Goal: Information Seeking & Learning: Understand process/instructions

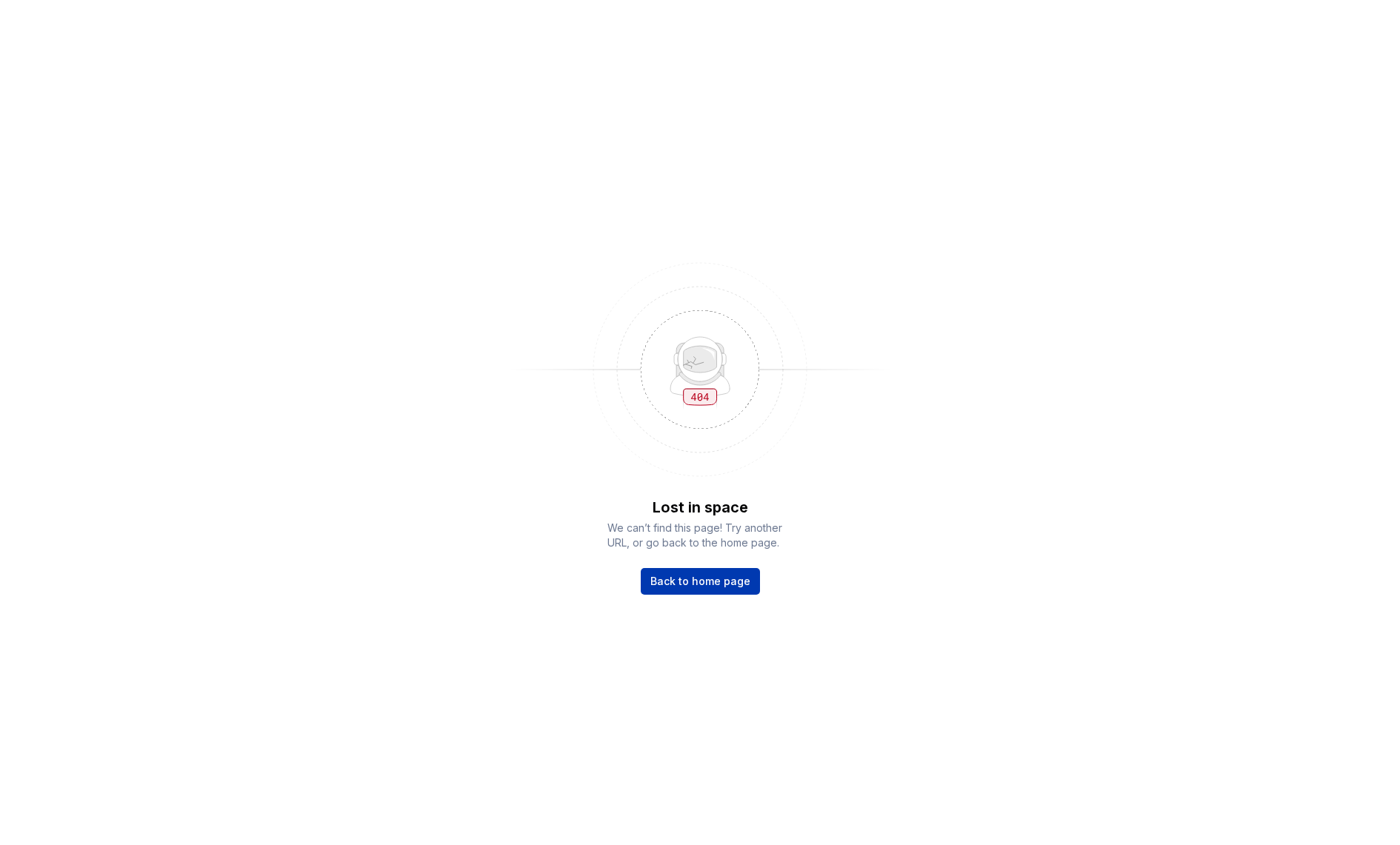
click at [657, 574] on span "Back to home page" at bounding box center [700, 581] width 100 height 15
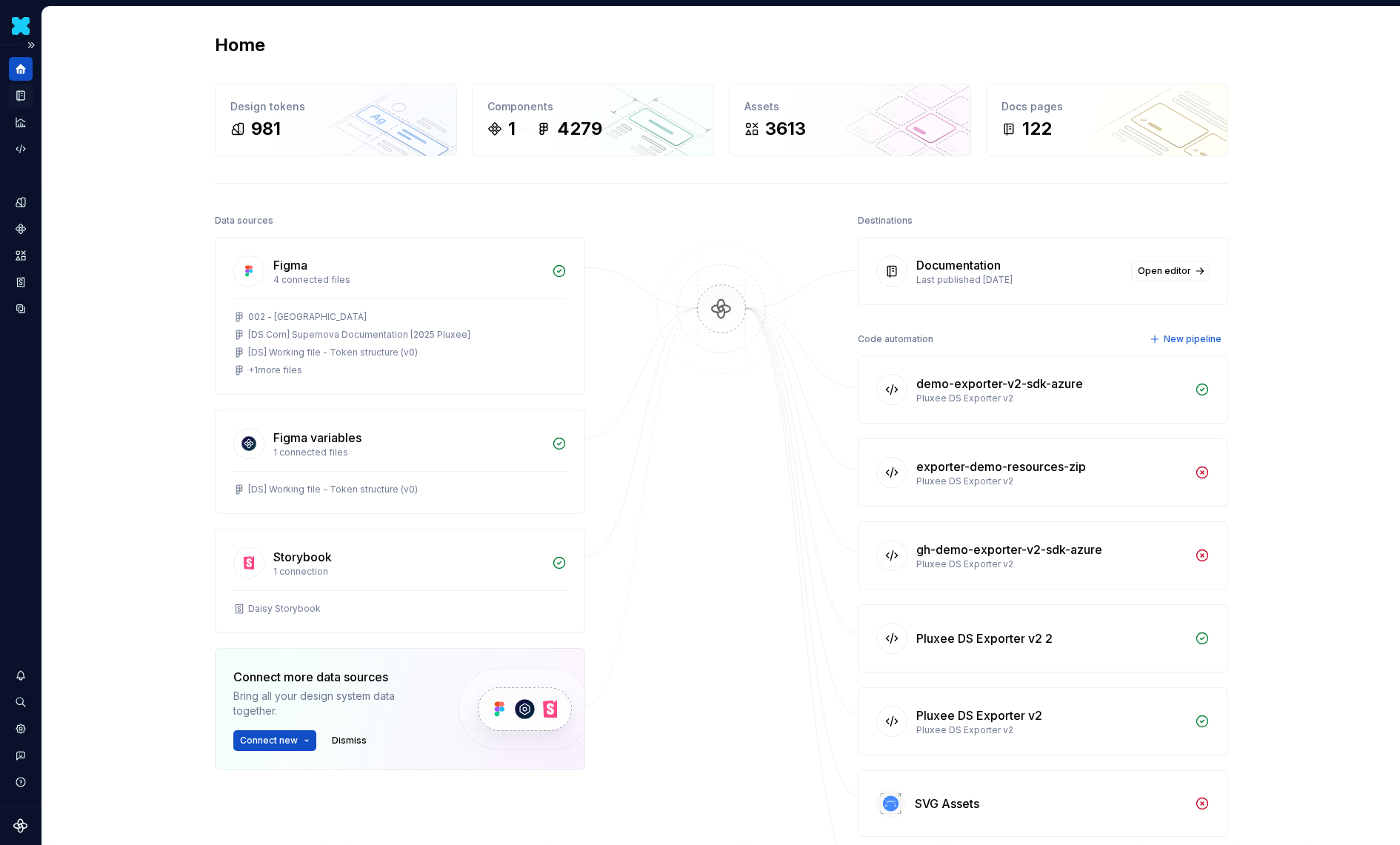
click at [21, 102] on icon "Documentation" at bounding box center [21, 95] width 14 height 14
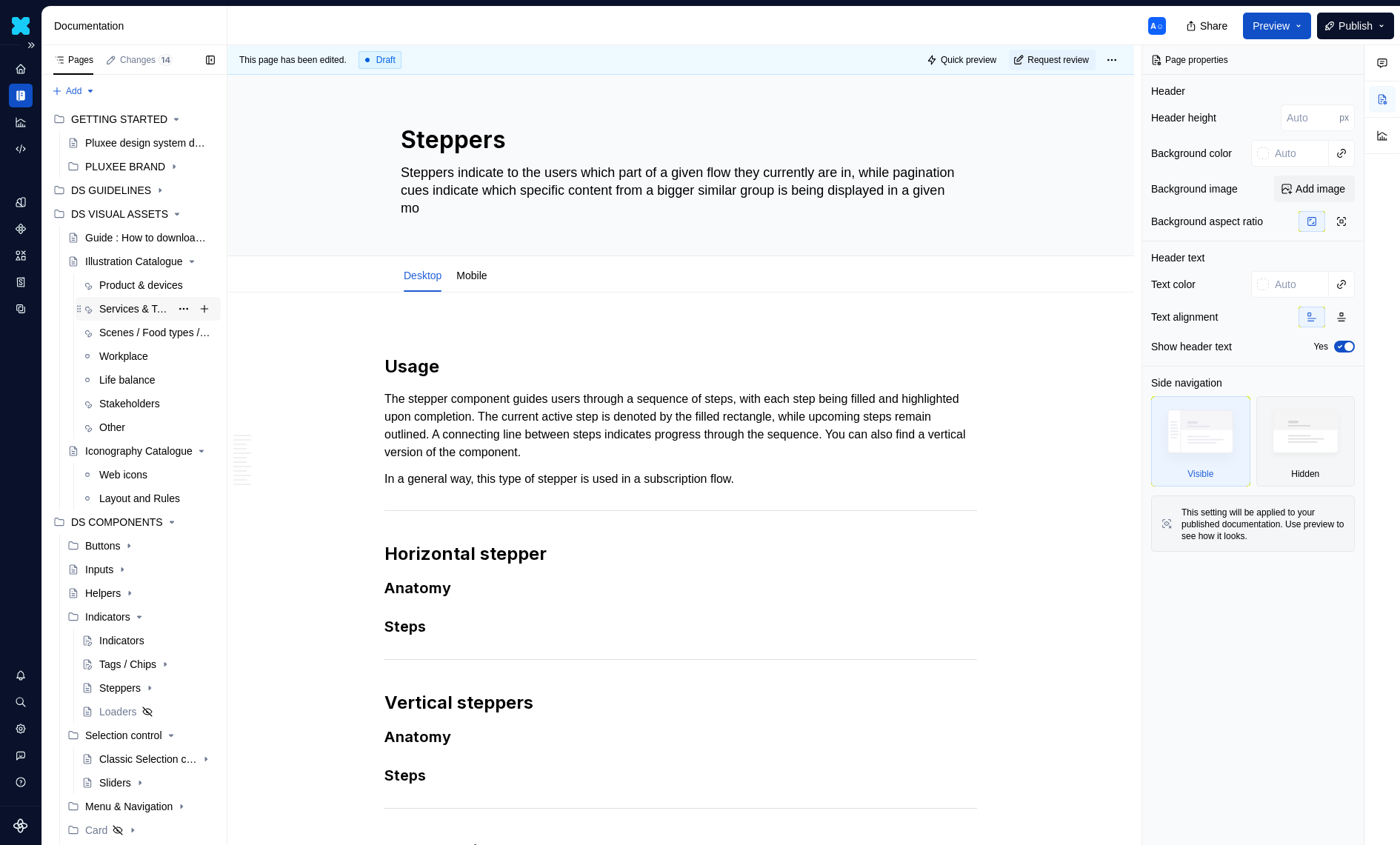
scroll to position [23, 0]
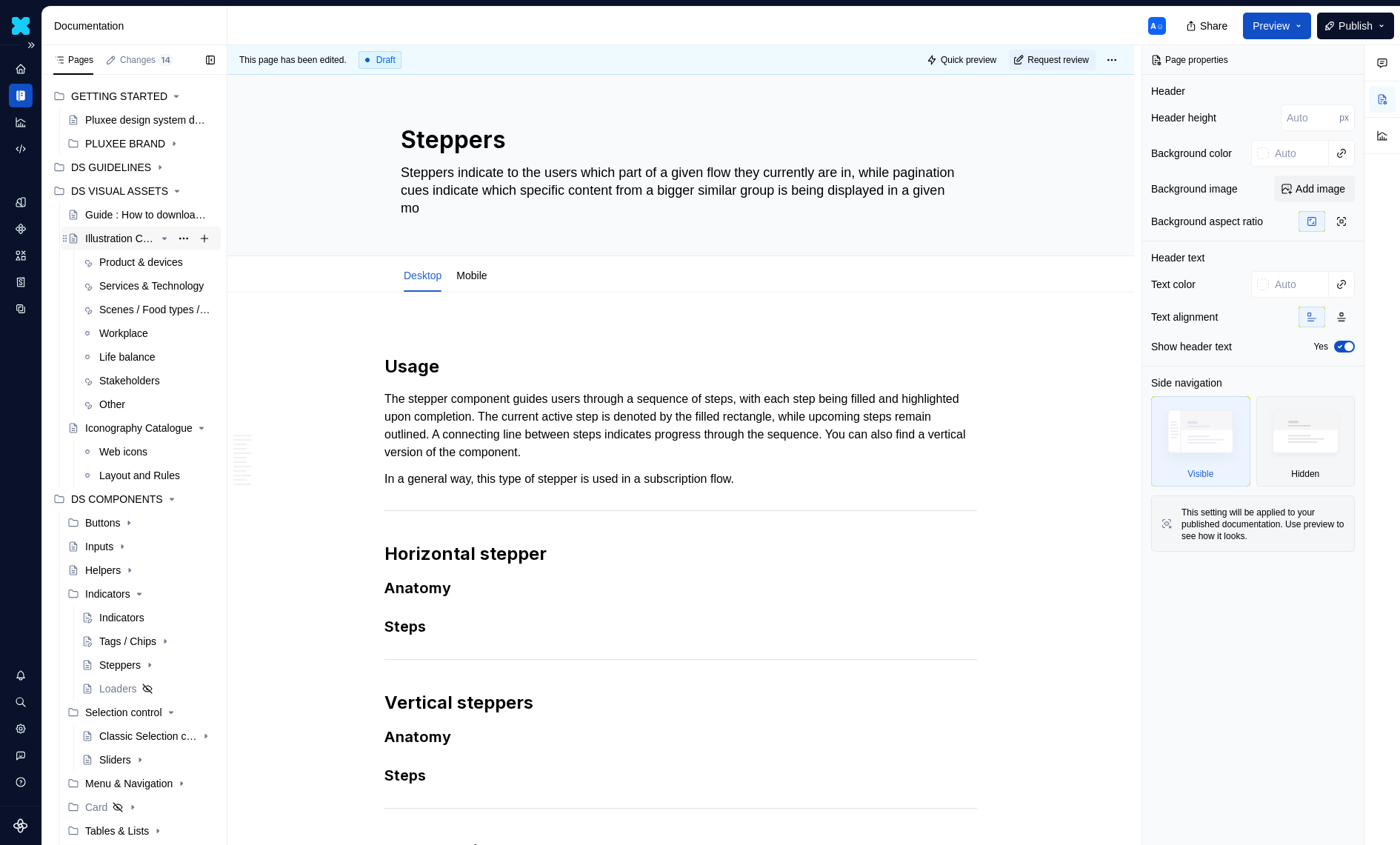
click at [164, 242] on icon "Page tree" at bounding box center [164, 238] width 12 height 12
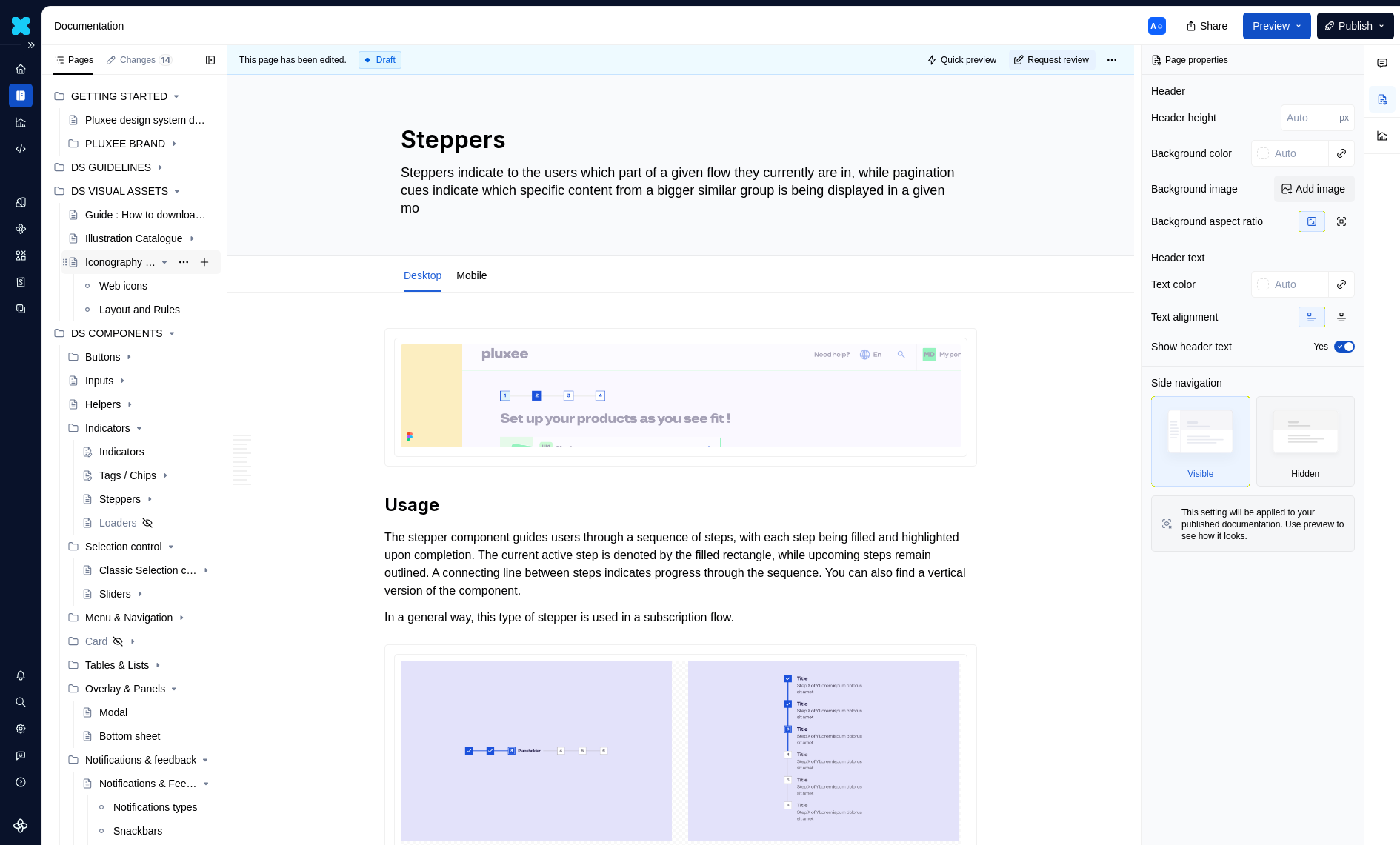
click at [167, 261] on icon "Page tree" at bounding box center [164, 262] width 12 height 12
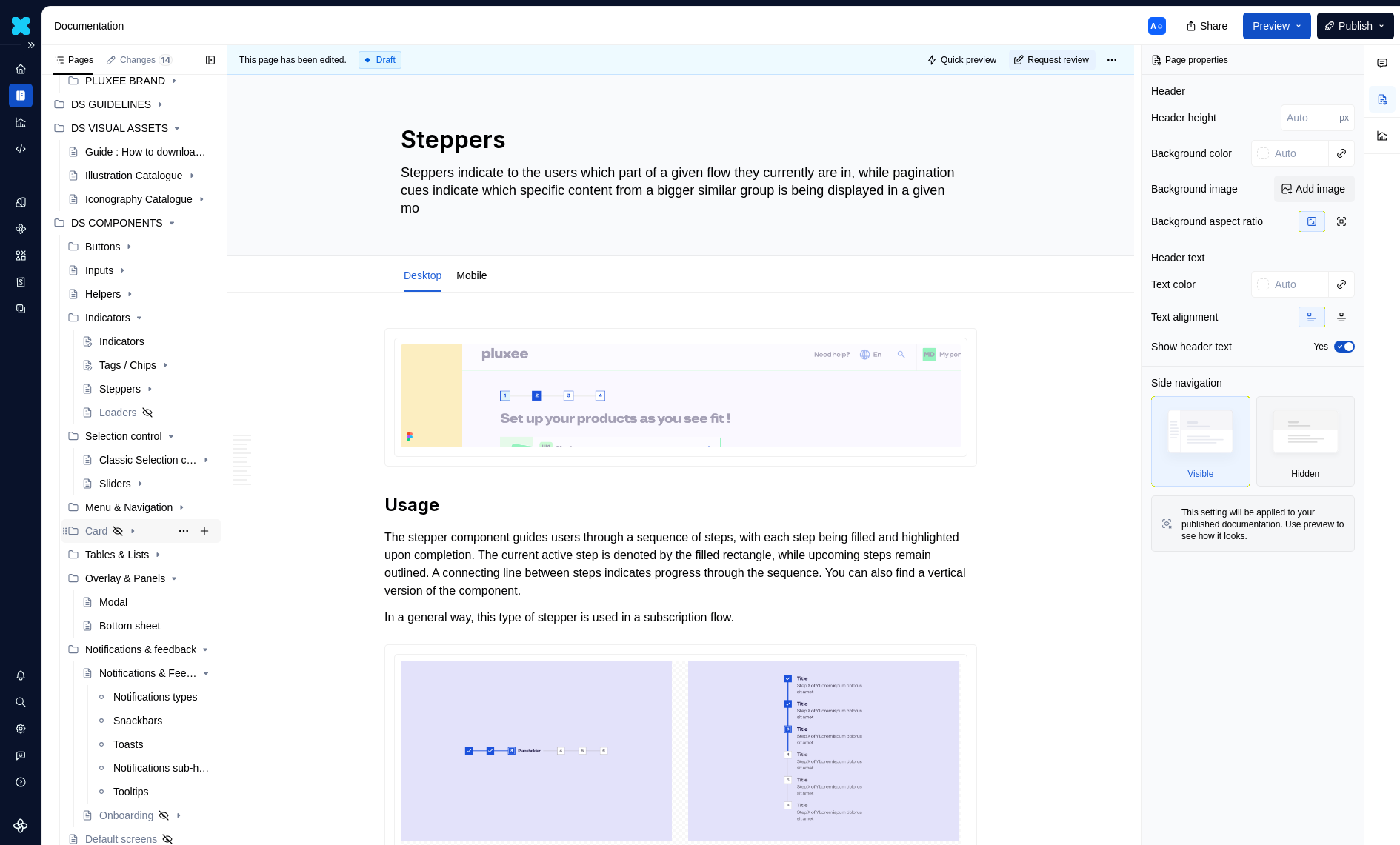
scroll to position [108, 0]
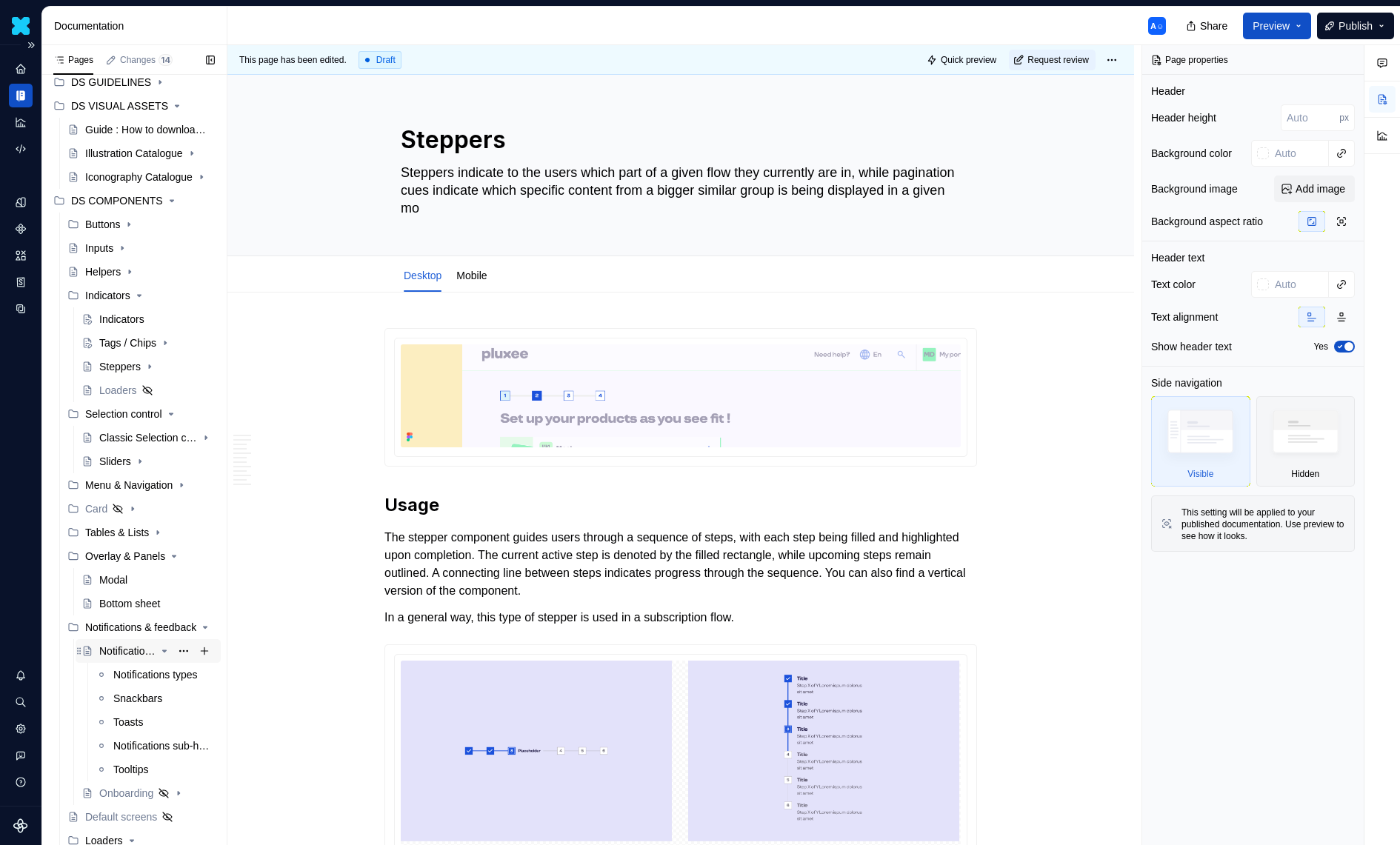
click at [121, 648] on div "Notifications & Feedbacks" at bounding box center [127, 651] width 56 height 15
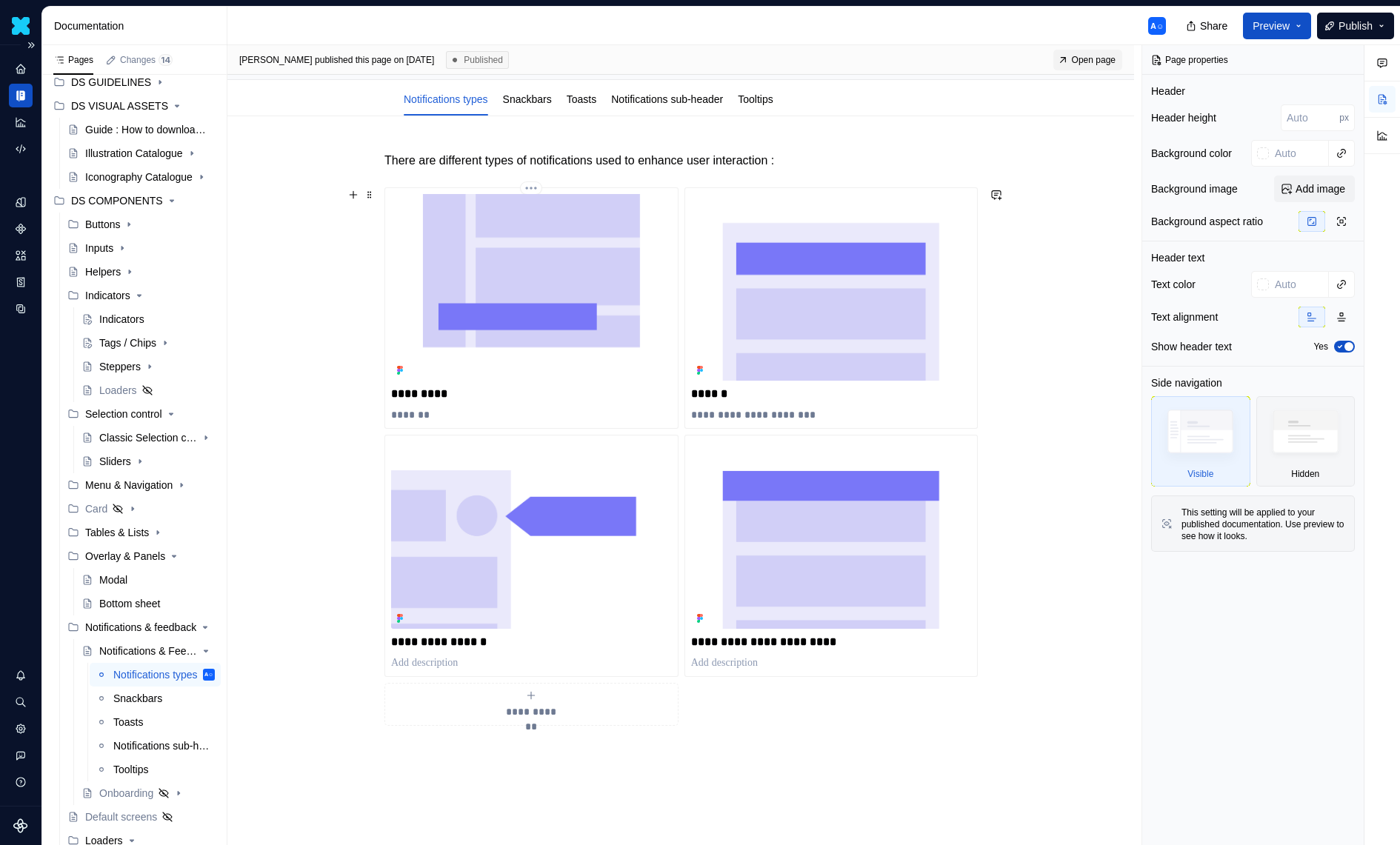
scroll to position [270, 0]
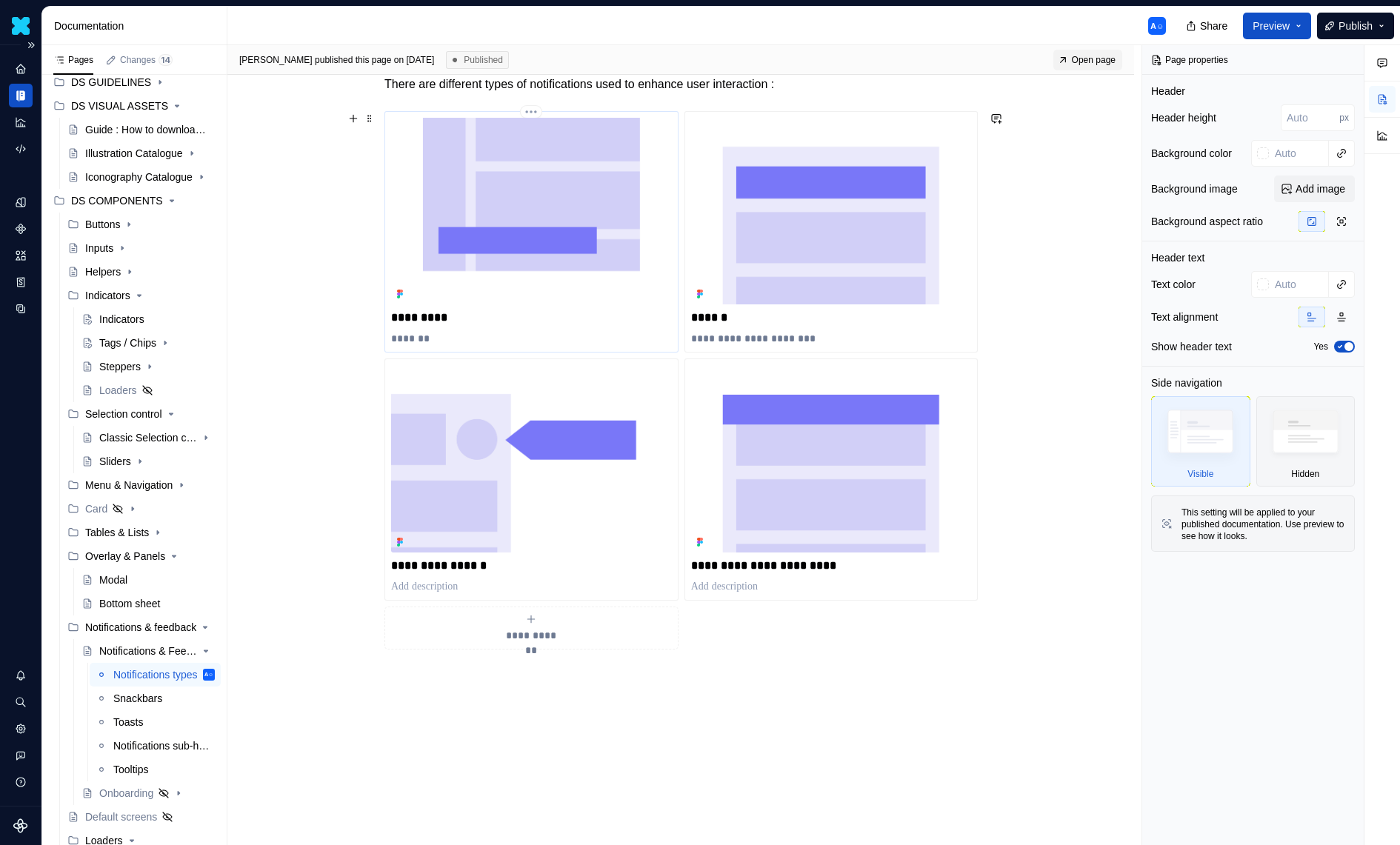
click at [588, 165] on img at bounding box center [531, 211] width 281 height 187
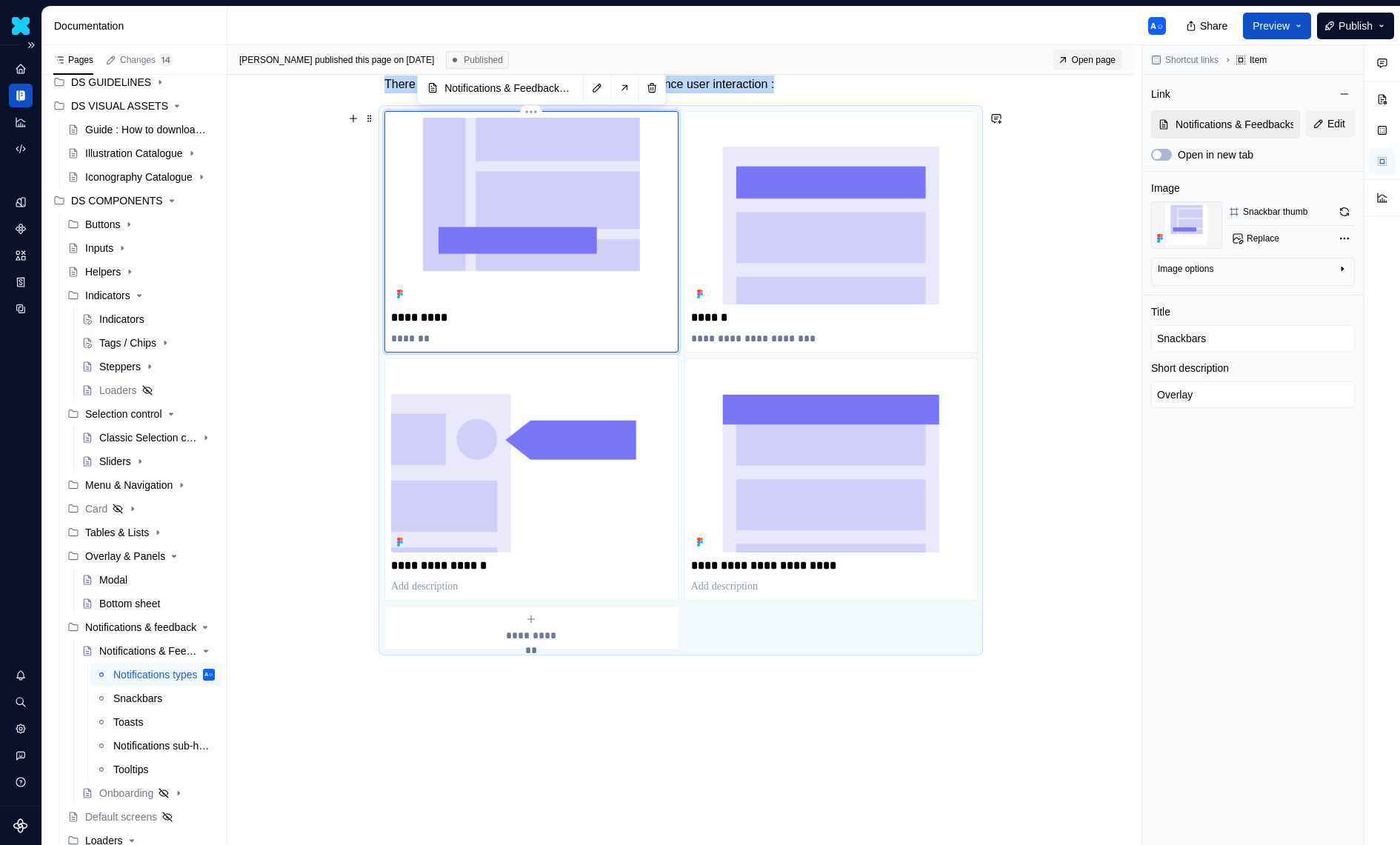
click at [588, 165] on img at bounding box center [531, 211] width 281 height 187
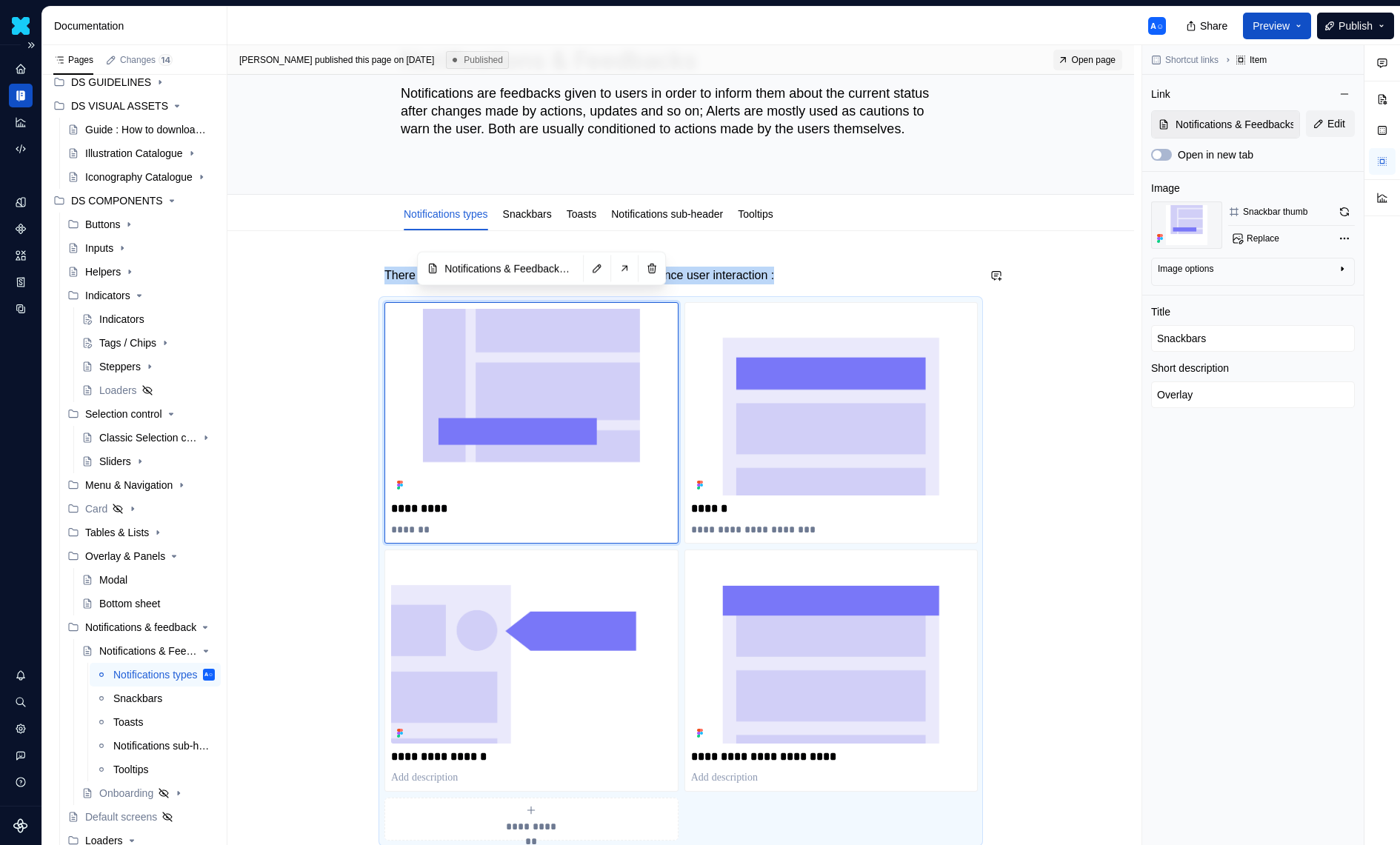
scroll to position [0, 0]
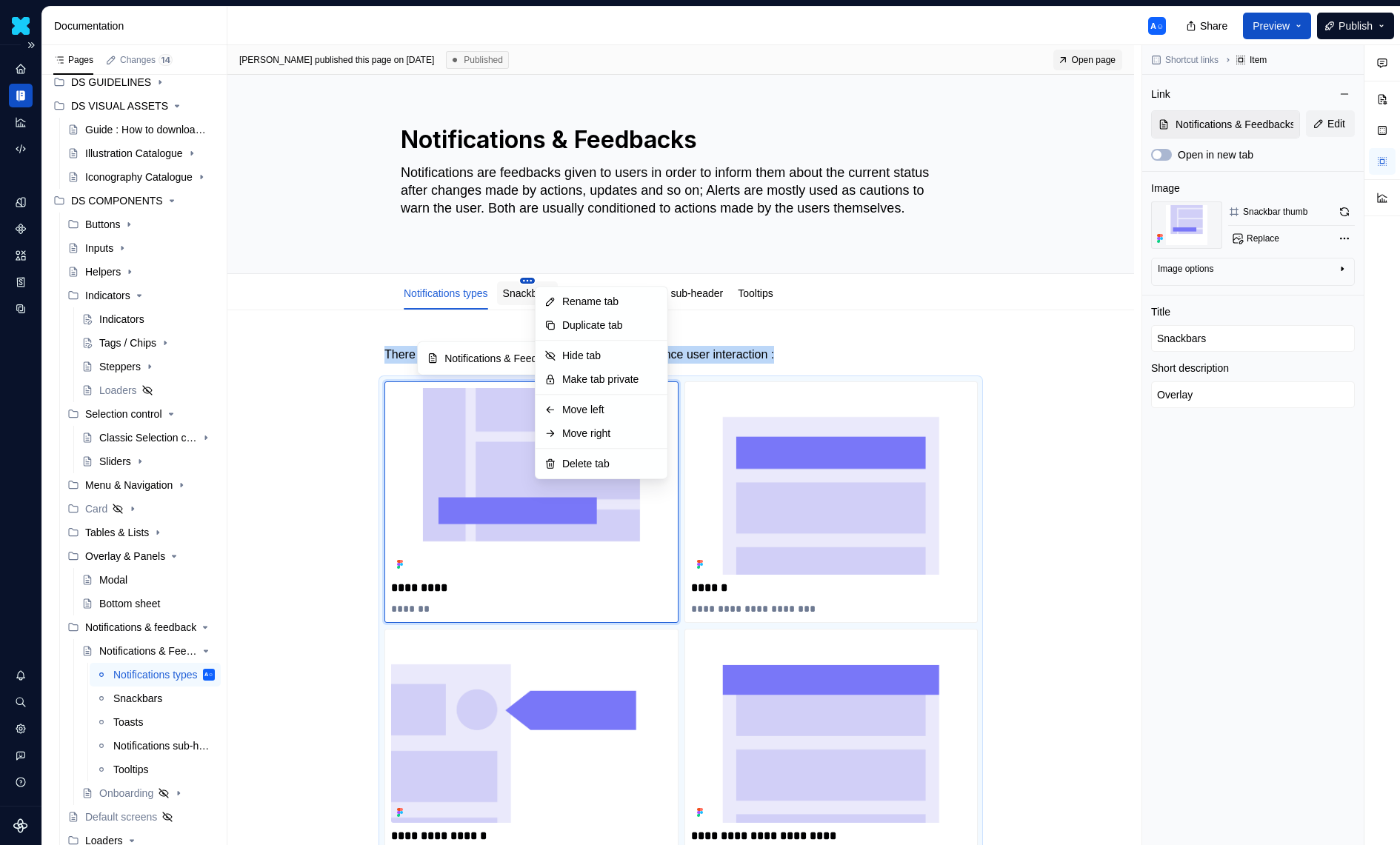
click at [547, 282] on html "Daisy A☺ Design system data Documentation A☺ Share Preview Publish Pages Change…" at bounding box center [700, 422] width 1400 height 845
click at [523, 293] on html "Daisy A☺ Design system data Documentation A☺ Share Preview Publish Pages Change…" at bounding box center [700, 422] width 1400 height 845
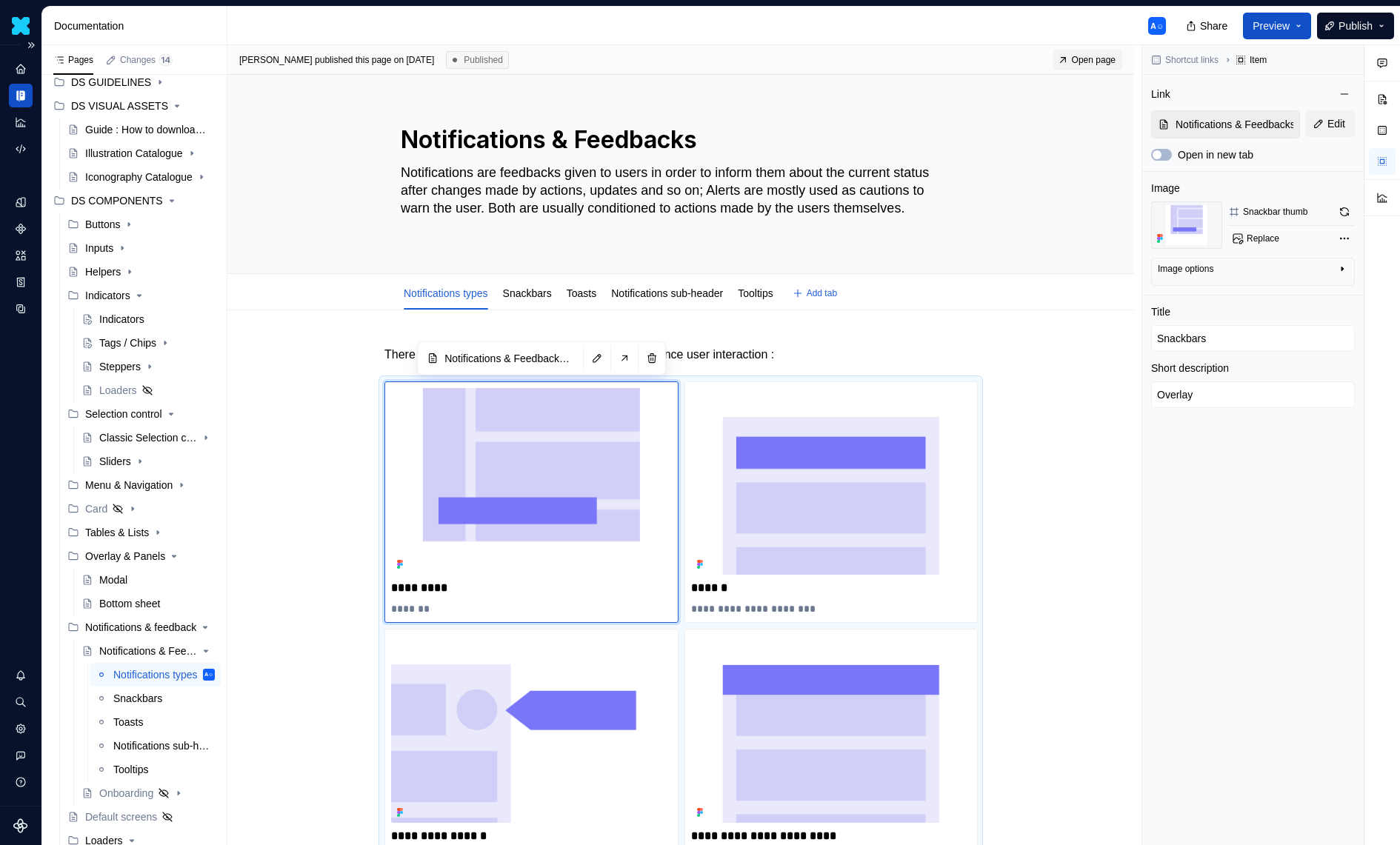
click at [523, 293] on link "Snackbars" at bounding box center [527, 293] width 48 height 12
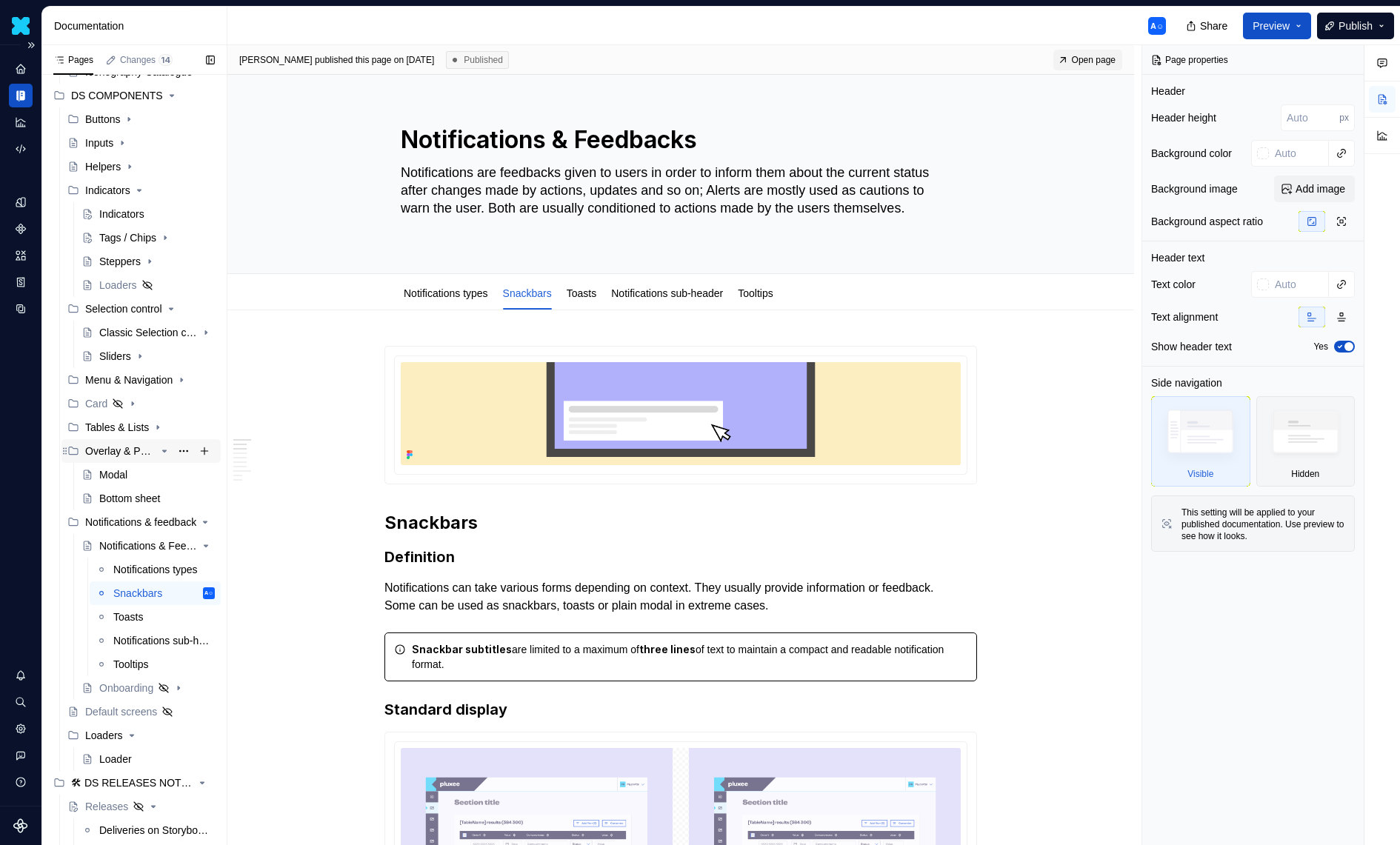
scroll to position [201, 0]
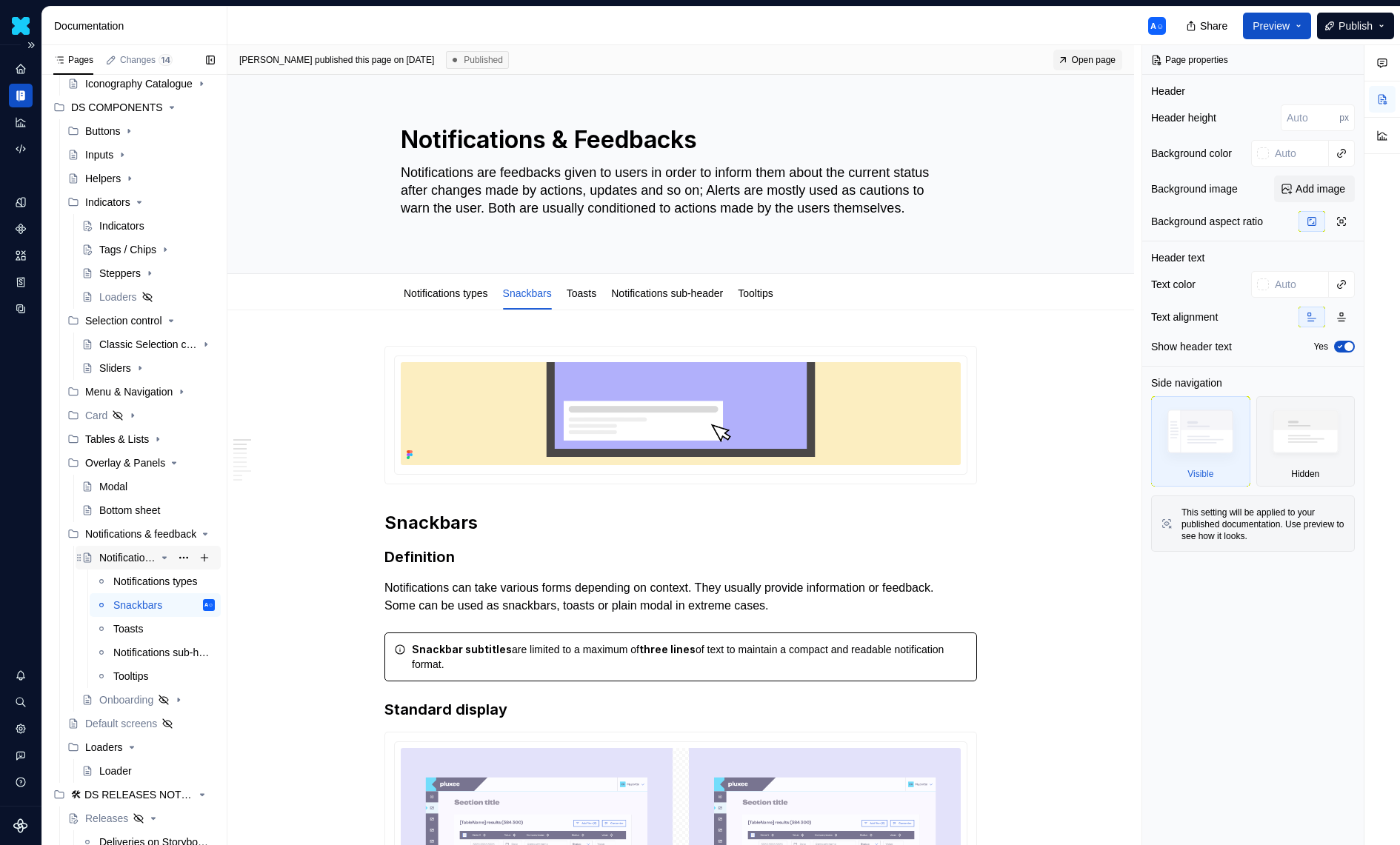
click at [128, 560] on div "Notifications & Feedbacks" at bounding box center [127, 557] width 56 height 15
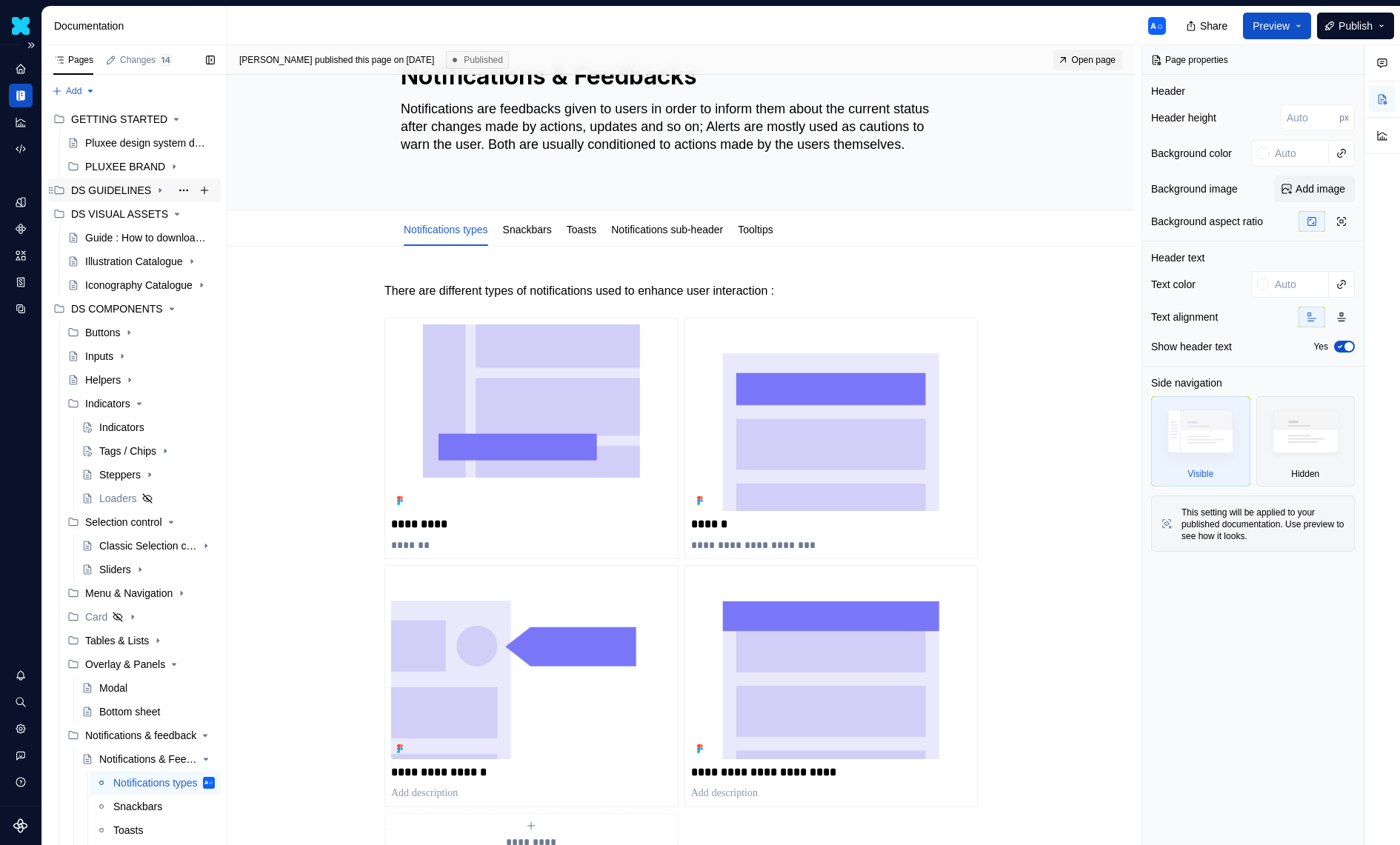
click at [156, 192] on icon "Page tree" at bounding box center [160, 190] width 12 height 12
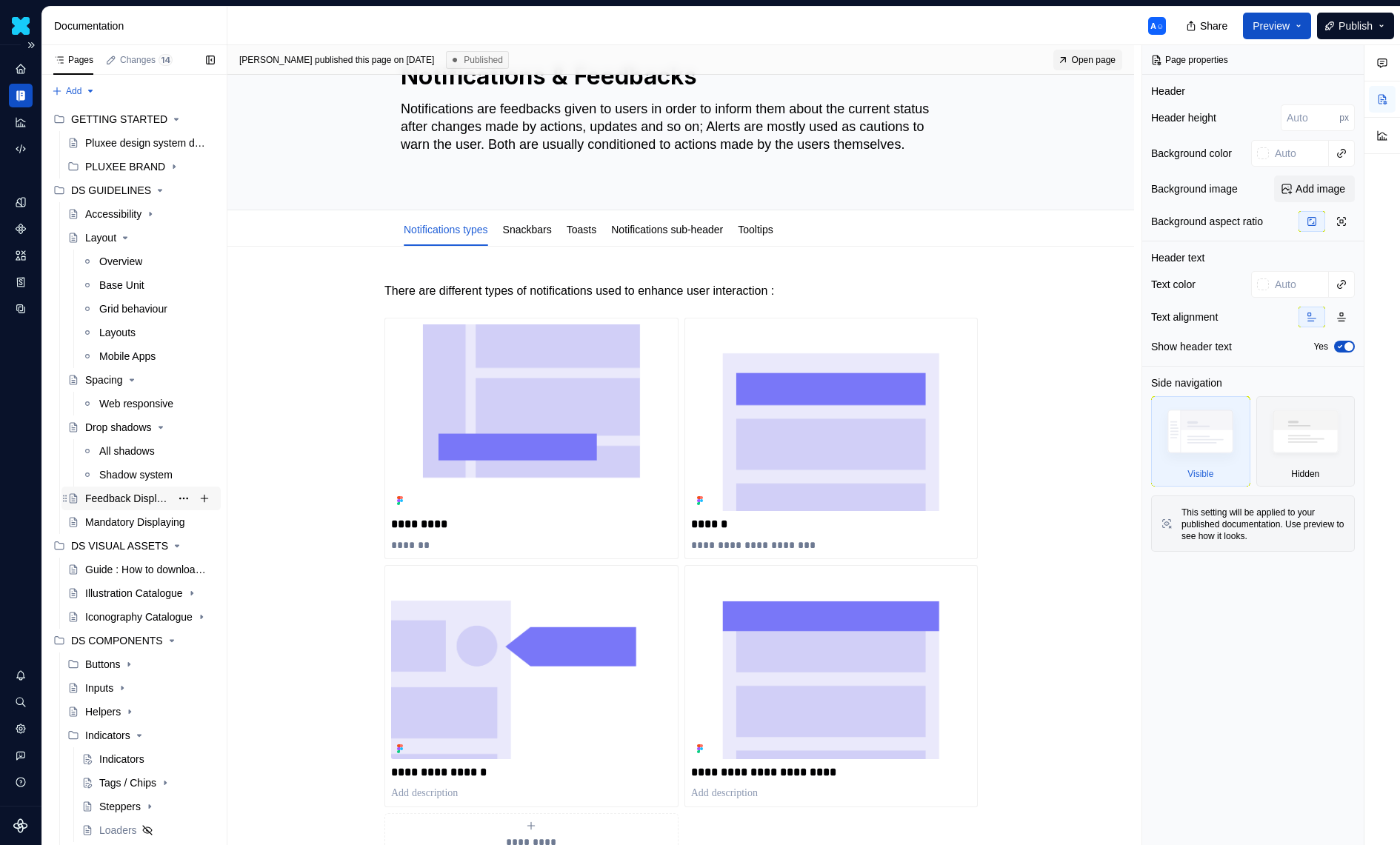
click at [122, 502] on div "Feedback Displaying" at bounding box center [127, 498] width 85 height 15
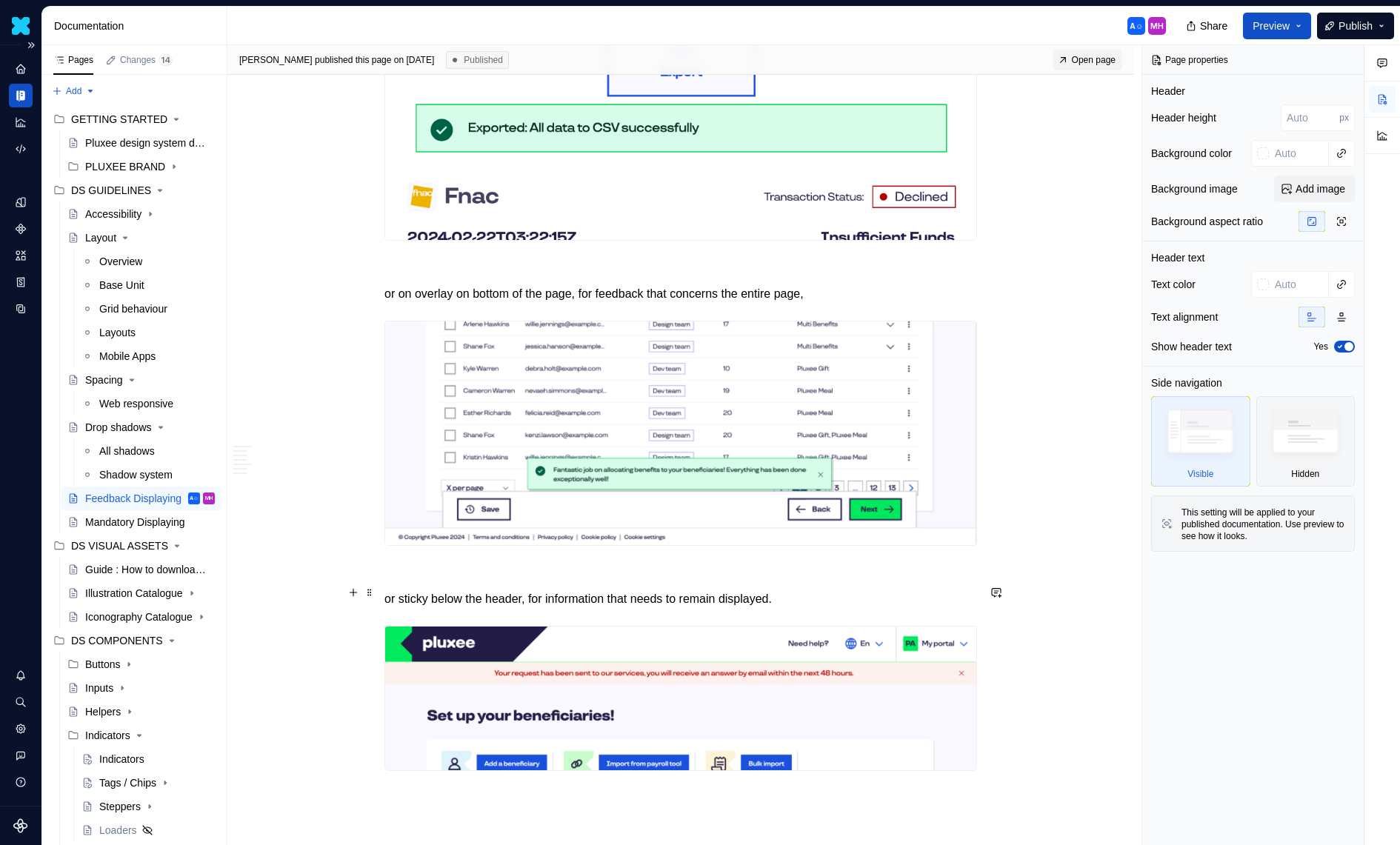
scroll to position [2971, 0]
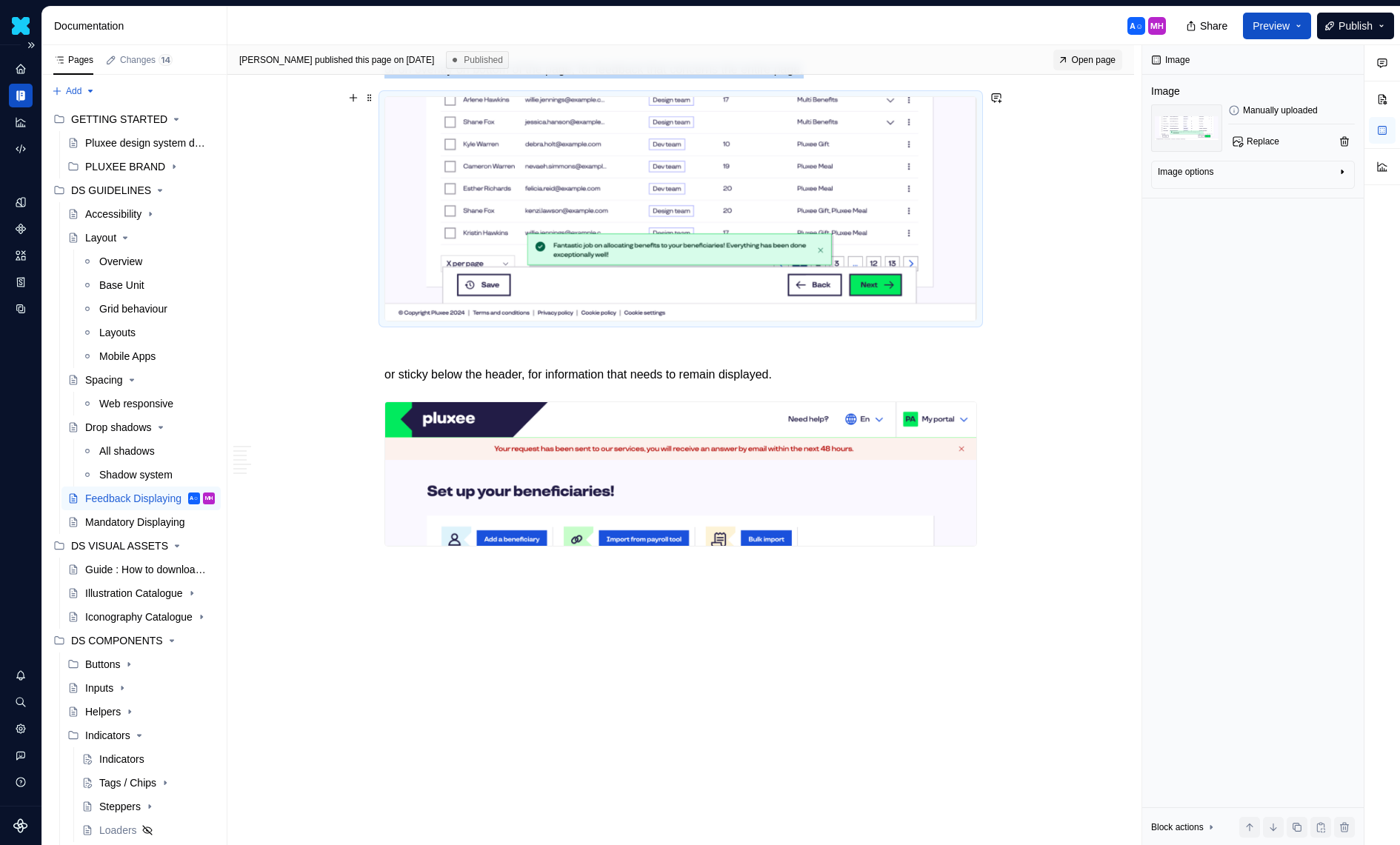
click at [407, 304] on img at bounding box center [680, 208] width 591 height 223
click at [405, 341] on p at bounding box center [681, 348] width 592 height 17
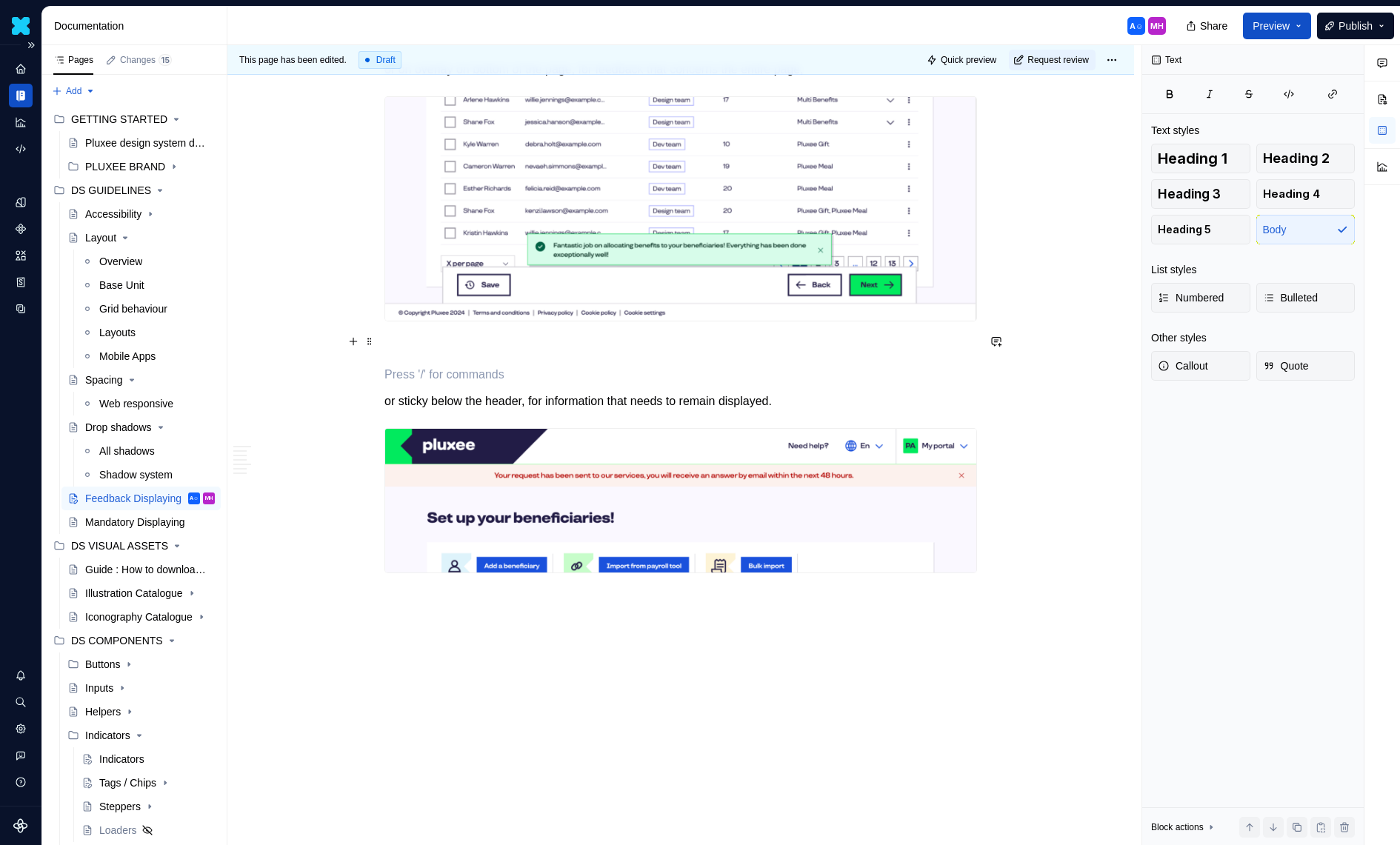
type textarea "*"
click at [393, 366] on p at bounding box center [681, 374] width 592 height 17
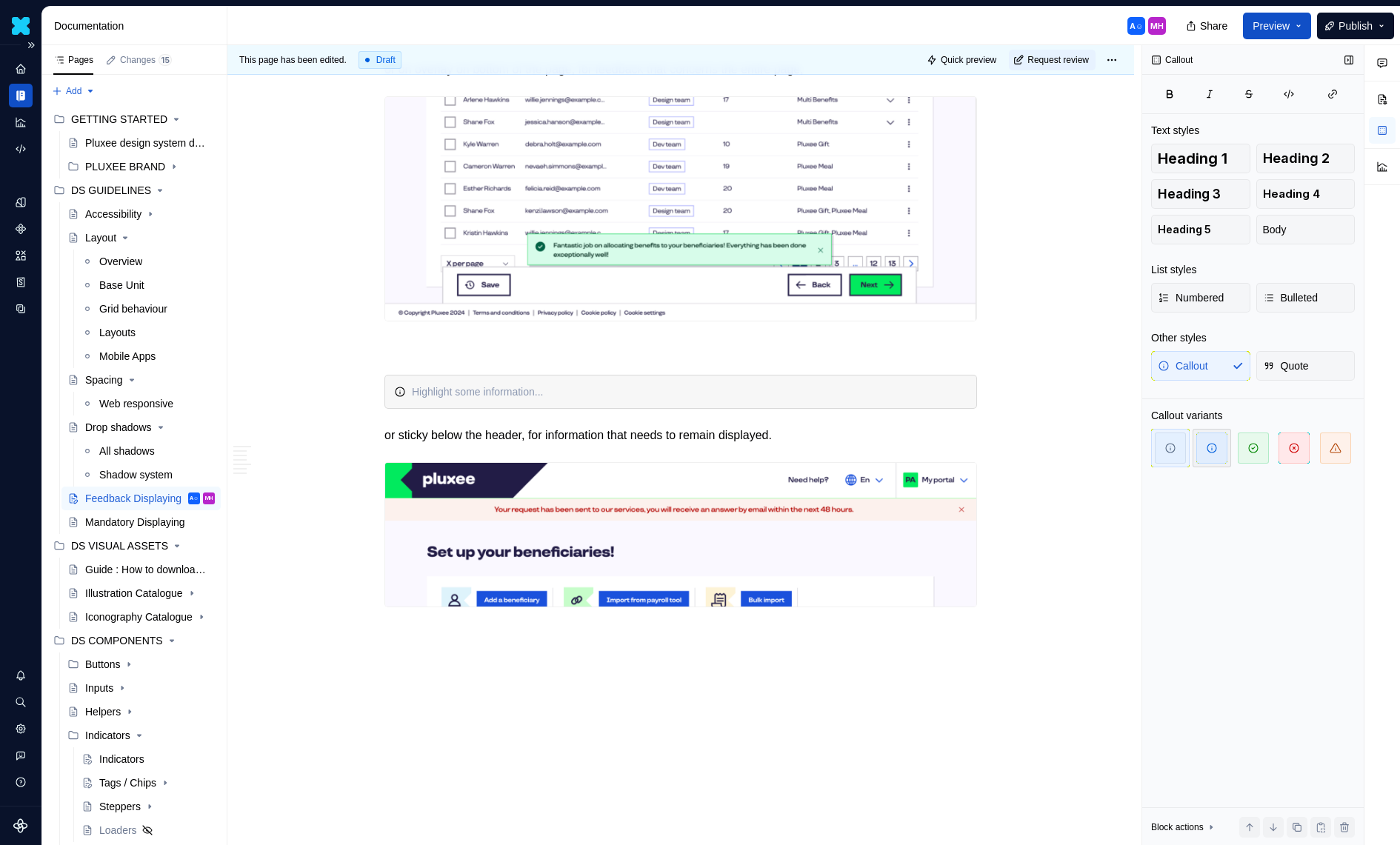
click at [1212, 446] on icon "button" at bounding box center [1212, 448] width 12 height 12
click at [1326, 445] on span "button" at bounding box center [1335, 448] width 31 height 31
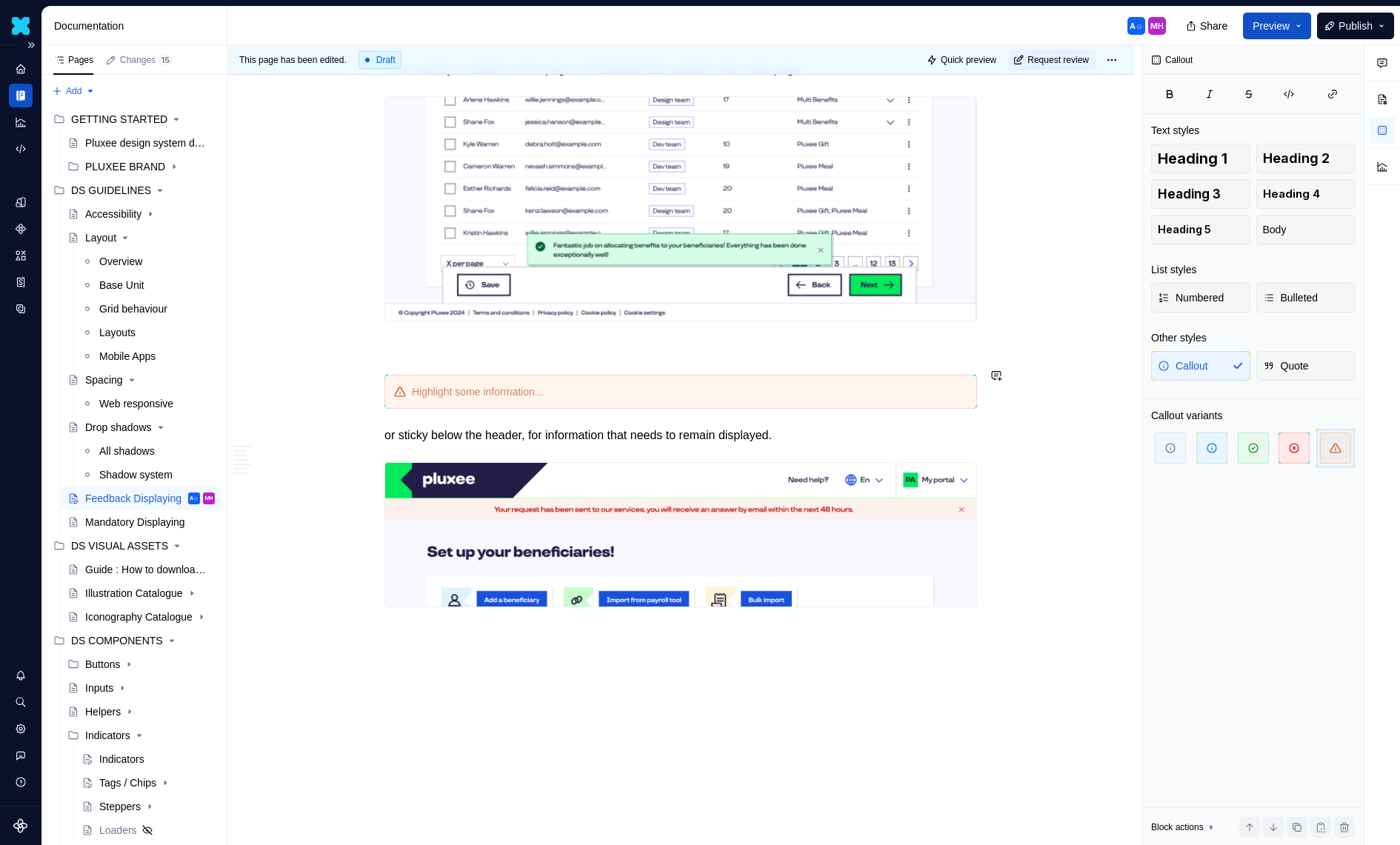
click at [462, 385] on div at bounding box center [689, 392] width 556 height 15
click at [1214, 449] on icon "button" at bounding box center [1212, 448] width 12 height 12
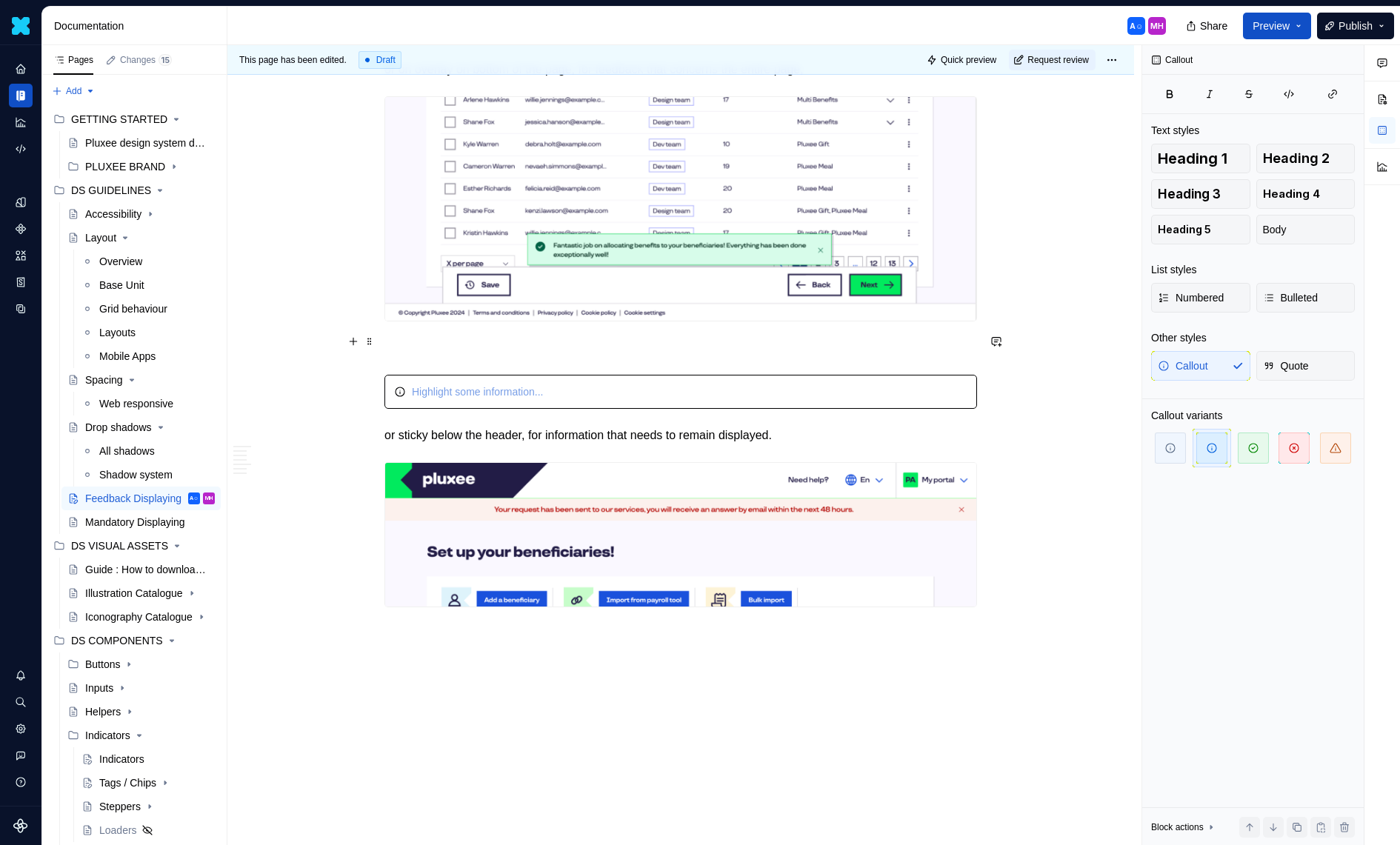
click at [476, 345] on p at bounding box center [681, 348] width 592 height 17
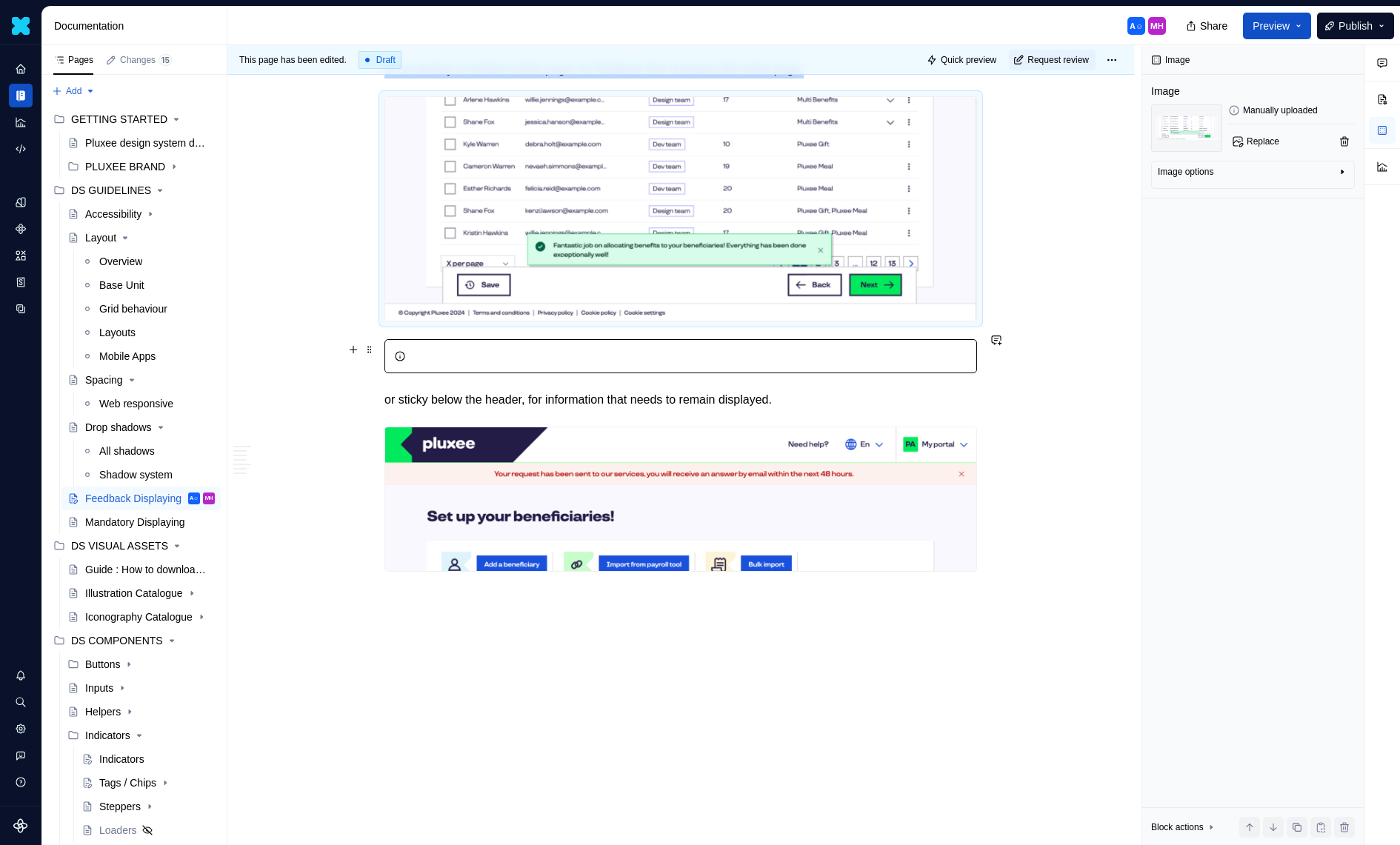
click at [485, 349] on div at bounding box center [689, 356] width 556 height 15
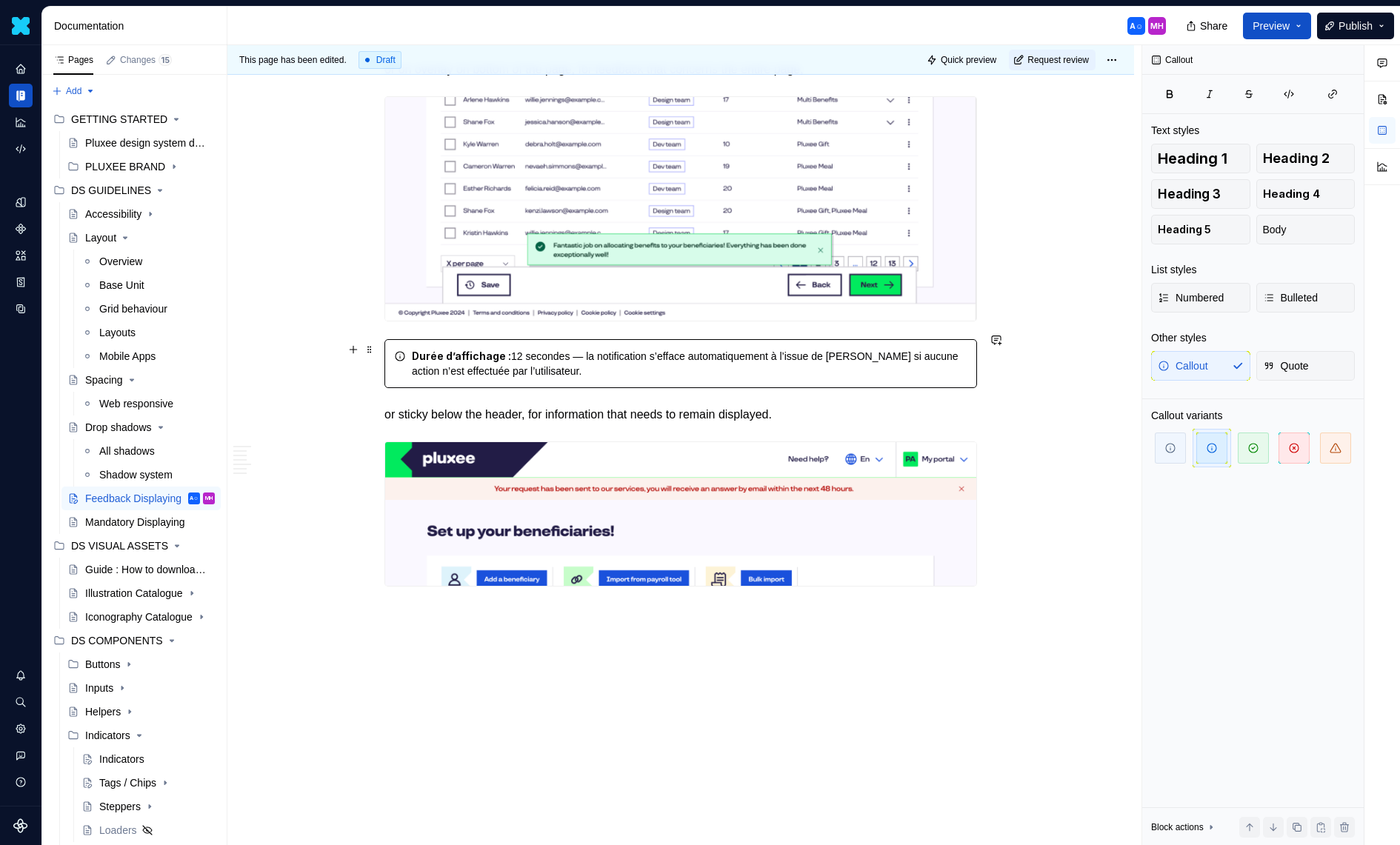
click at [634, 369] on div "Durée d’affichage : 12 secondes — la notification s’efface automatiquement à l’…" at bounding box center [689, 363] width 556 height 29
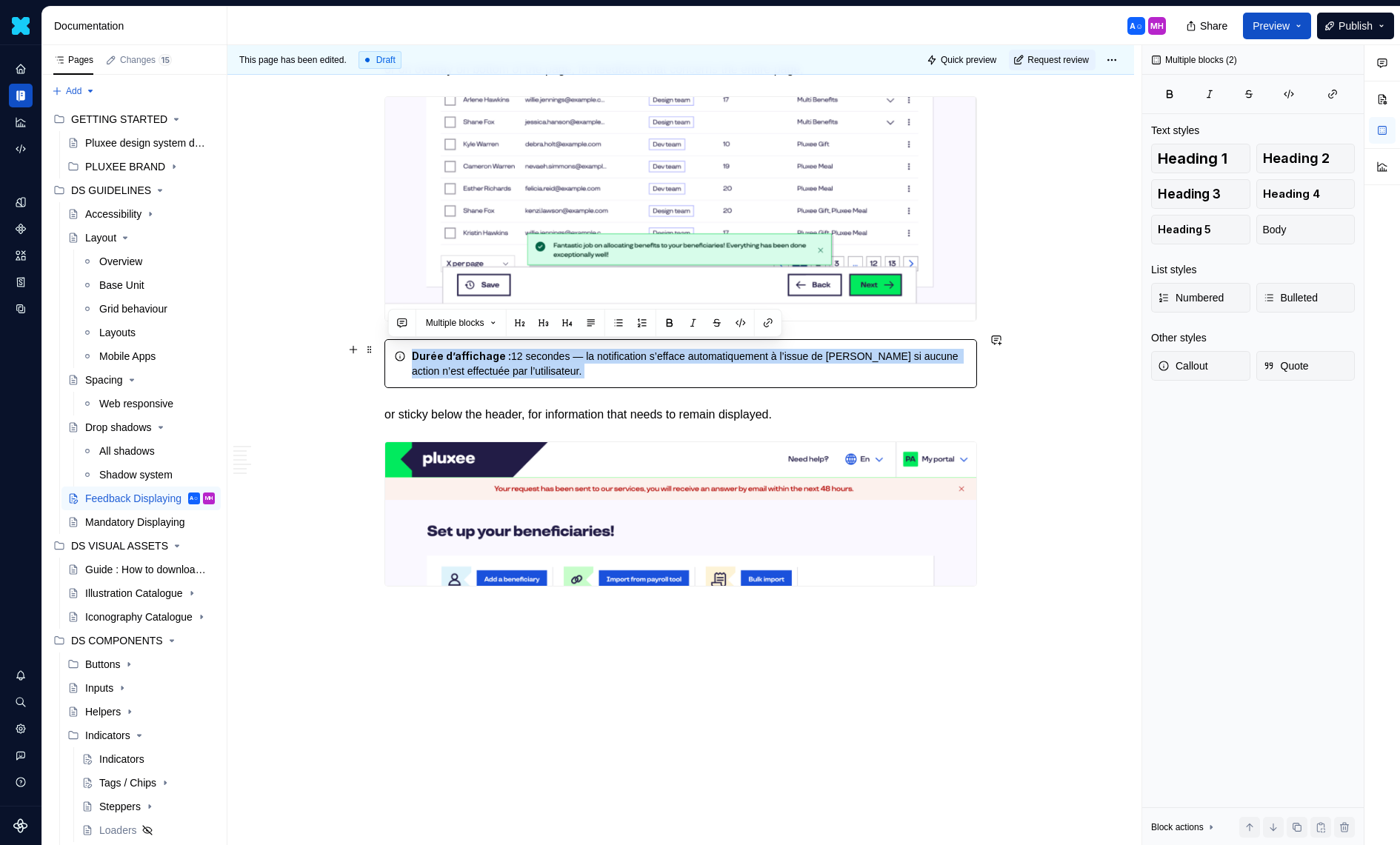
drag, startPoint x: 634, startPoint y: 369, endPoint x: 409, endPoint y: 357, distance: 225.3
click at [409, 357] on div "Durée d’affichage : 12 secondes — la notification s’efface automatiquement à l’…" at bounding box center [681, 363] width 592 height 48
copy div "Durée d’affichage : 12 secondes — la notification s’efface automatiquement à l’…"
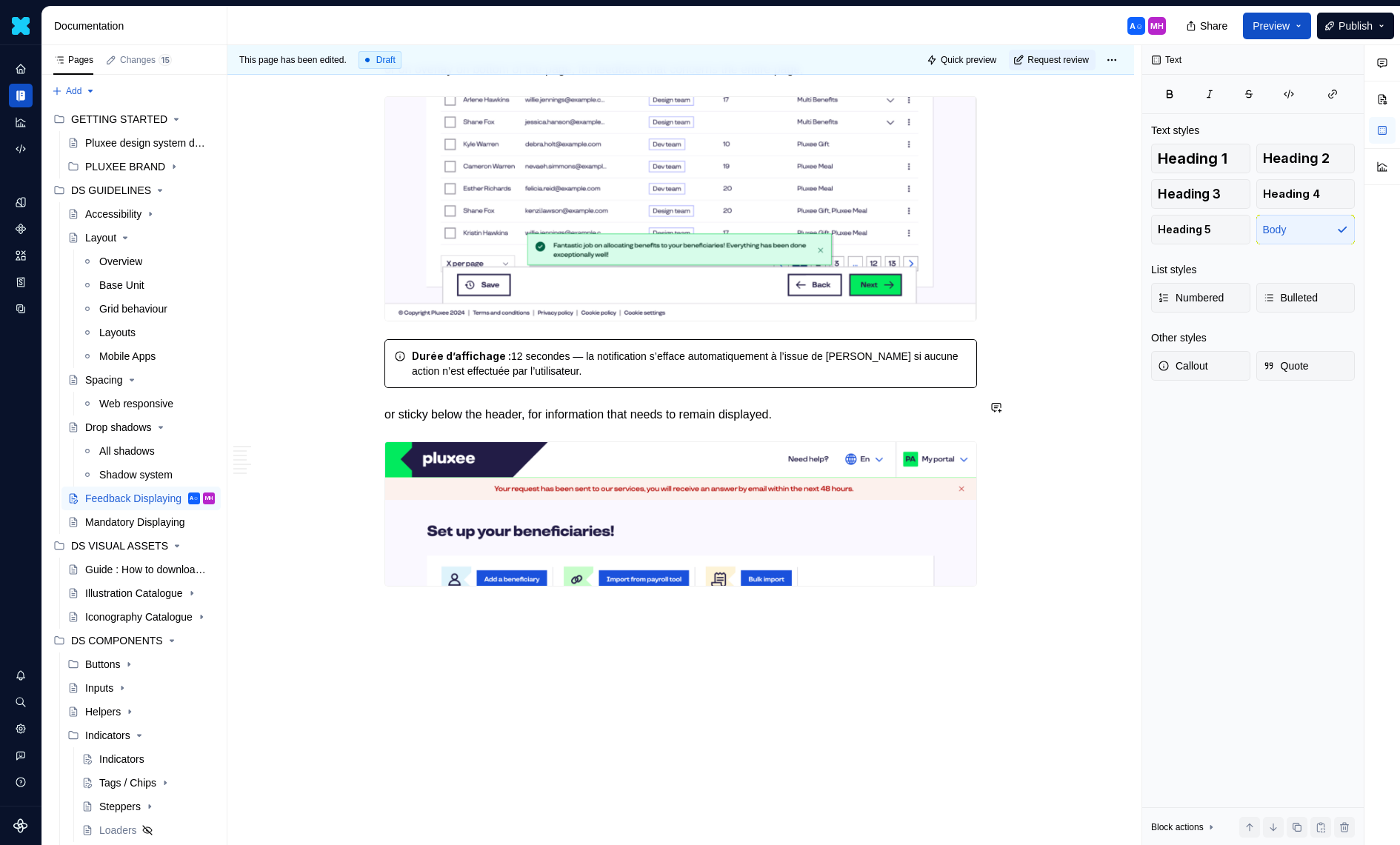
click at [589, 354] on div "Durée d’affichage : 12 secondes — la notification s’efface automatiquement à l’…" at bounding box center [689, 363] width 556 height 29
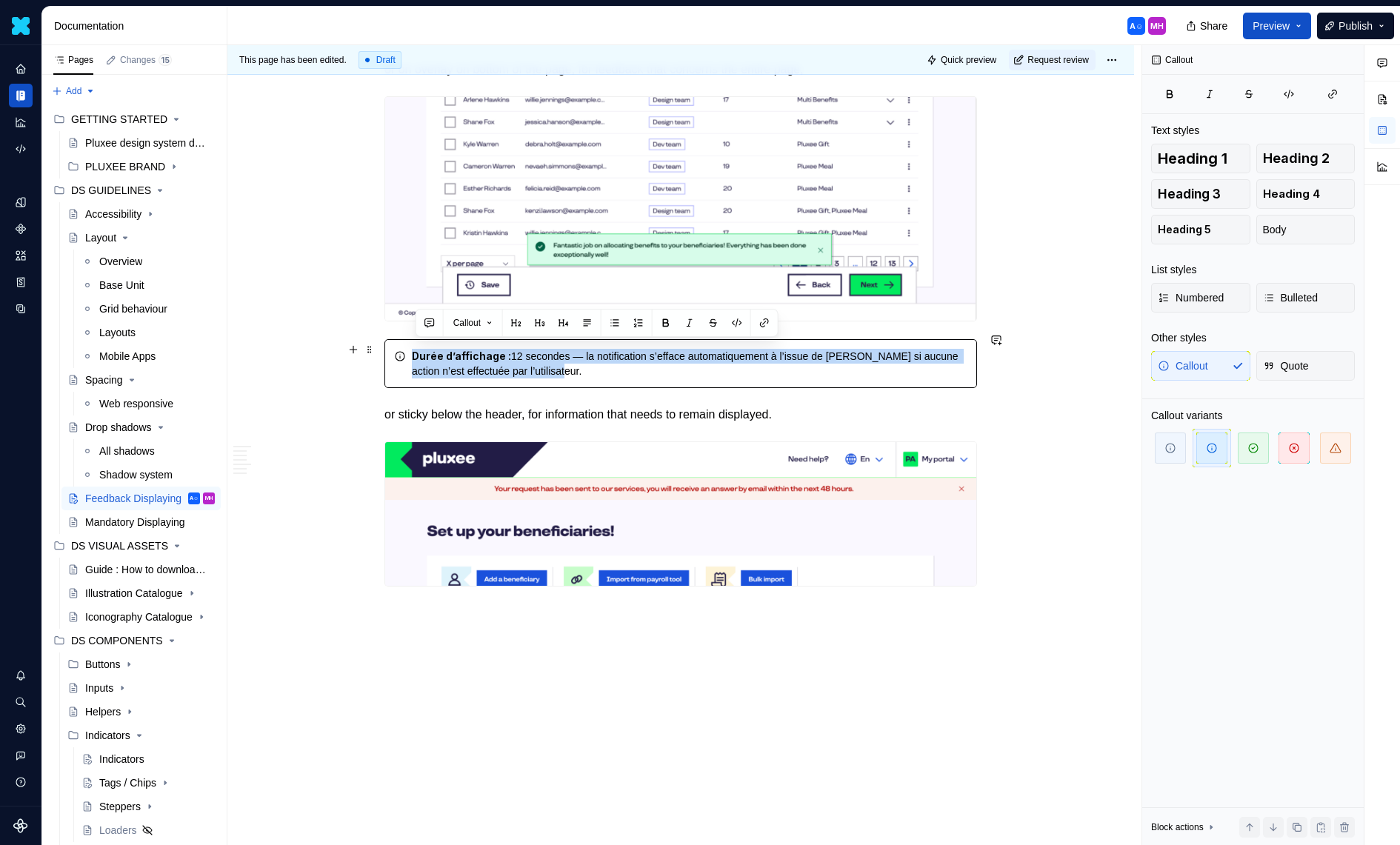
drag, startPoint x: 586, startPoint y: 363, endPoint x: 397, endPoint y: 349, distance: 189.5
click at [397, 349] on div "Durée d’affichage : 12 secondes — la notification s’efface automatiquement à l’…" at bounding box center [681, 363] width 592 height 48
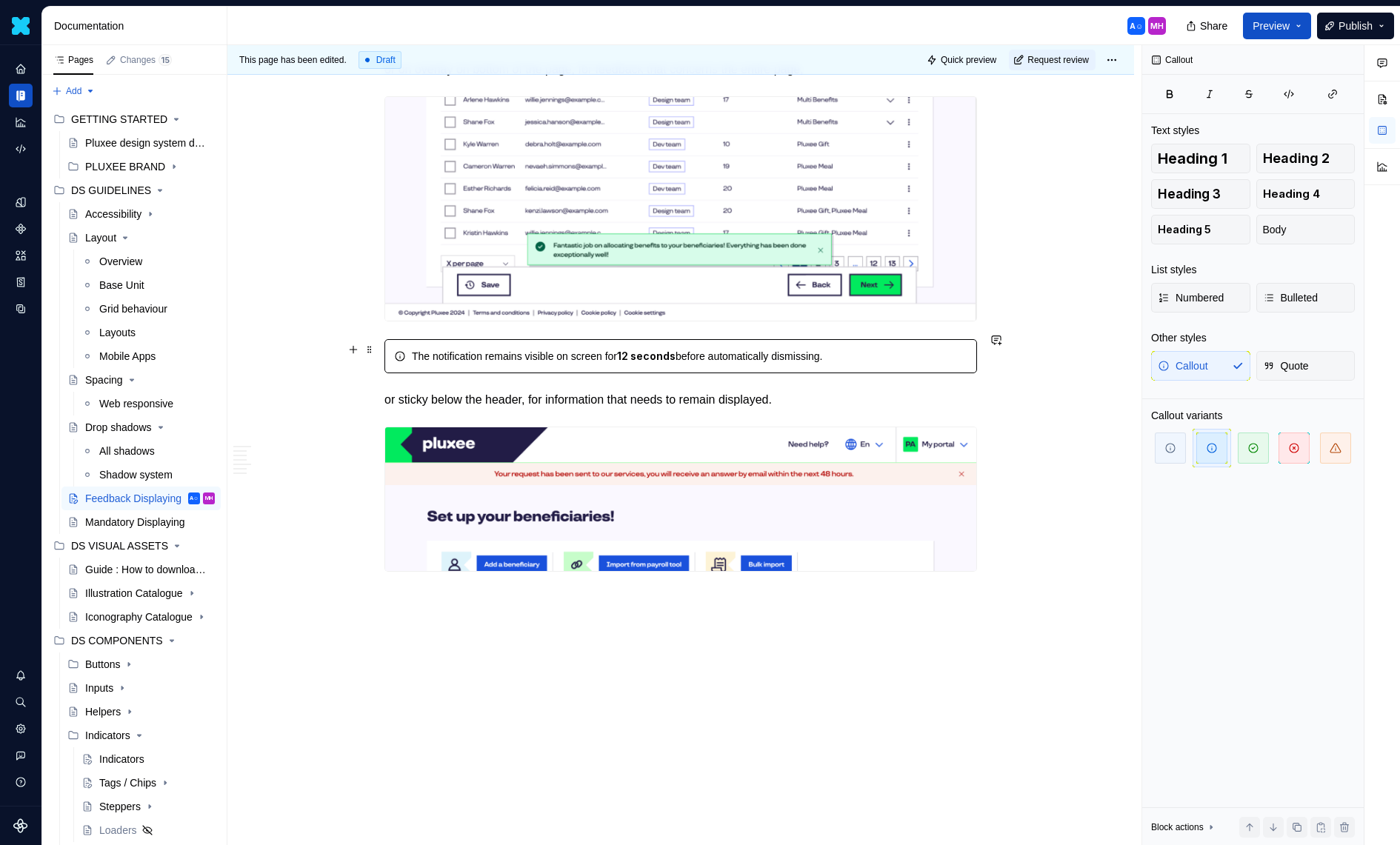
click at [417, 351] on div "The notification remains visible on screen for 12 seconds before automatically …" at bounding box center [689, 356] width 556 height 15
click at [372, 352] on span at bounding box center [369, 350] width 12 height 21
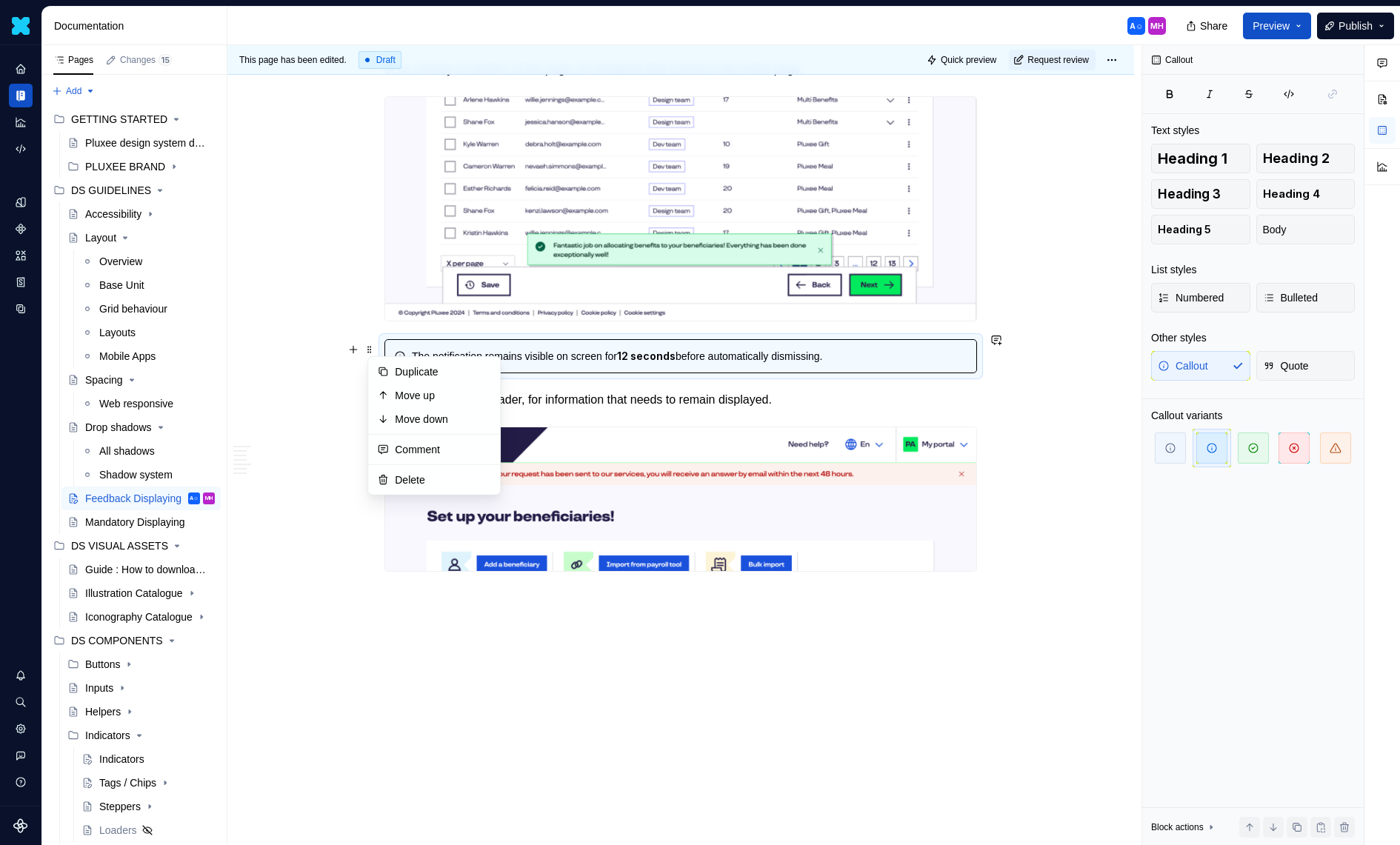
click at [512, 349] on div "The notification remains visible on screen for 12 seconds before automatically …" at bounding box center [689, 356] width 556 height 15
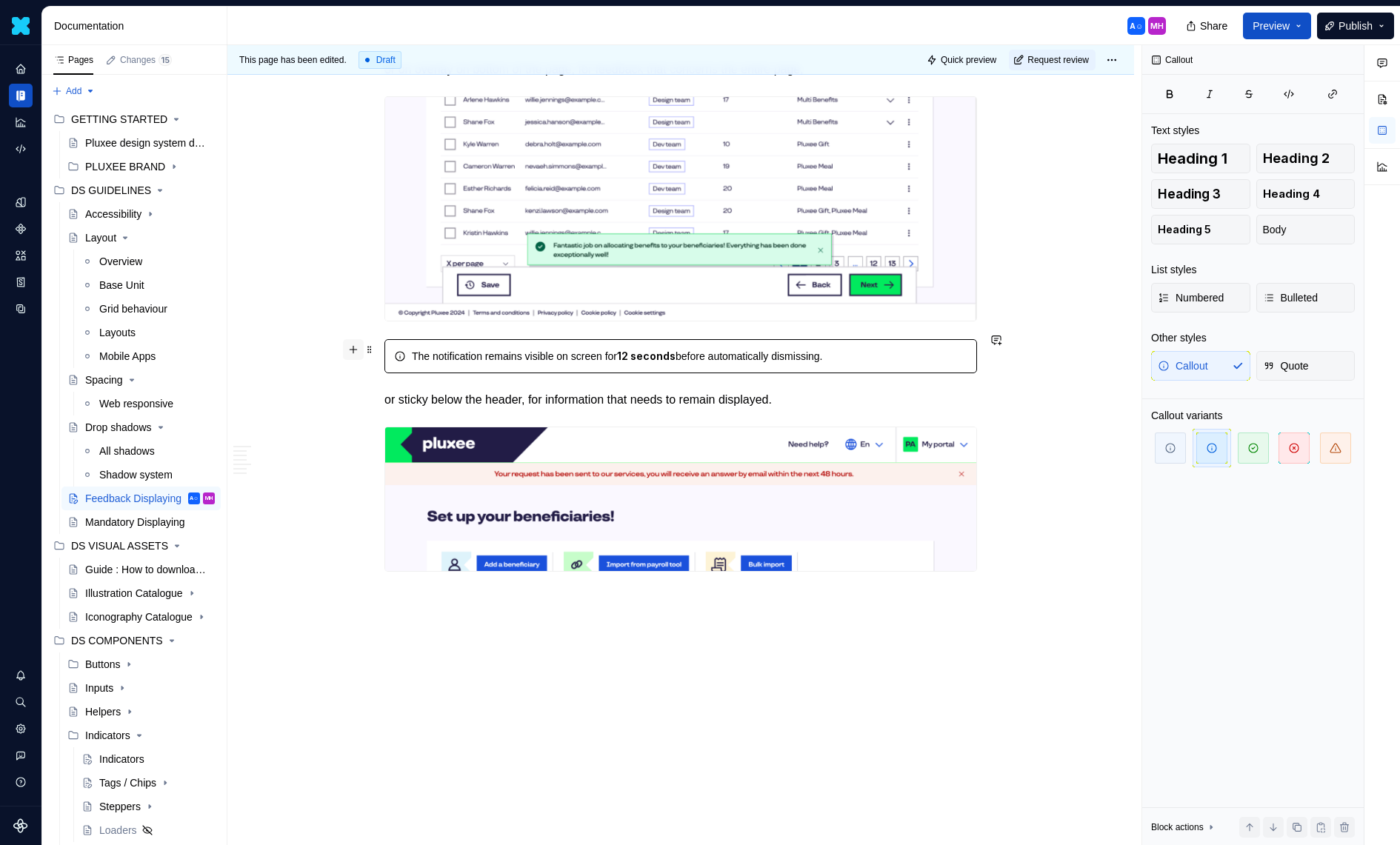
click at [363, 355] on button "button" at bounding box center [353, 350] width 21 height 21
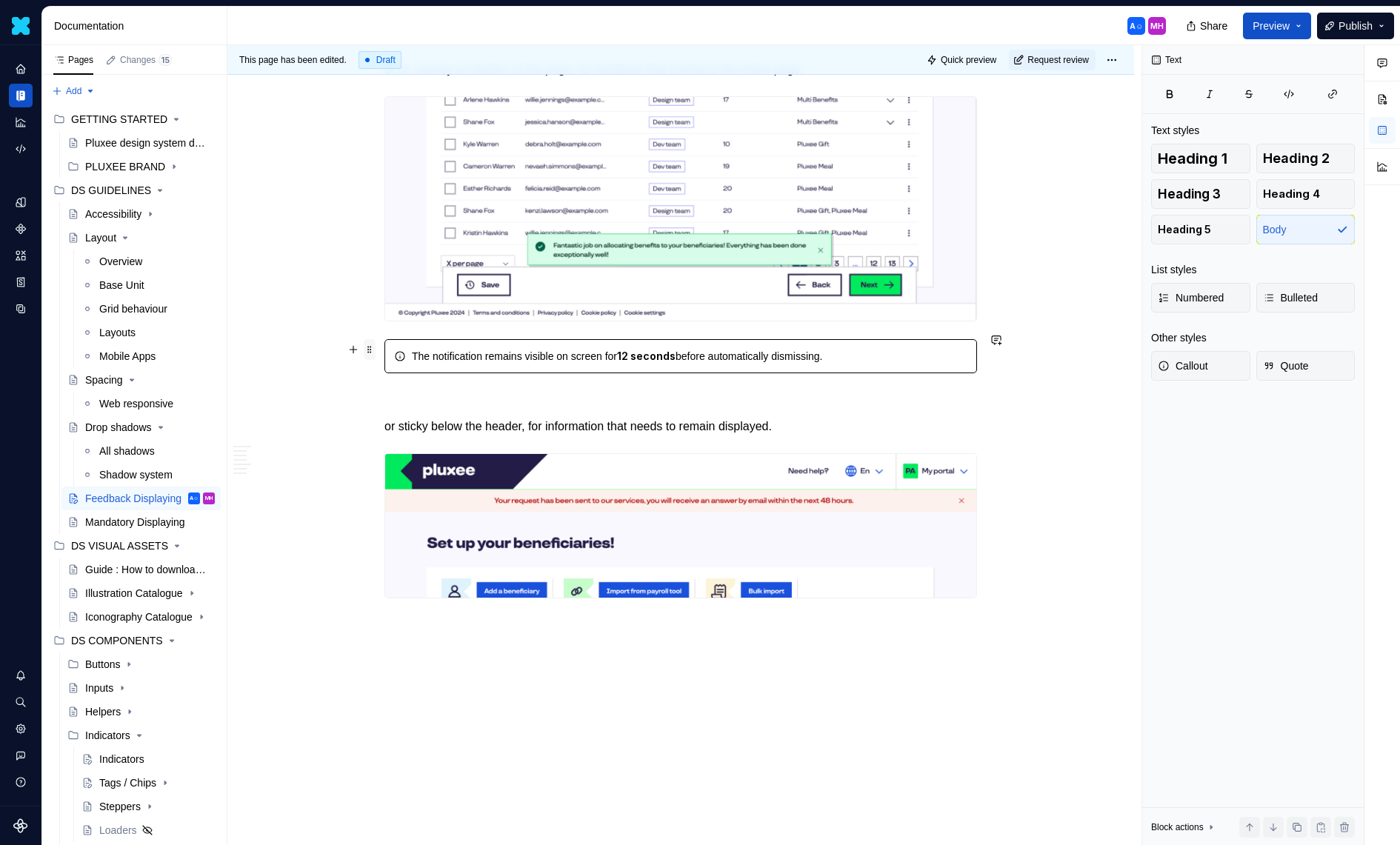
click at [375, 352] on span at bounding box center [369, 350] width 12 height 21
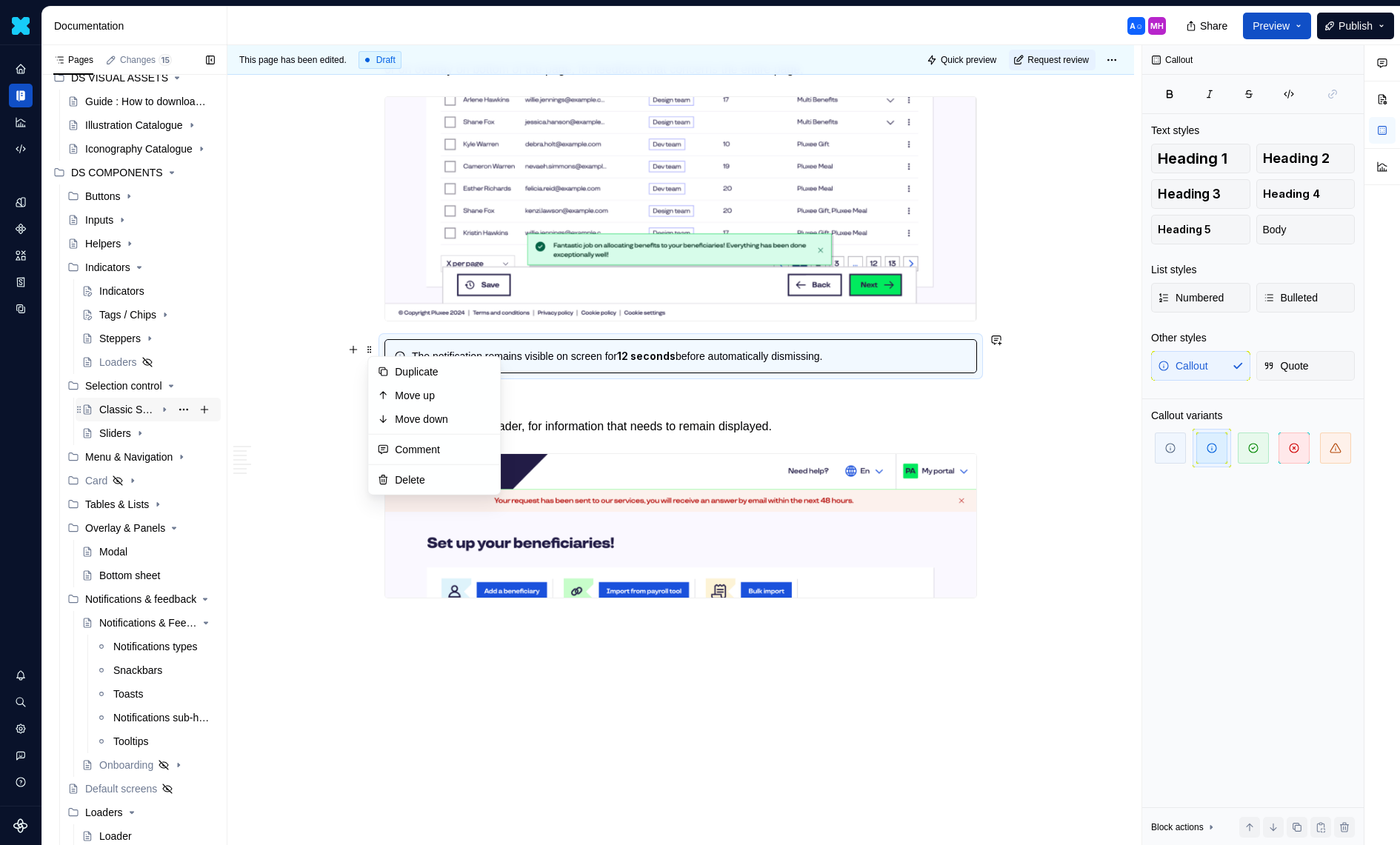
scroll to position [469, 0]
click at [125, 626] on div "Notifications & Feedbacks" at bounding box center [127, 622] width 56 height 15
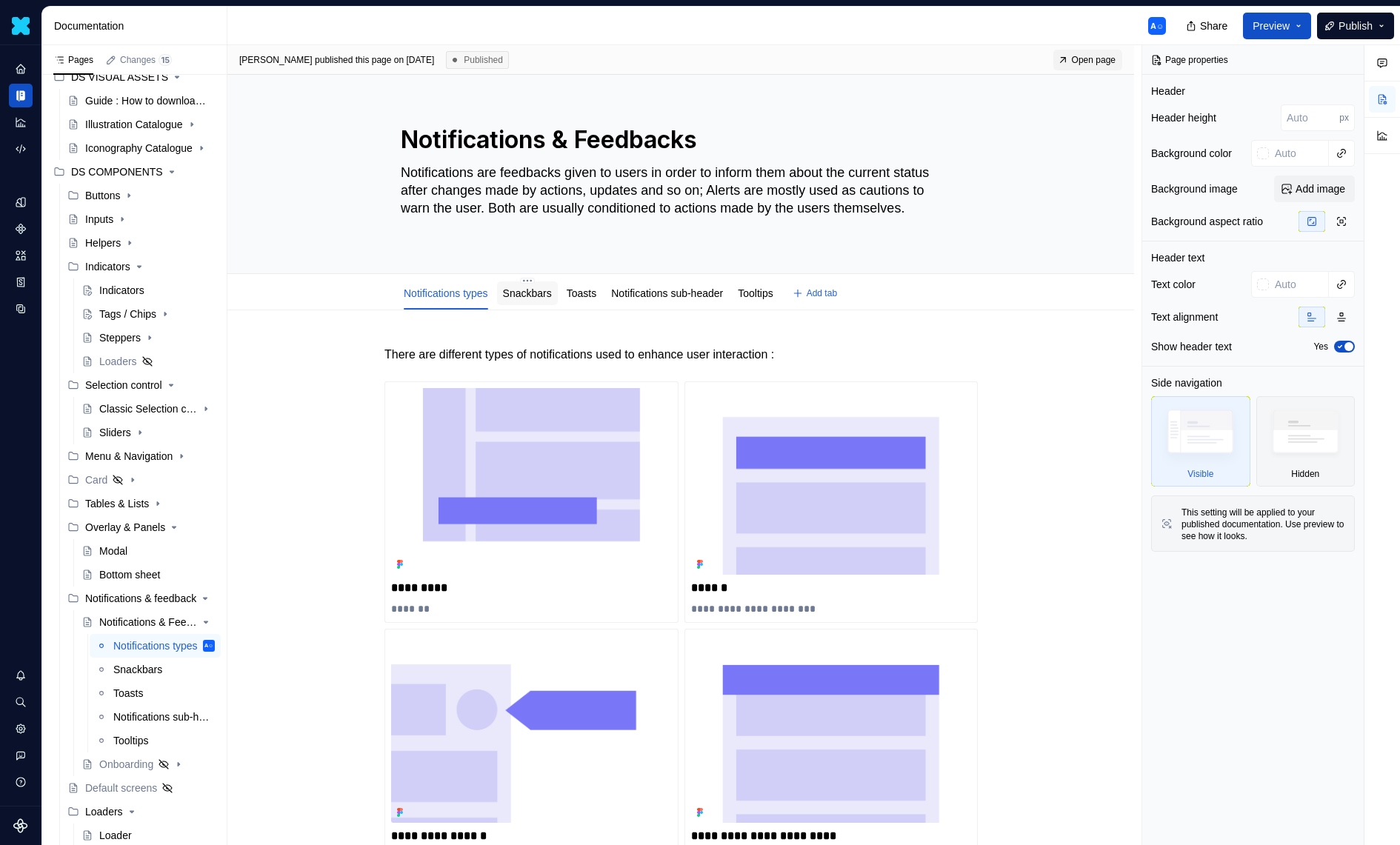
click at [541, 296] on link "Snackbars" at bounding box center [527, 293] width 48 height 12
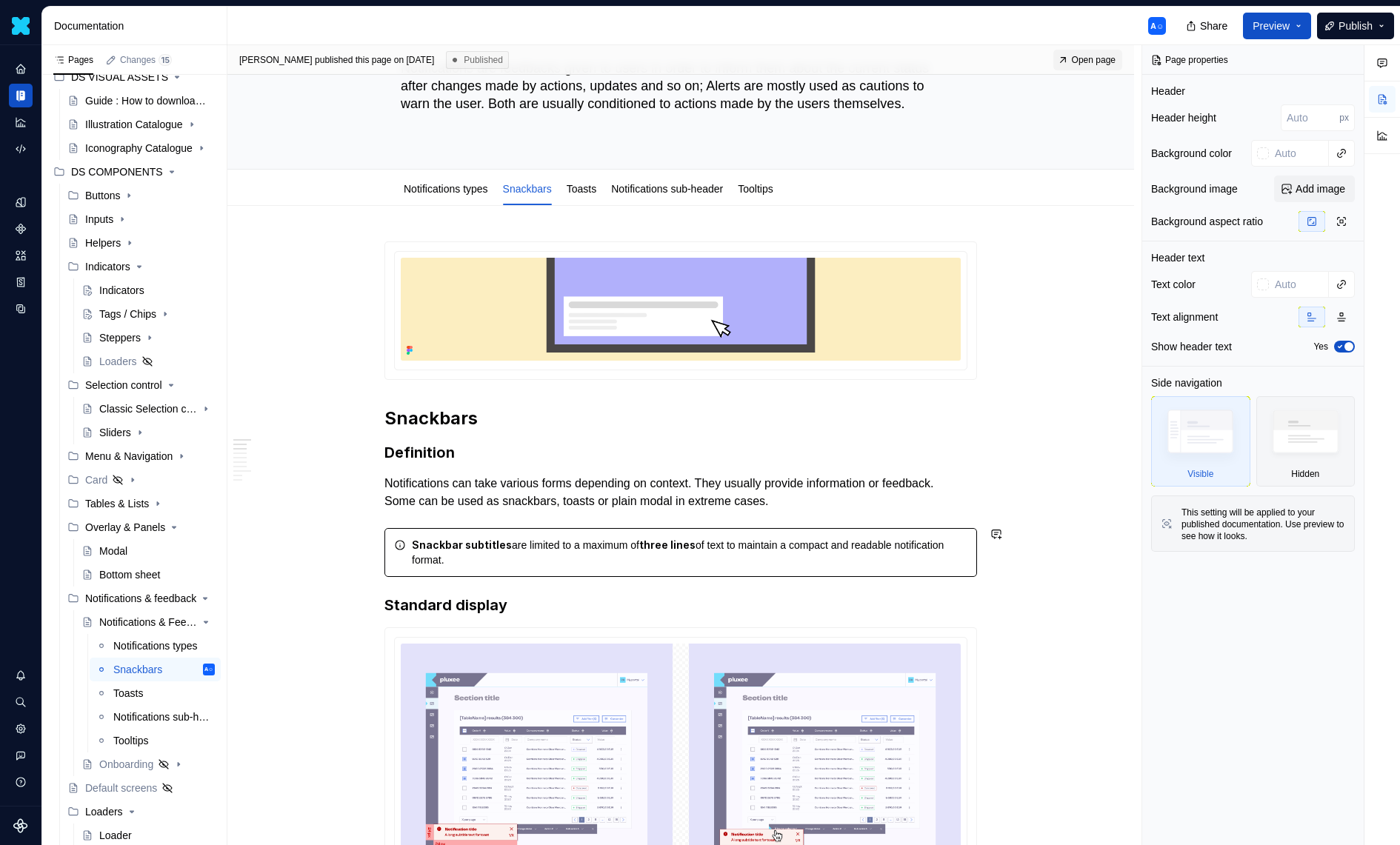
scroll to position [146, 0]
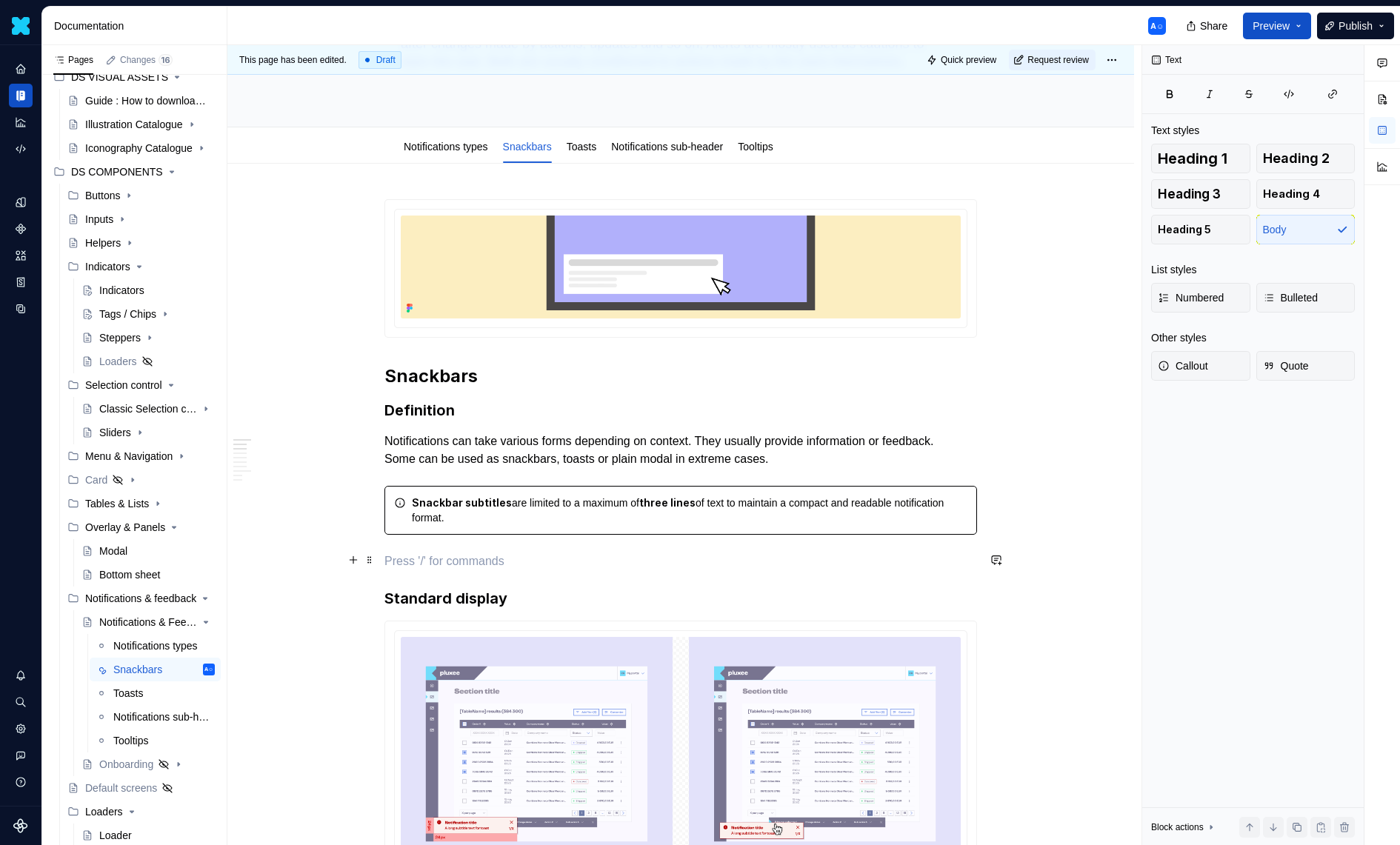
click at [440, 553] on p at bounding box center [681, 561] width 592 height 17
drag, startPoint x: 391, startPoint y: 555, endPoint x: 1010, endPoint y: 552, distance: 619.0
click at [375, 502] on span at bounding box center [369, 498] width 12 height 15
click at [425, 524] on div "Duplicate" at bounding box center [443, 522] width 96 height 15
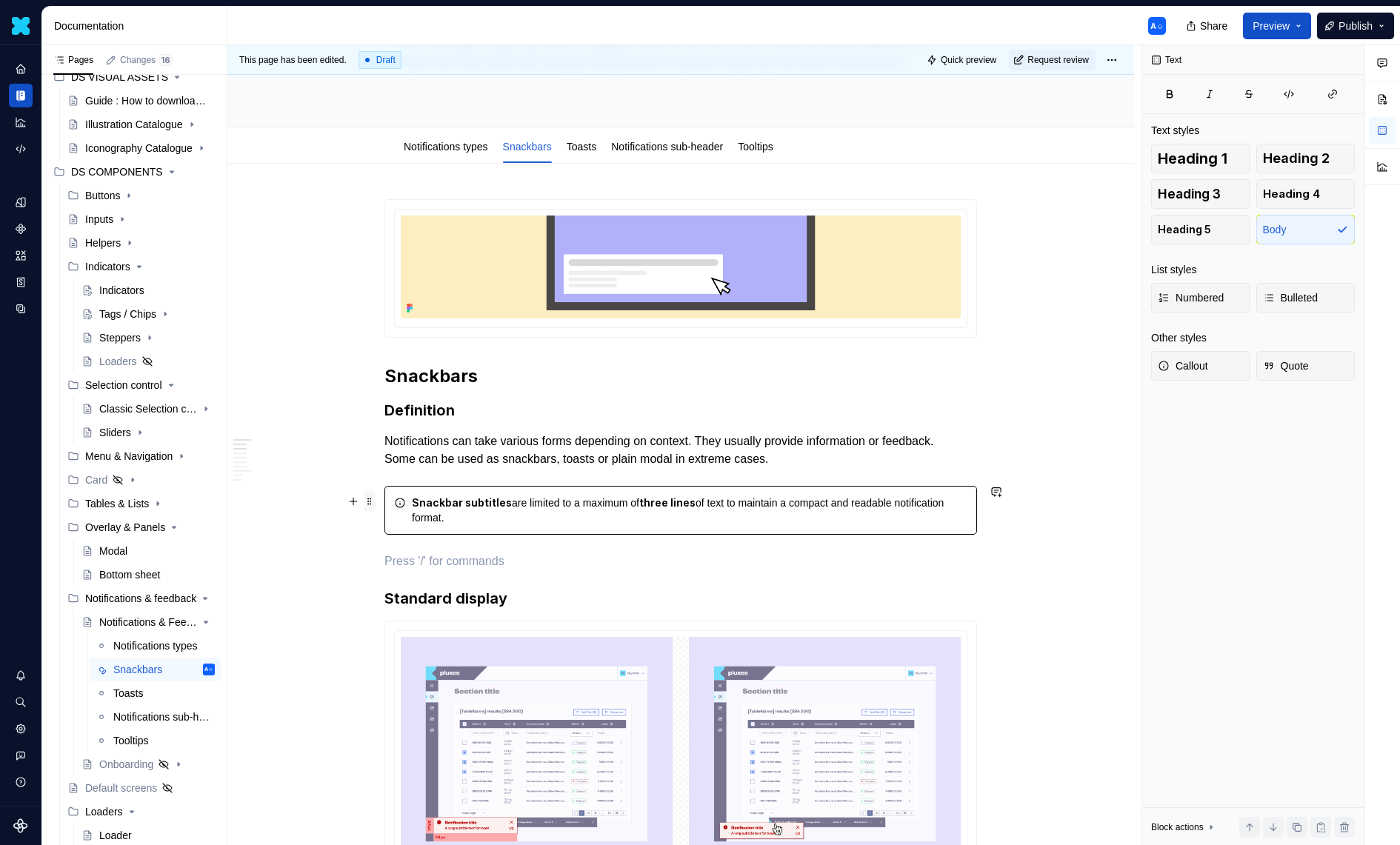
click at [375, 501] on span at bounding box center [369, 502] width 12 height 21
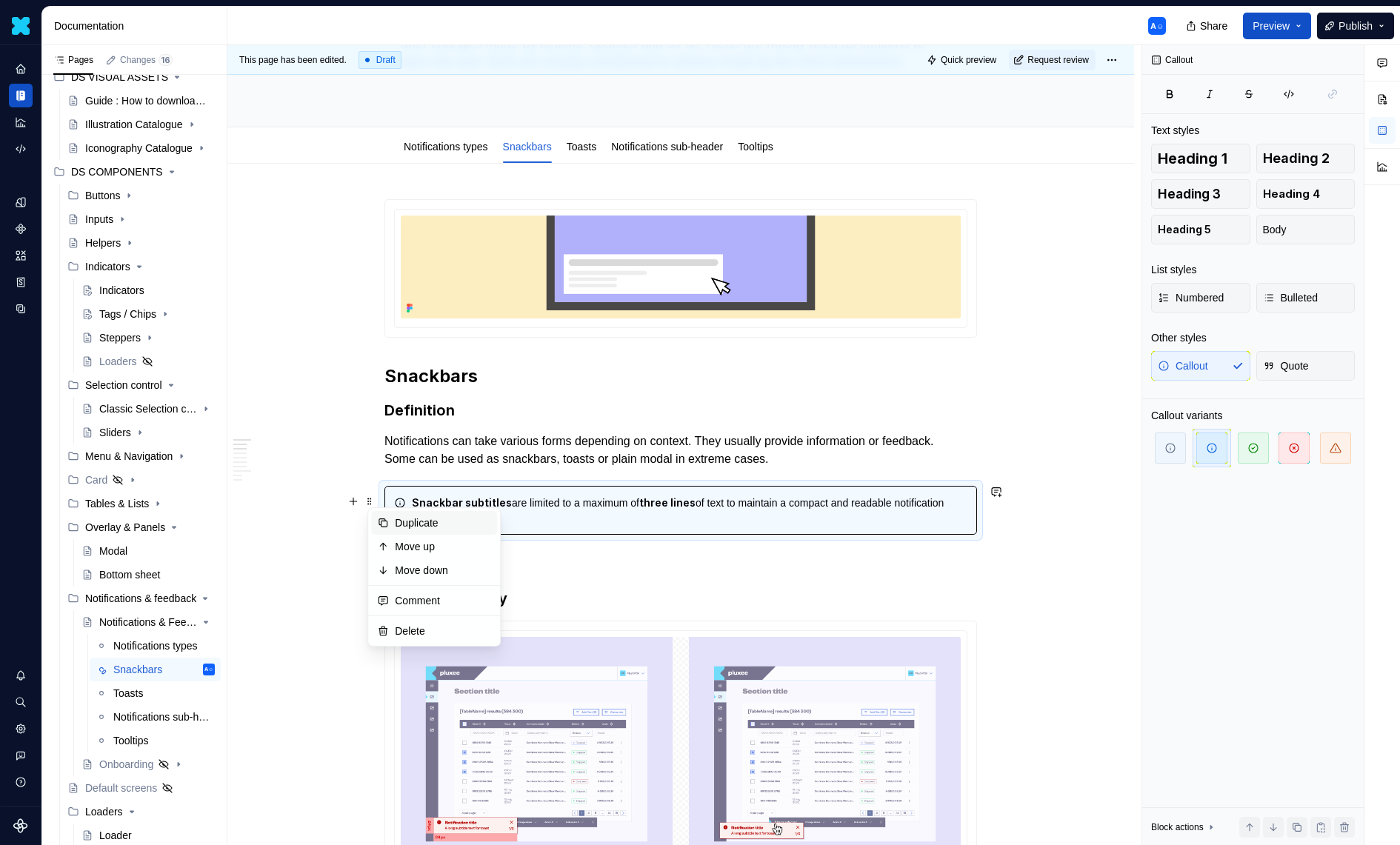
click at [398, 522] on div "Duplicate" at bounding box center [443, 522] width 96 height 15
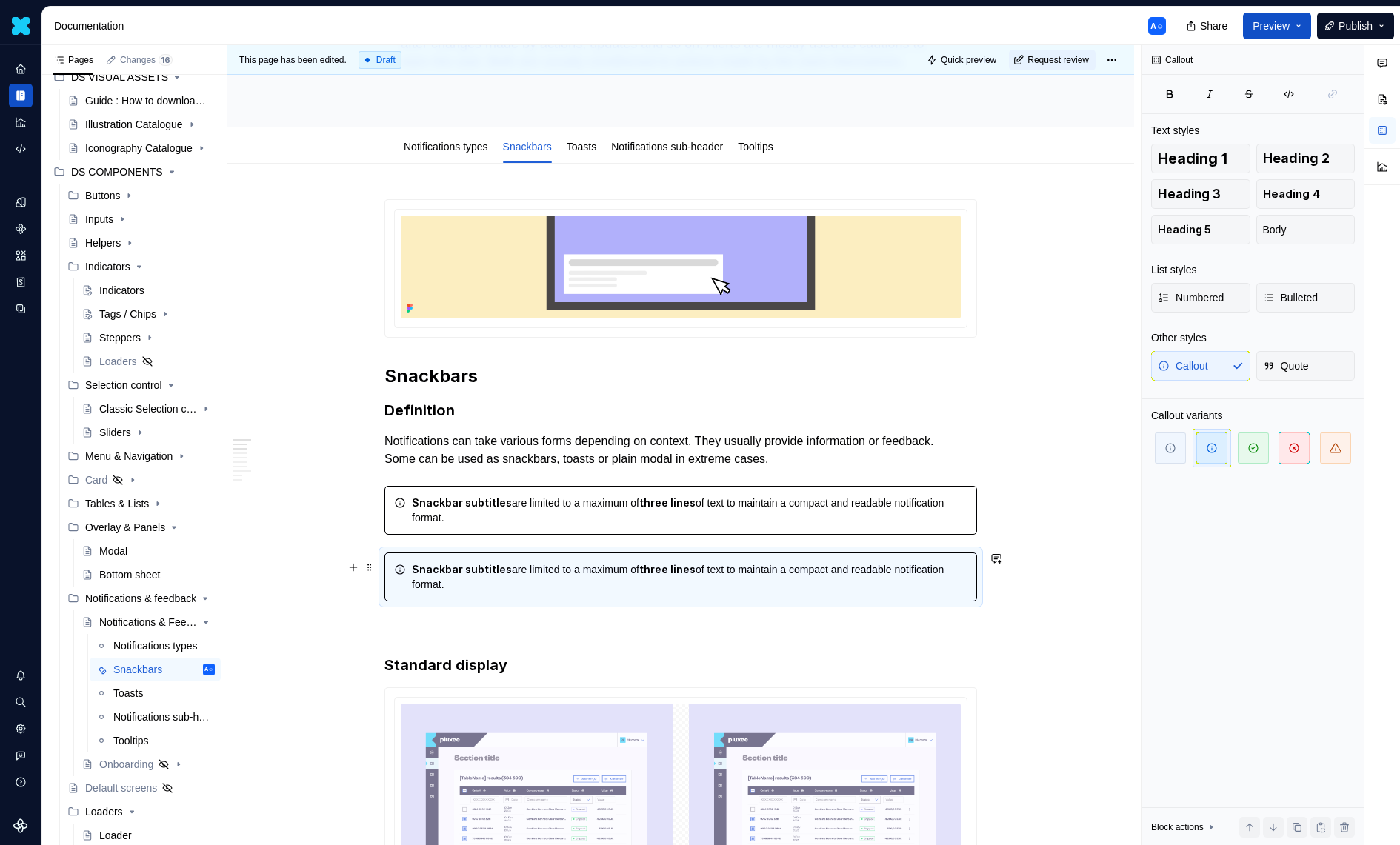
click at [428, 564] on strong "Snackbar subtitles" at bounding box center [462, 569] width 100 height 13
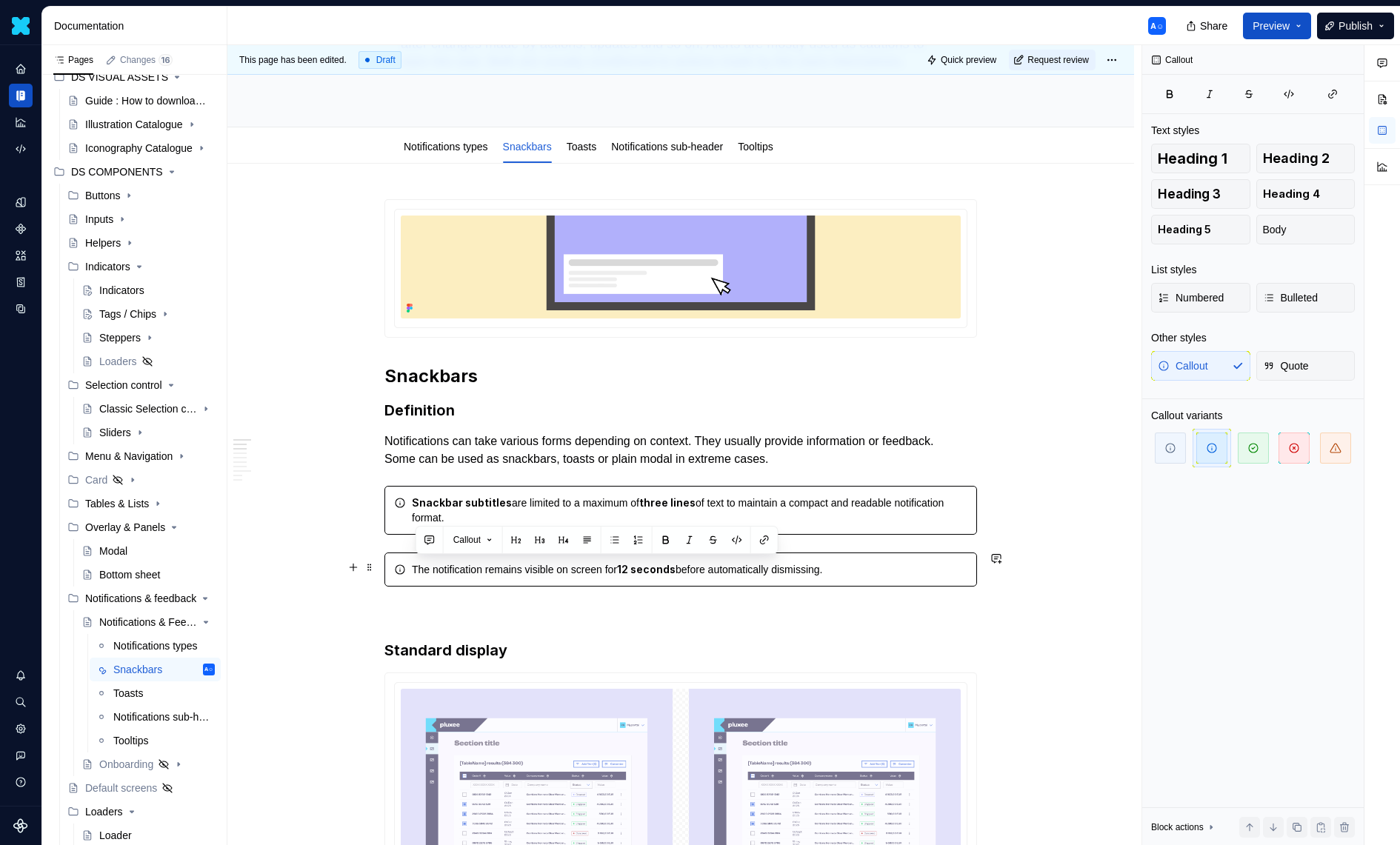
drag, startPoint x: 413, startPoint y: 568, endPoint x: 937, endPoint y: 569, distance: 524.0
click at [937, 569] on div "The notification remains visible on screen for 12 seconds before automatically …" at bounding box center [681, 569] width 592 height 34
click at [471, 577] on div "Display duration: 12 seconds — the notification automatically fades out after t…" at bounding box center [689, 569] width 556 height 15
click at [413, 562] on div "Display duration: 12 seconds — the notification automatically fades out after t…" at bounding box center [681, 569] width 592 height 34
click at [401, 565] on icon at bounding box center [400, 569] width 12 height 12
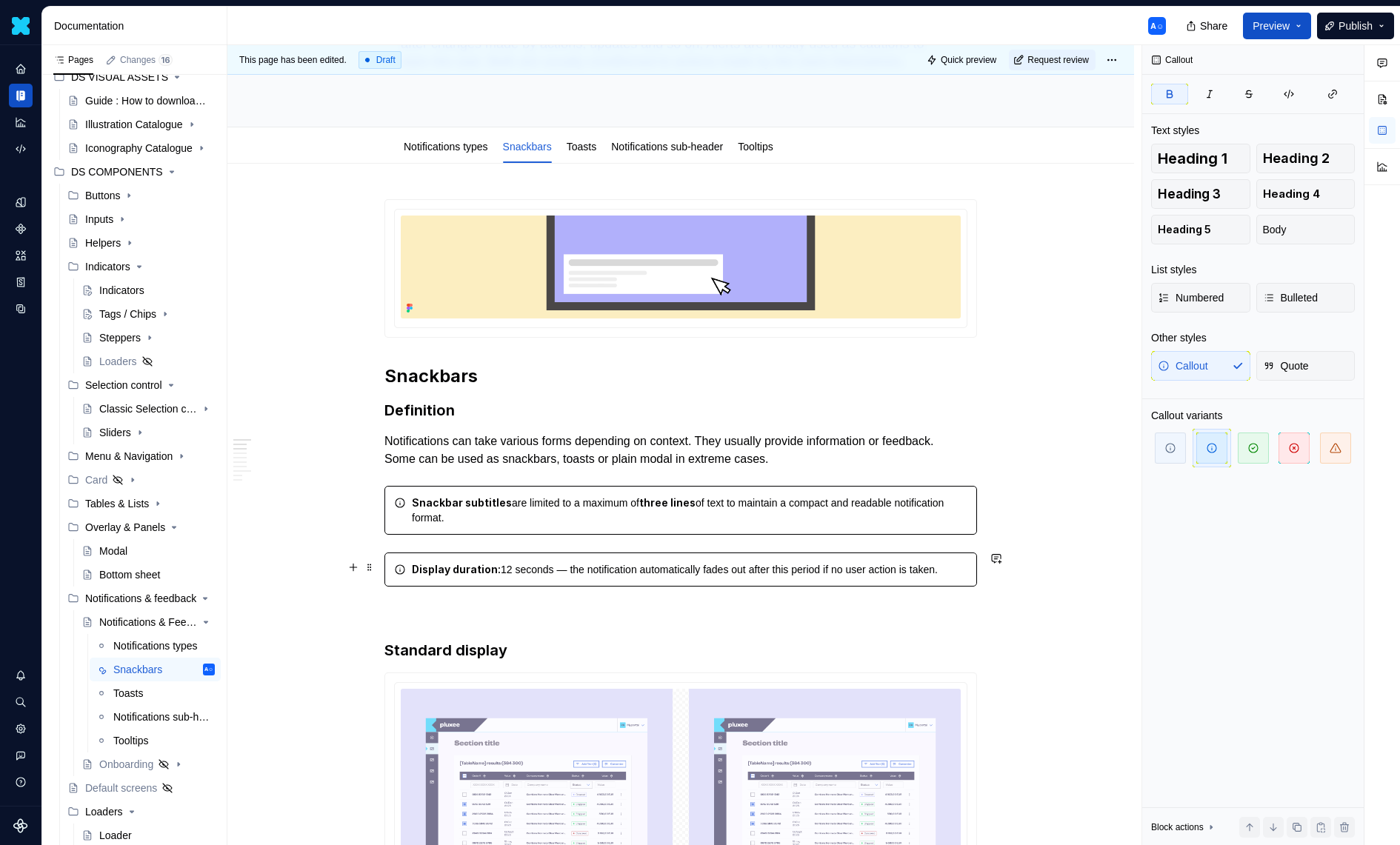
click at [785, 562] on div "Display duration: 12 seconds — the notification automatically fades out after t…" at bounding box center [689, 569] width 556 height 15
click at [374, 569] on span at bounding box center [369, 568] width 12 height 21
click at [450, 565] on strong "Display duration:" at bounding box center [456, 569] width 89 height 13
drag, startPoint x: 496, startPoint y: 596, endPoint x: 399, endPoint y: 567, distance: 101.2
click at [399, 567] on div "Display duration: 12 seconds — the notification automatically fades out after t…" at bounding box center [681, 569] width 592 height 34
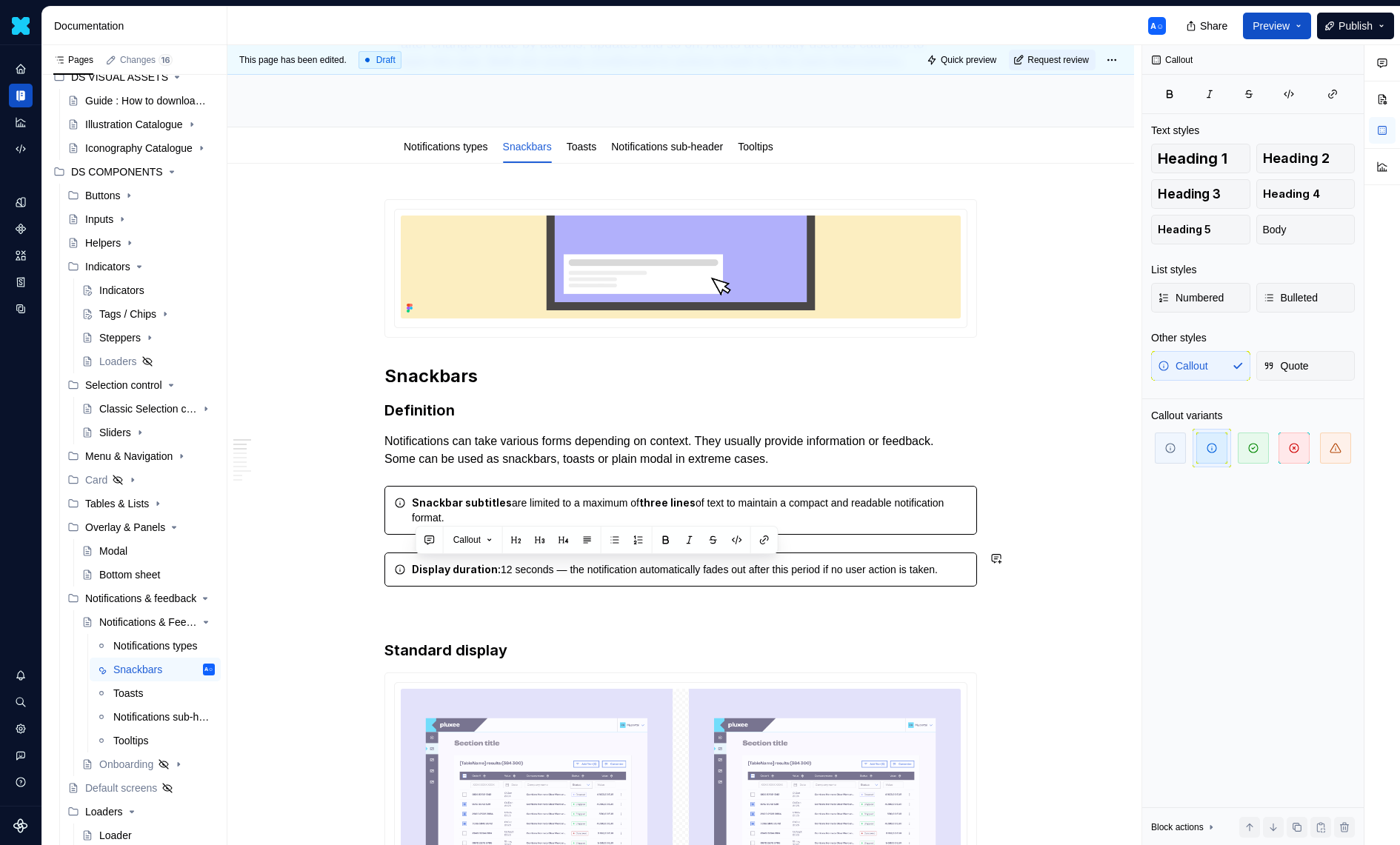
copy div "Display duration: 12 seconds — the notification automatically fades out after t…"
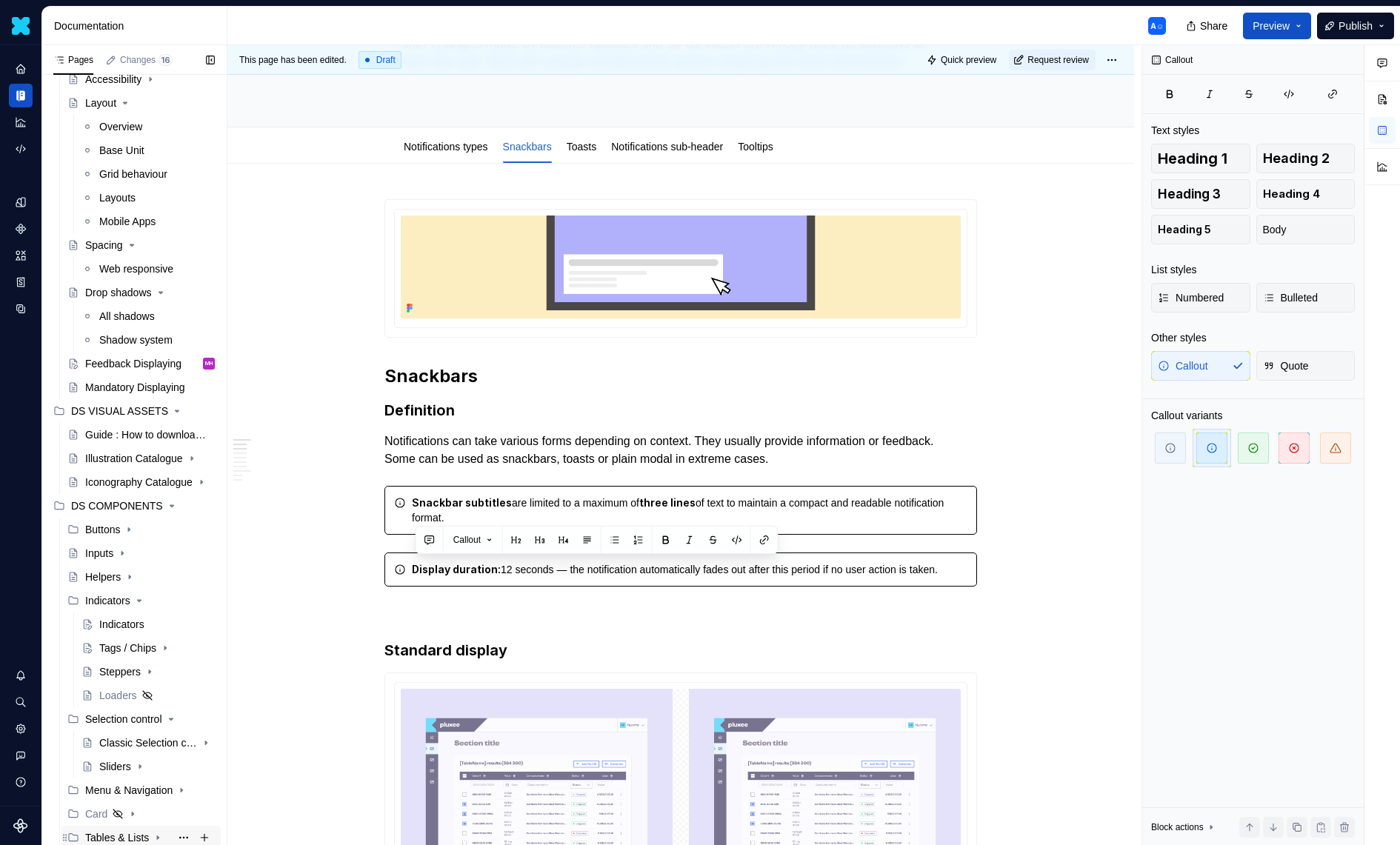
scroll to position [0, 0]
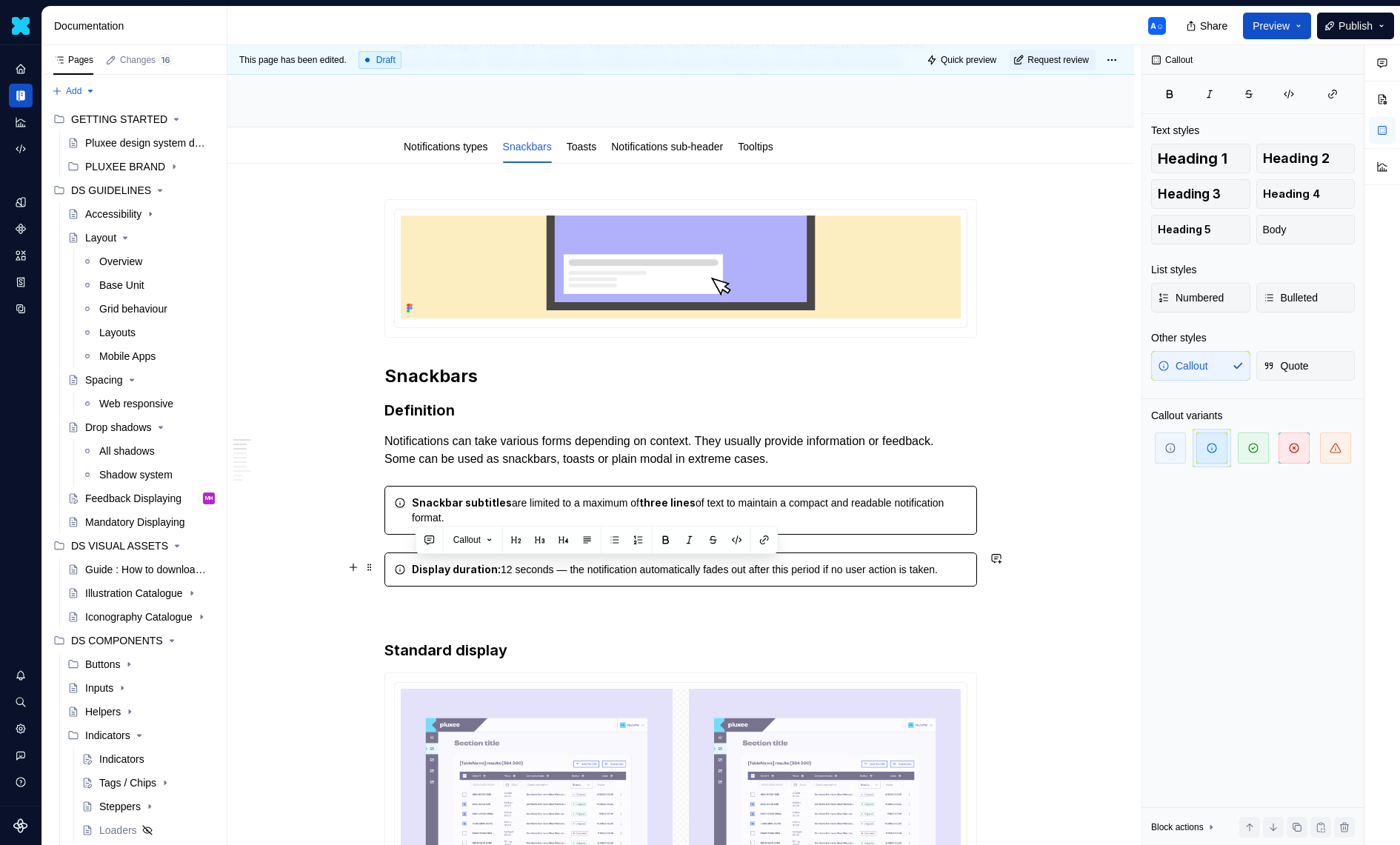
click at [397, 579] on div "Display duration: 12 seconds — the notification automatically fades out after t…" at bounding box center [681, 569] width 592 height 34
click at [400, 564] on icon at bounding box center [400, 569] width 12 height 12
drag, startPoint x: 396, startPoint y: 563, endPoint x: 937, endPoint y: 596, distance: 542.0
click at [937, 587] on div "Display duration: 12 seconds — the notification automatically fades out after t…" at bounding box center [681, 569] width 592 height 34
click at [1347, 452] on span "button" at bounding box center [1335, 448] width 31 height 31
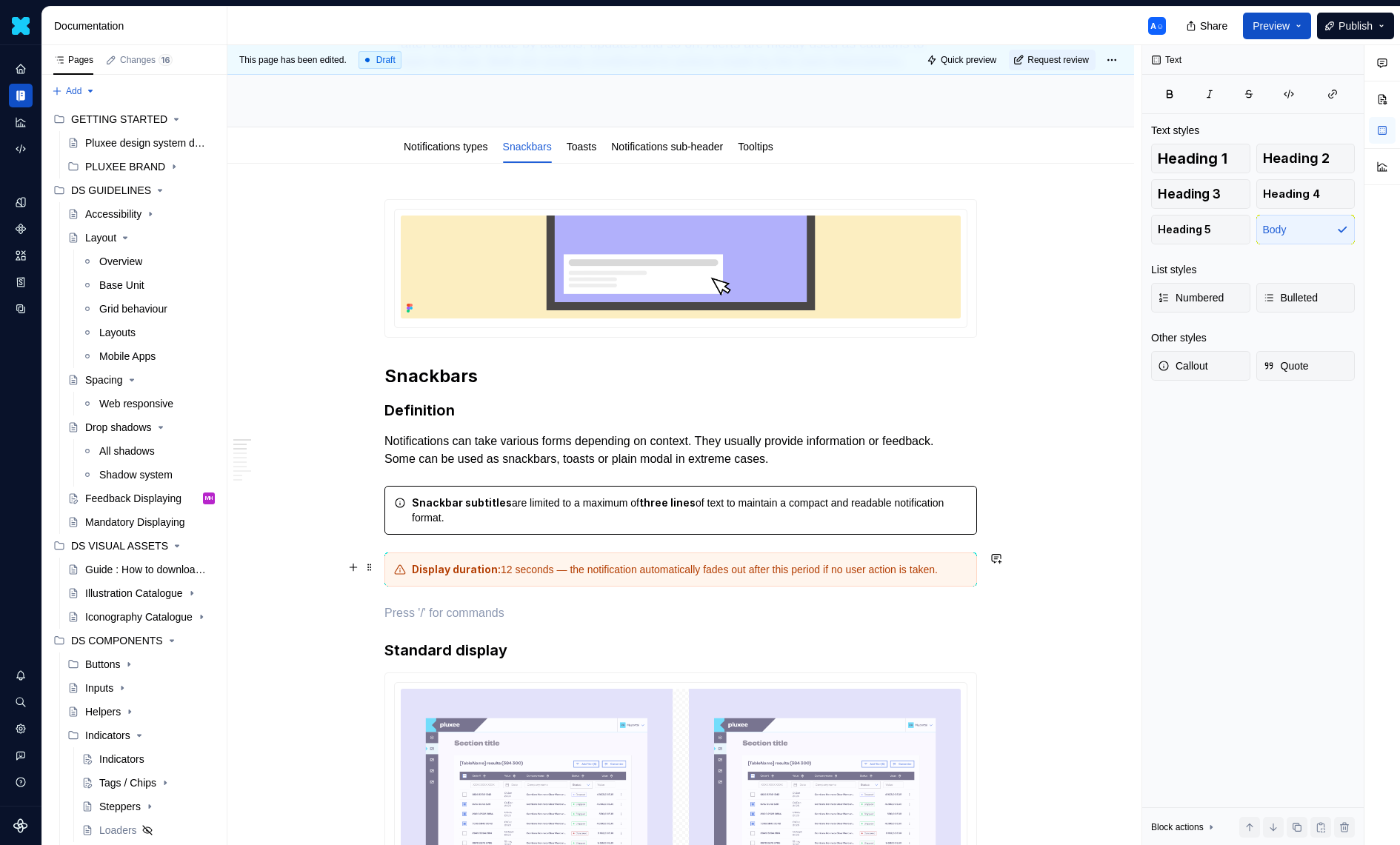
click at [417, 568] on strong "Display duration:" at bounding box center [456, 569] width 89 height 13
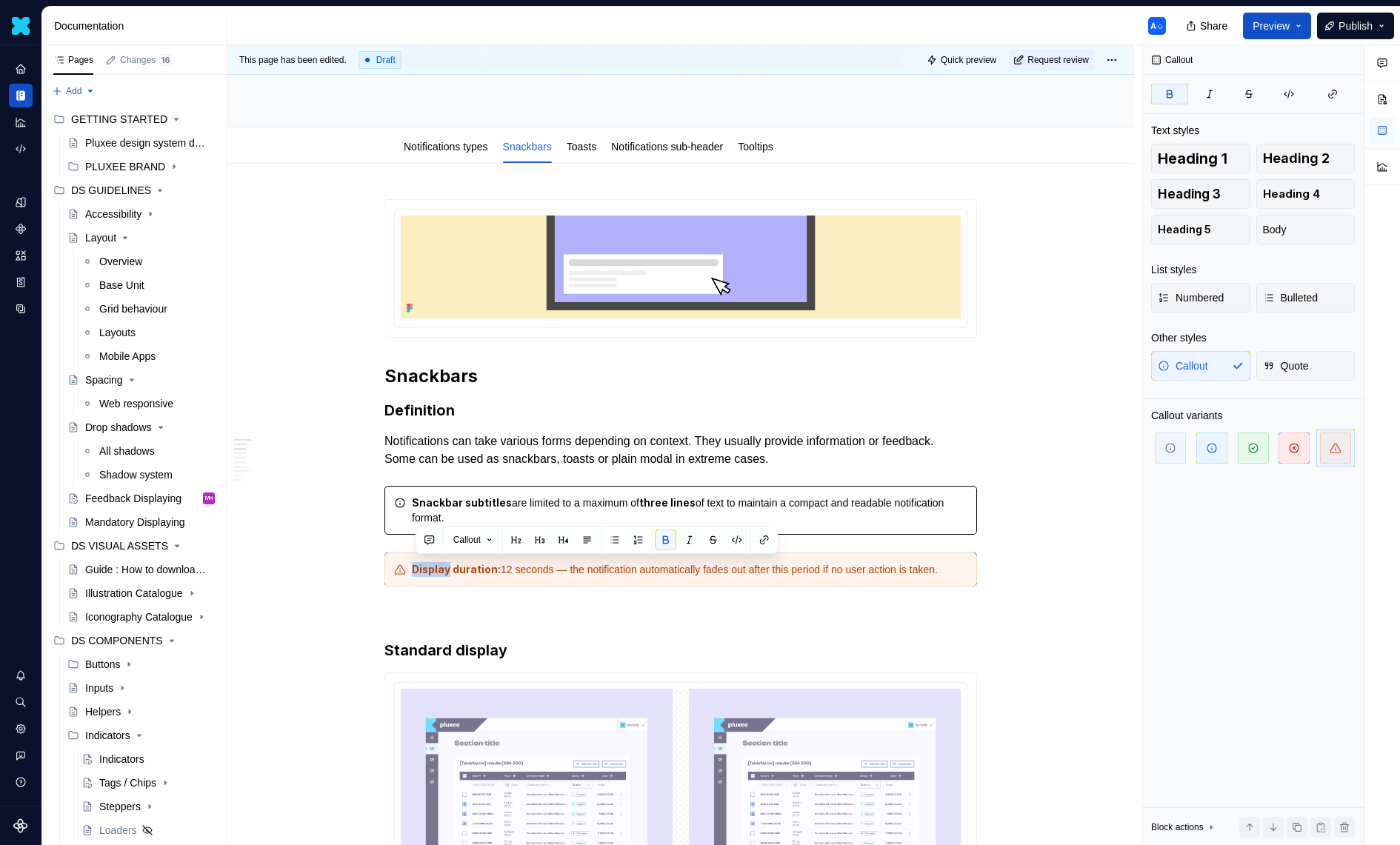
type textarea "*"
click at [430, 568] on strong "⏱️ duration:" at bounding box center [443, 569] width 63 height 13
drag, startPoint x: 479, startPoint y: 579, endPoint x: 372, endPoint y: 552, distance: 110.4
copy div "⏱️ Display duration: 12 seconds — the notification automatically fades out afte…"
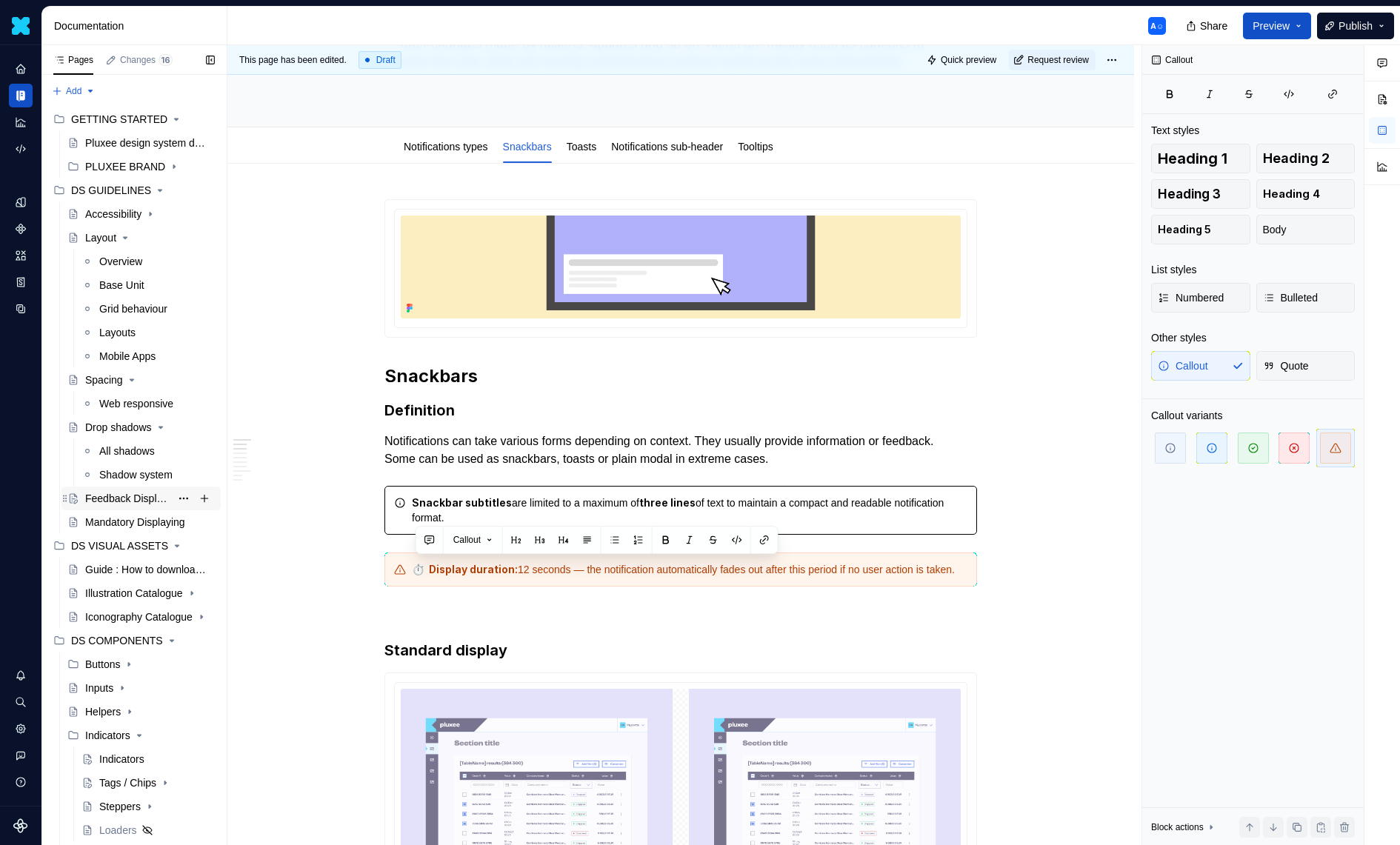
click at [120, 494] on div "Feedback Displaying" at bounding box center [127, 498] width 85 height 15
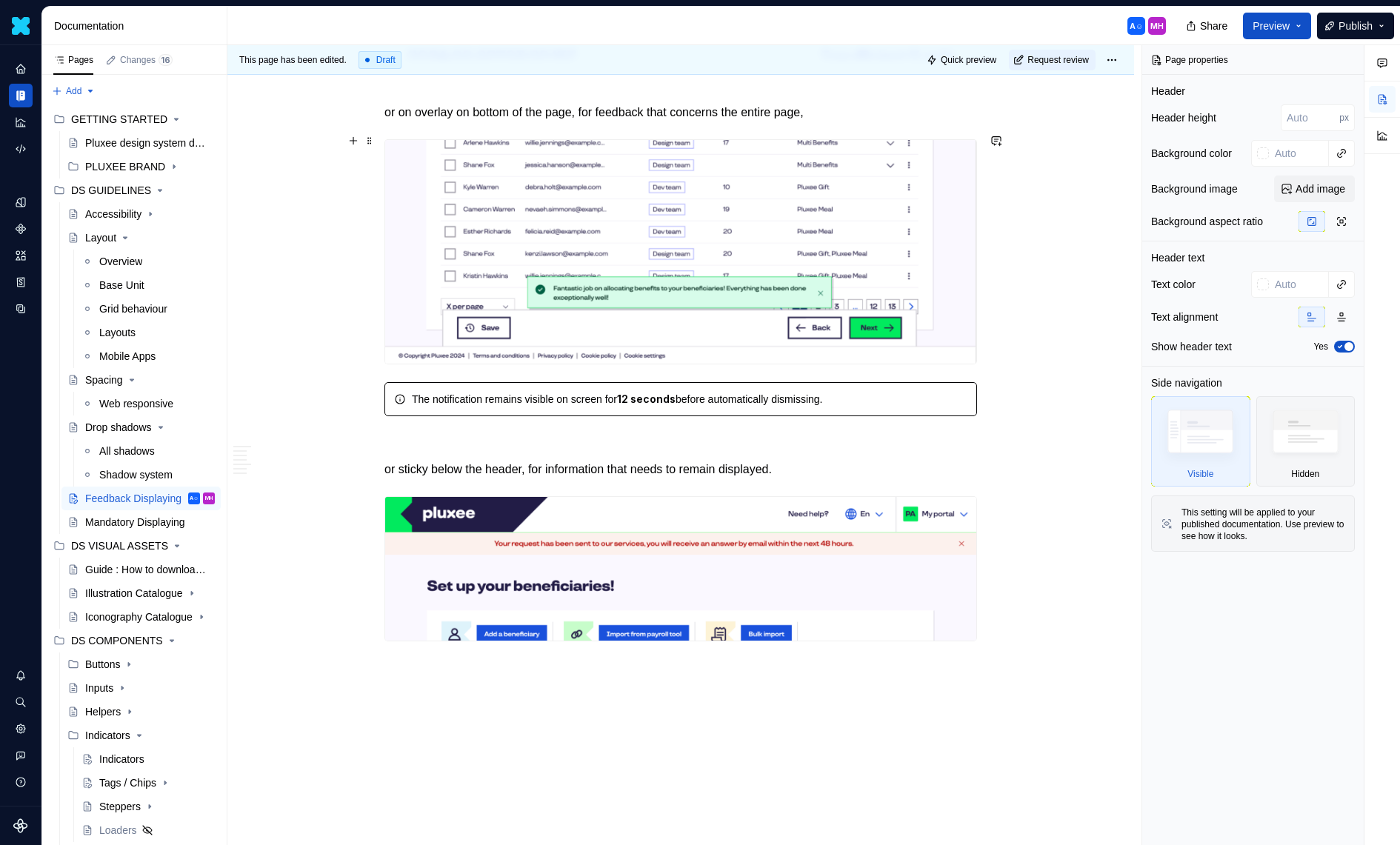
scroll to position [3021, 0]
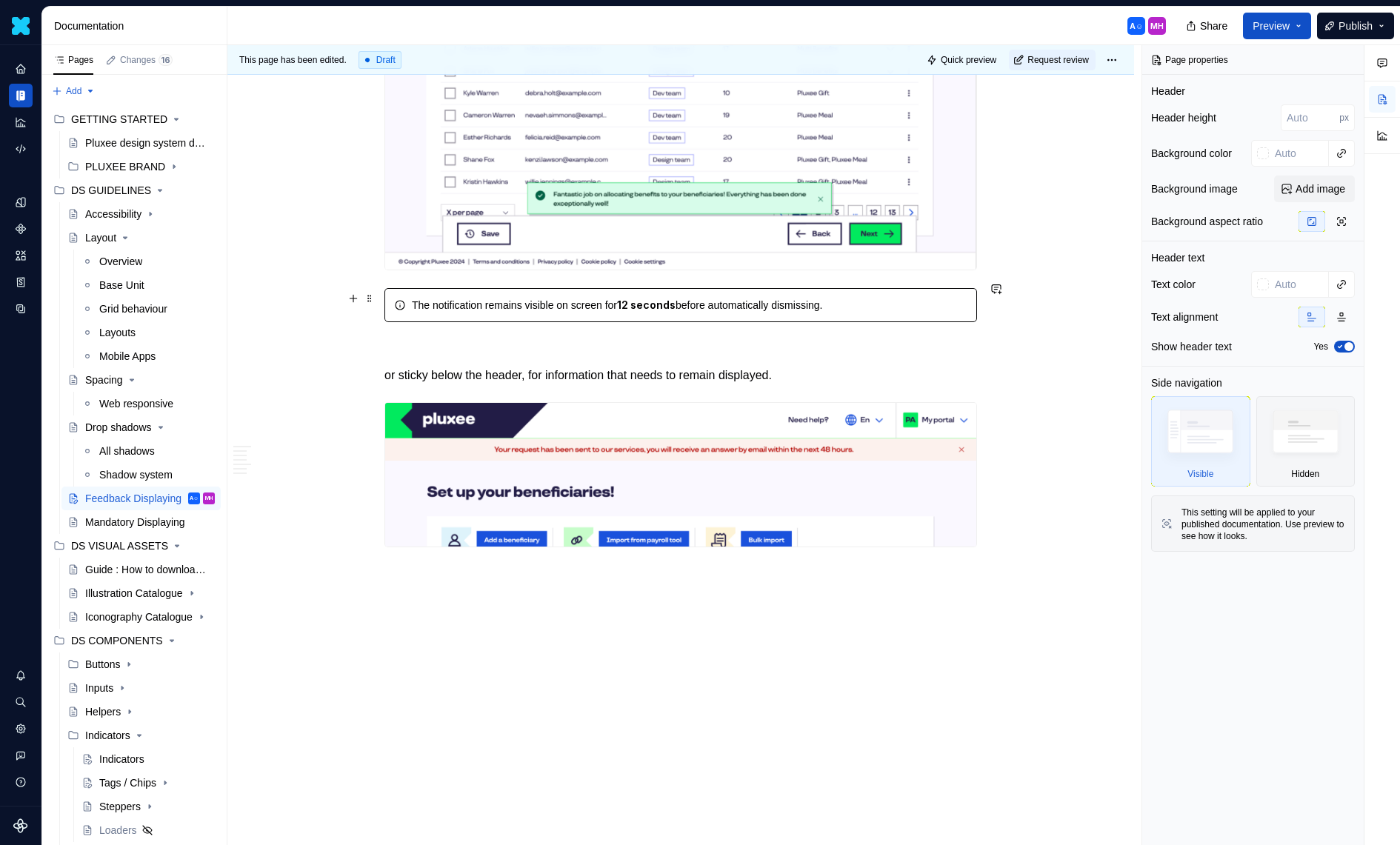
click at [720, 304] on div "The notification remains visible on screen for 12 seconds before automatically …" at bounding box center [681, 304] width 592 height 34
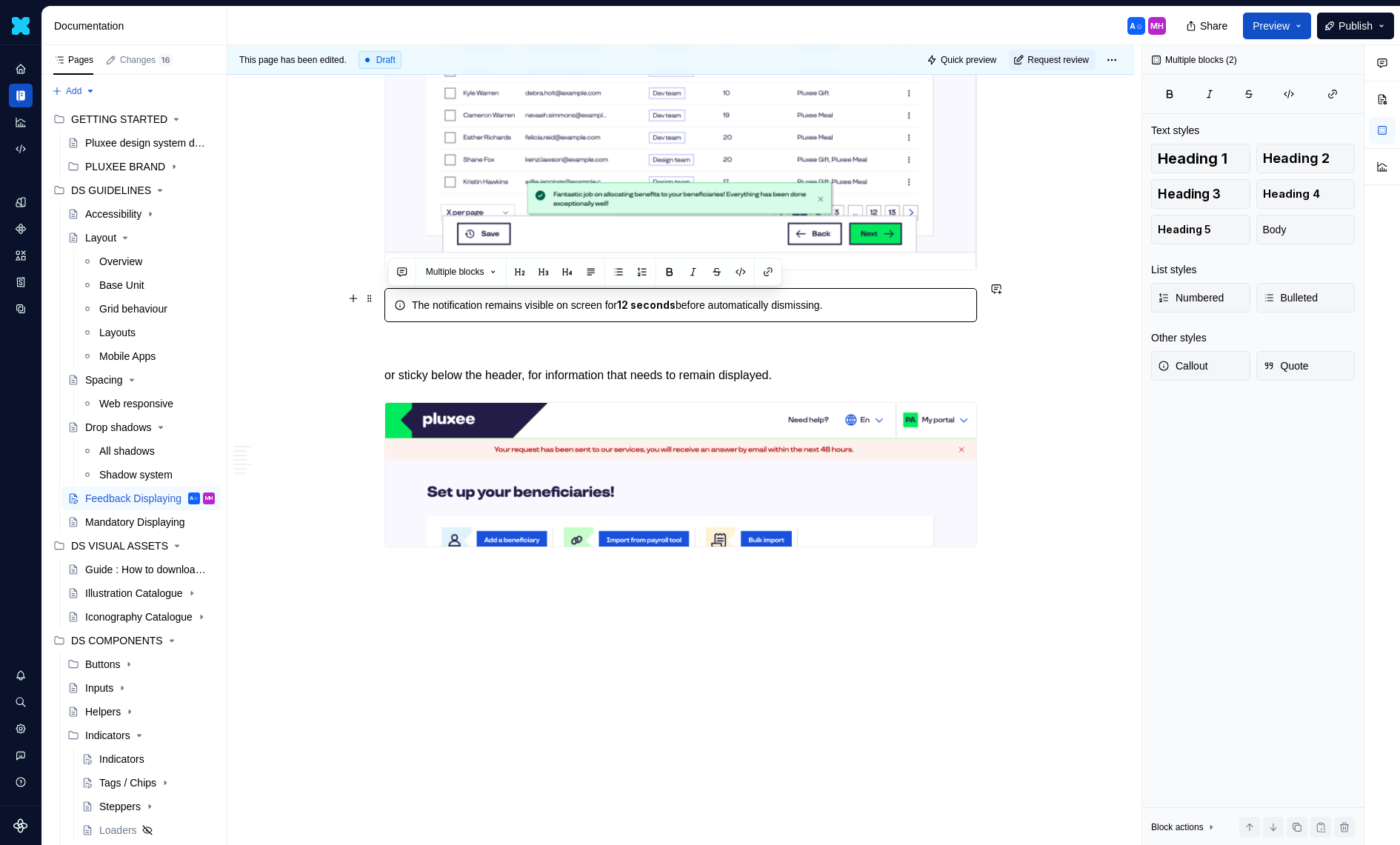
click at [720, 304] on div "The notification remains visible on screen for 12 seconds before automatically …" at bounding box center [681, 304] width 592 height 34
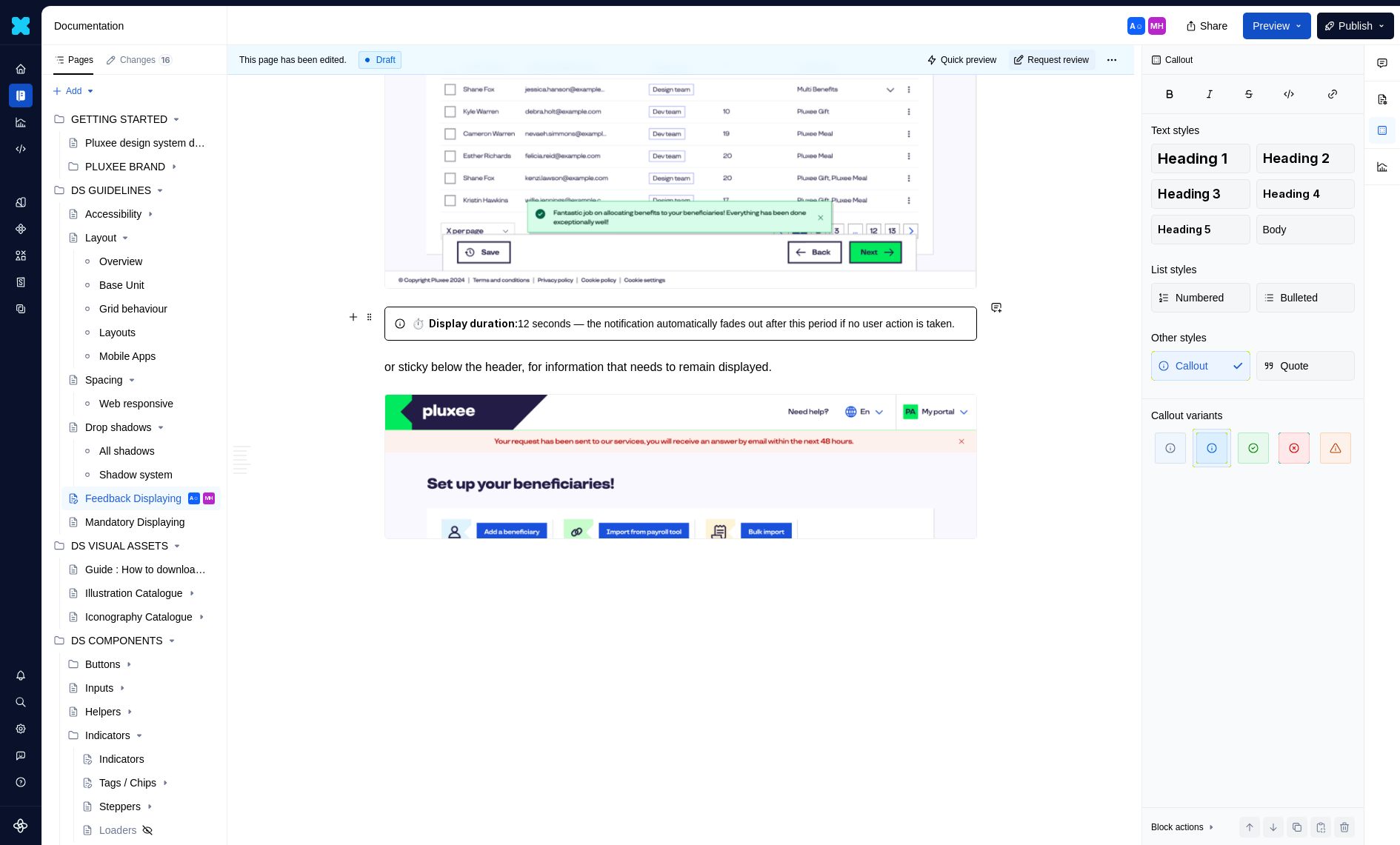
scroll to position [3010, 0]
click at [855, 333] on div "⏱️ Display duration: 12 seconds — the notification automatically fades out afte…" at bounding box center [681, 324] width 592 height 34
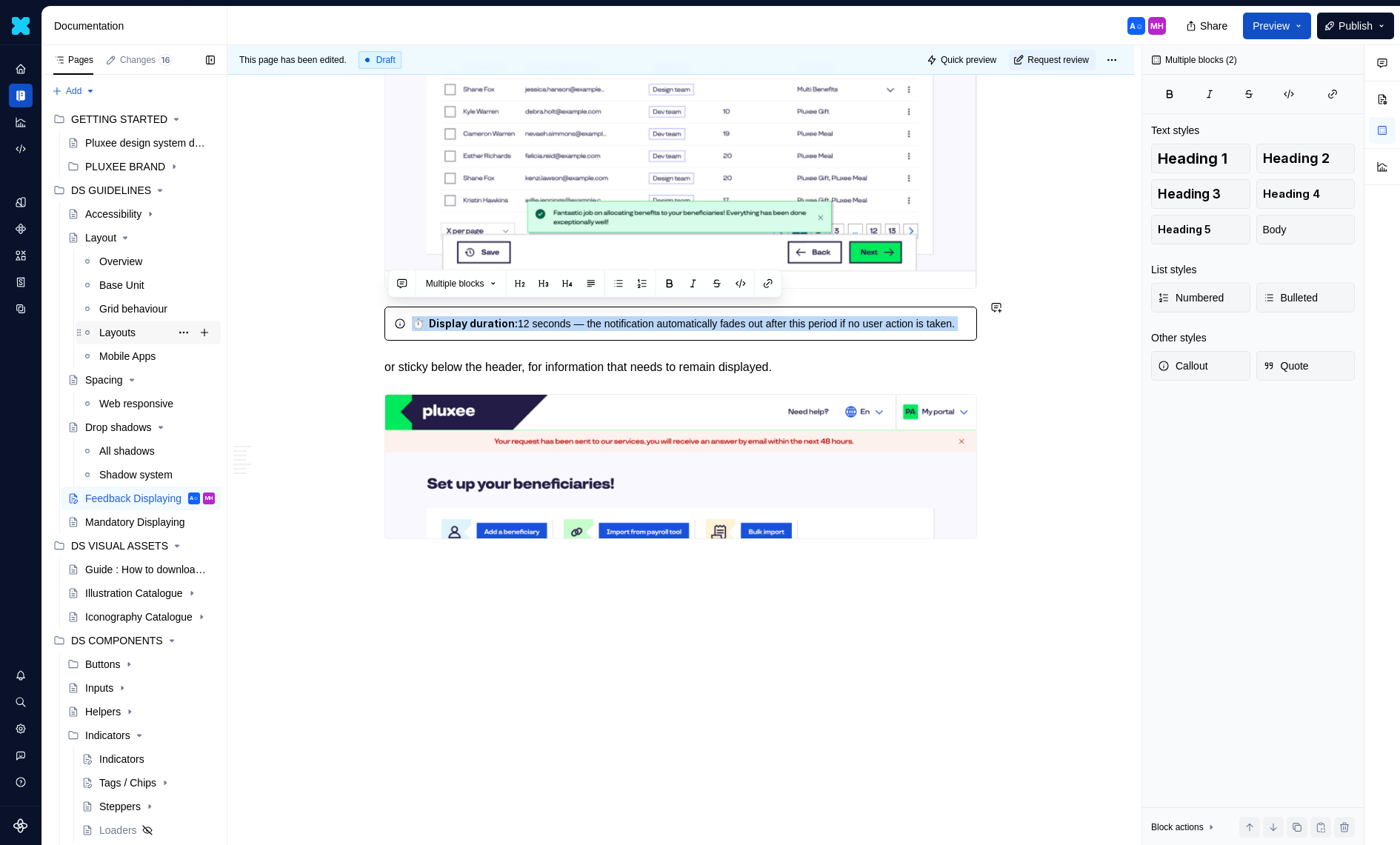
drag, startPoint x: 855, startPoint y: 333, endPoint x: 78, endPoint y: 333, distance: 777.0
click at [78, 333] on div "Pages Changes 16 Add Accessibility guide for tree Page tree. Navigate the tree …" at bounding box center [721, 448] width 1358 height 807
click at [856, 328] on div "⏱️ Display duration: 12 seconds — the notification automatically fades out afte…" at bounding box center [689, 324] width 556 height 15
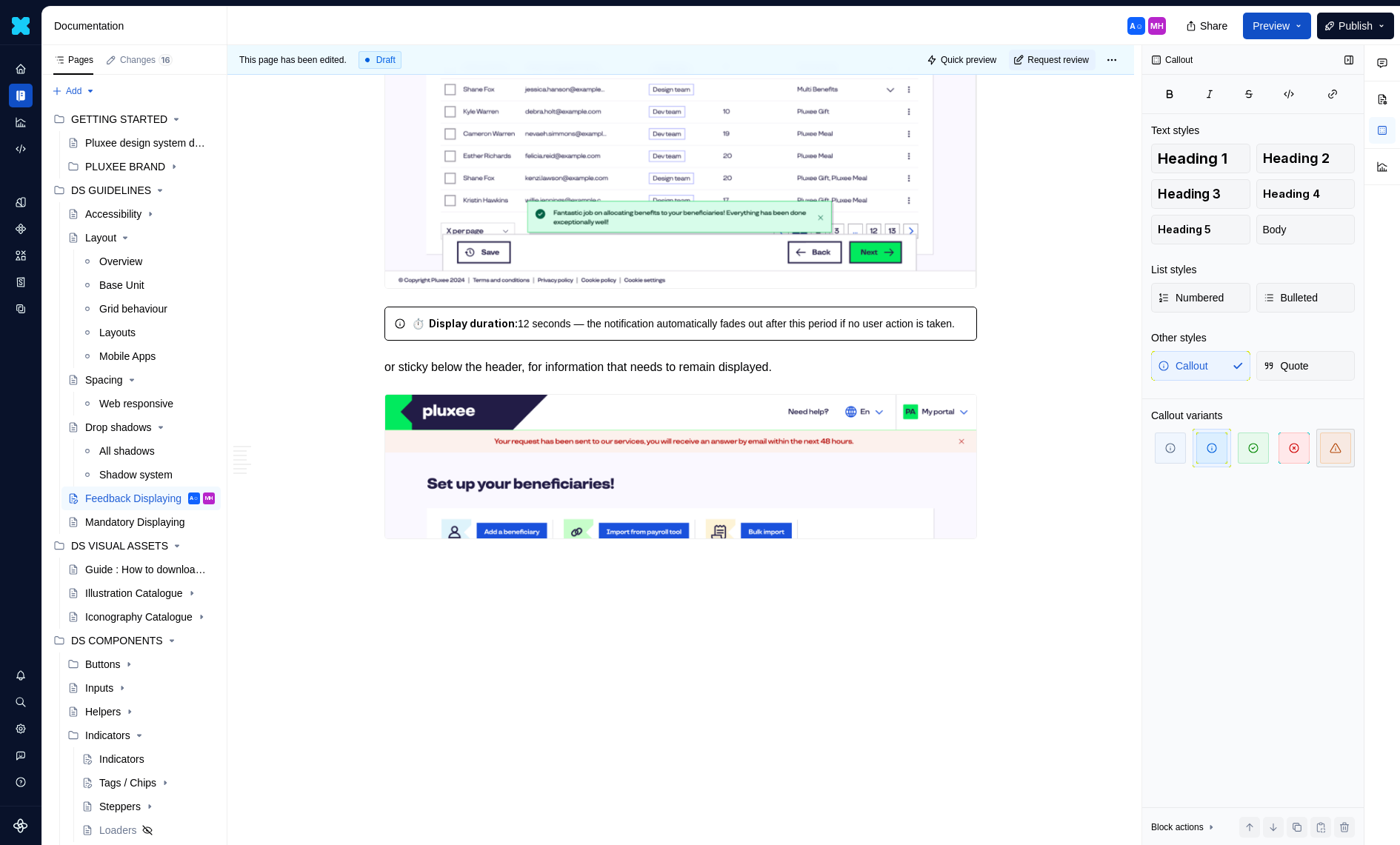
click at [1344, 450] on span "button" at bounding box center [1335, 448] width 31 height 31
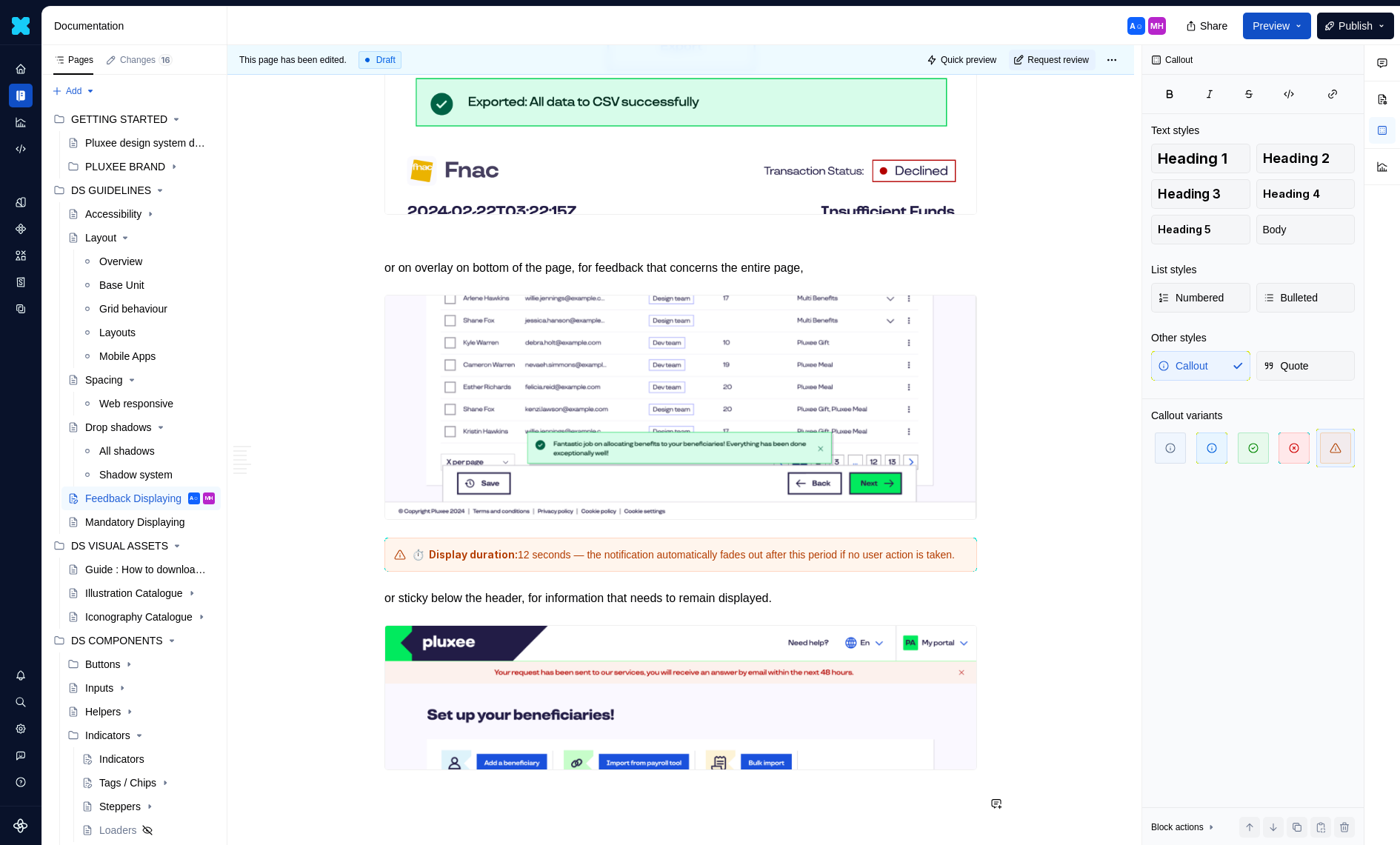
scroll to position [2711, 0]
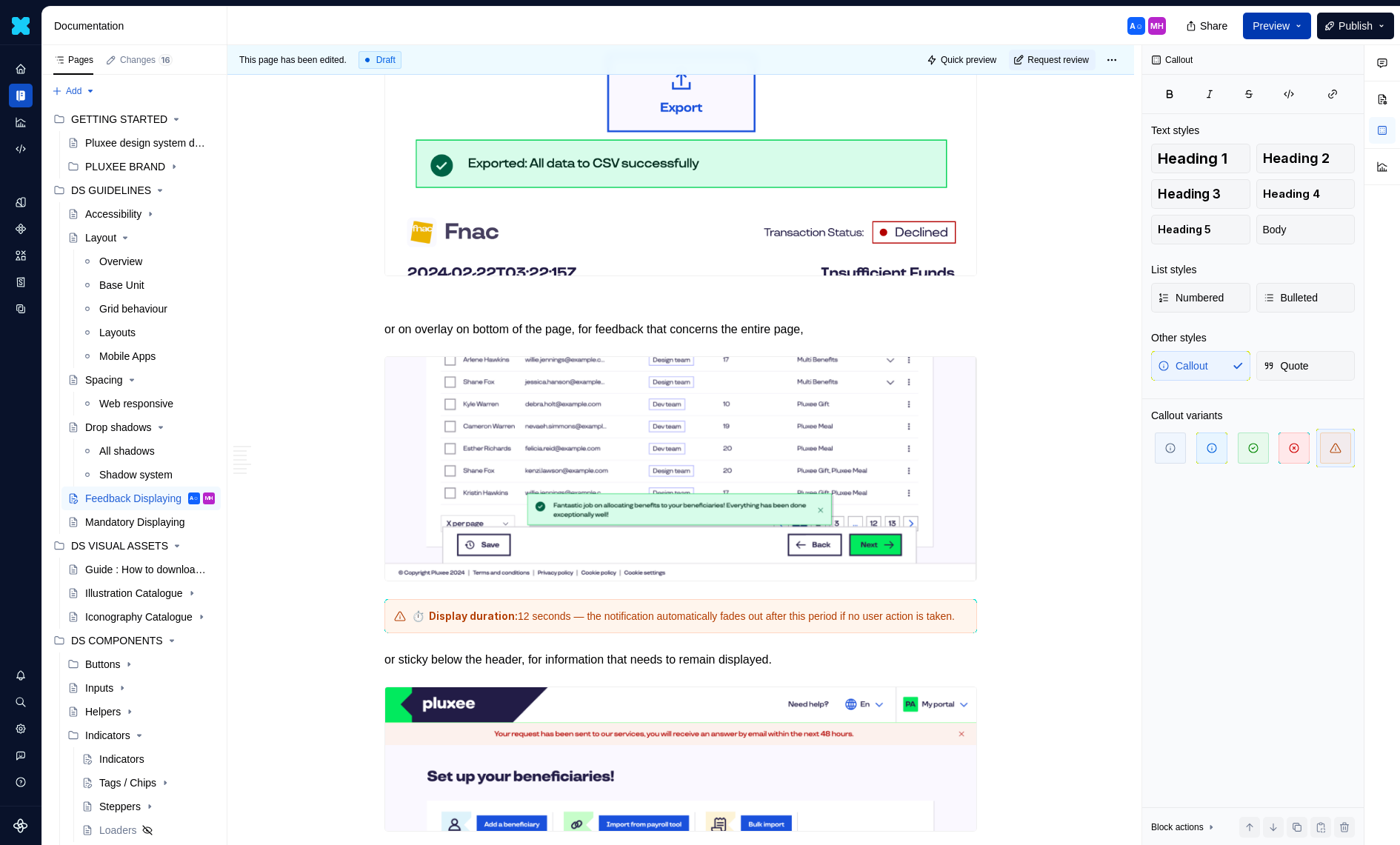
click at [1287, 24] on span "Preview" at bounding box center [1270, 25] width 37 height 15
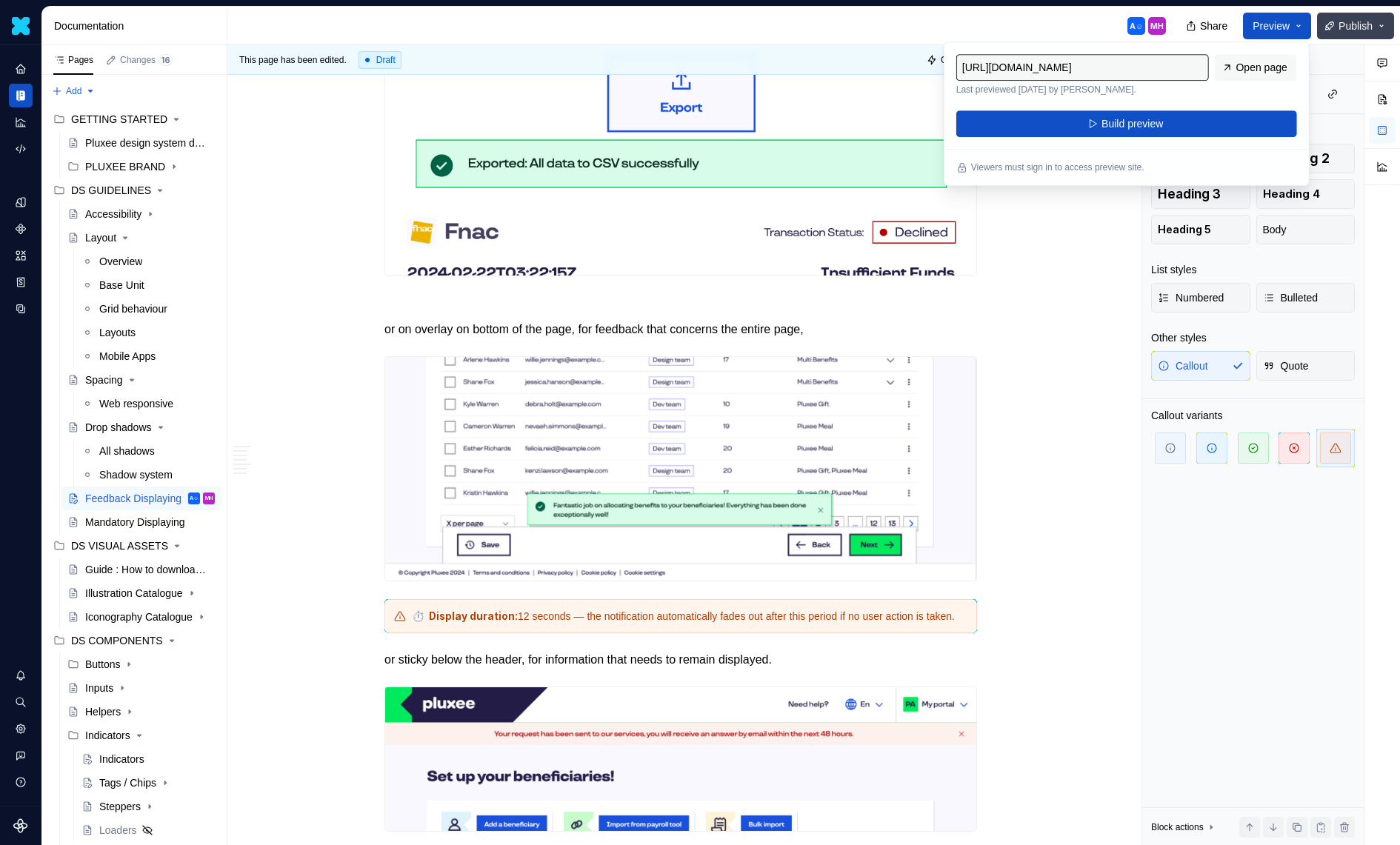
click at [1367, 23] on span "Publish" at bounding box center [1355, 25] width 34 height 15
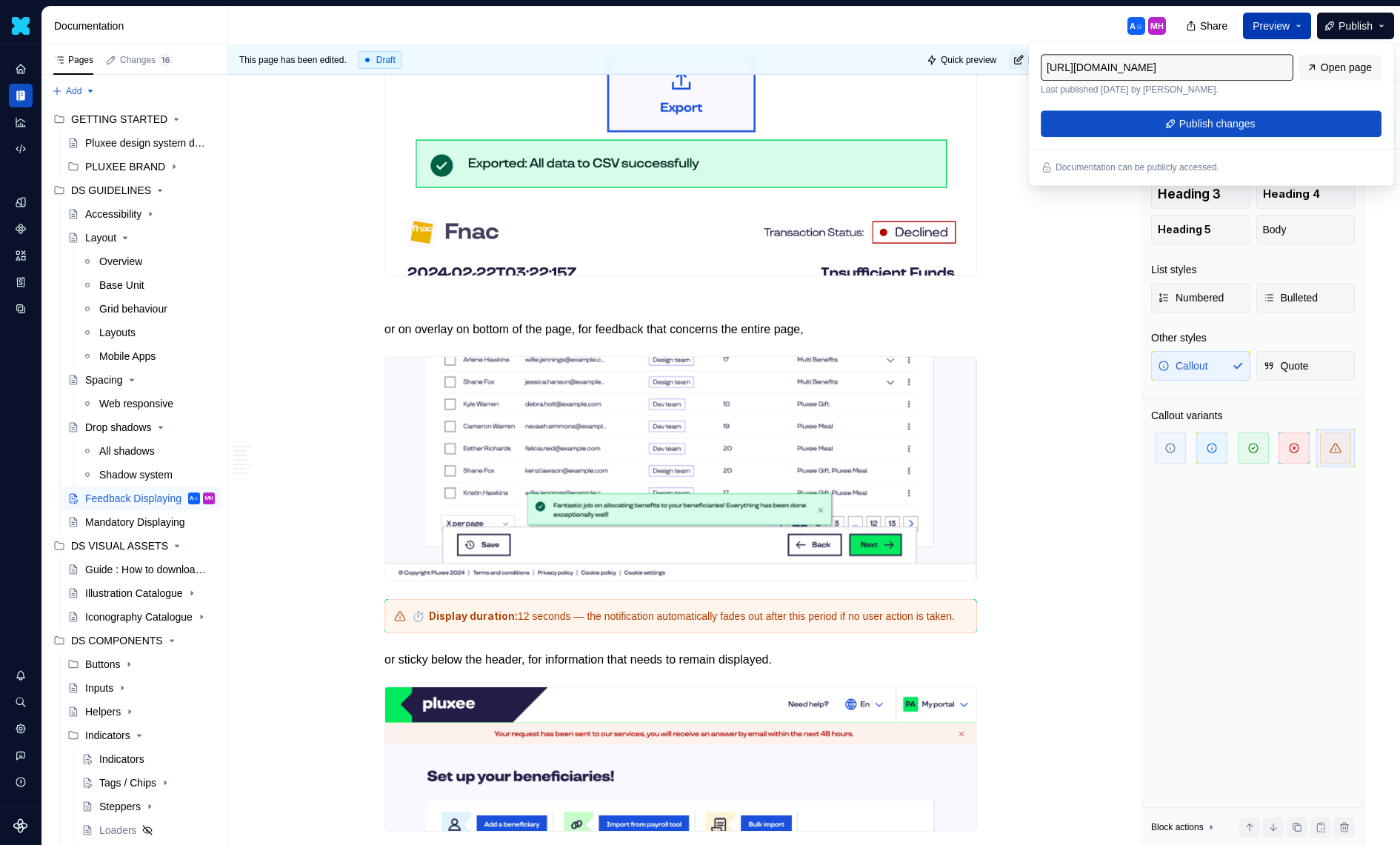
click at [1295, 29] on button "Preview" at bounding box center [1277, 26] width 68 height 27
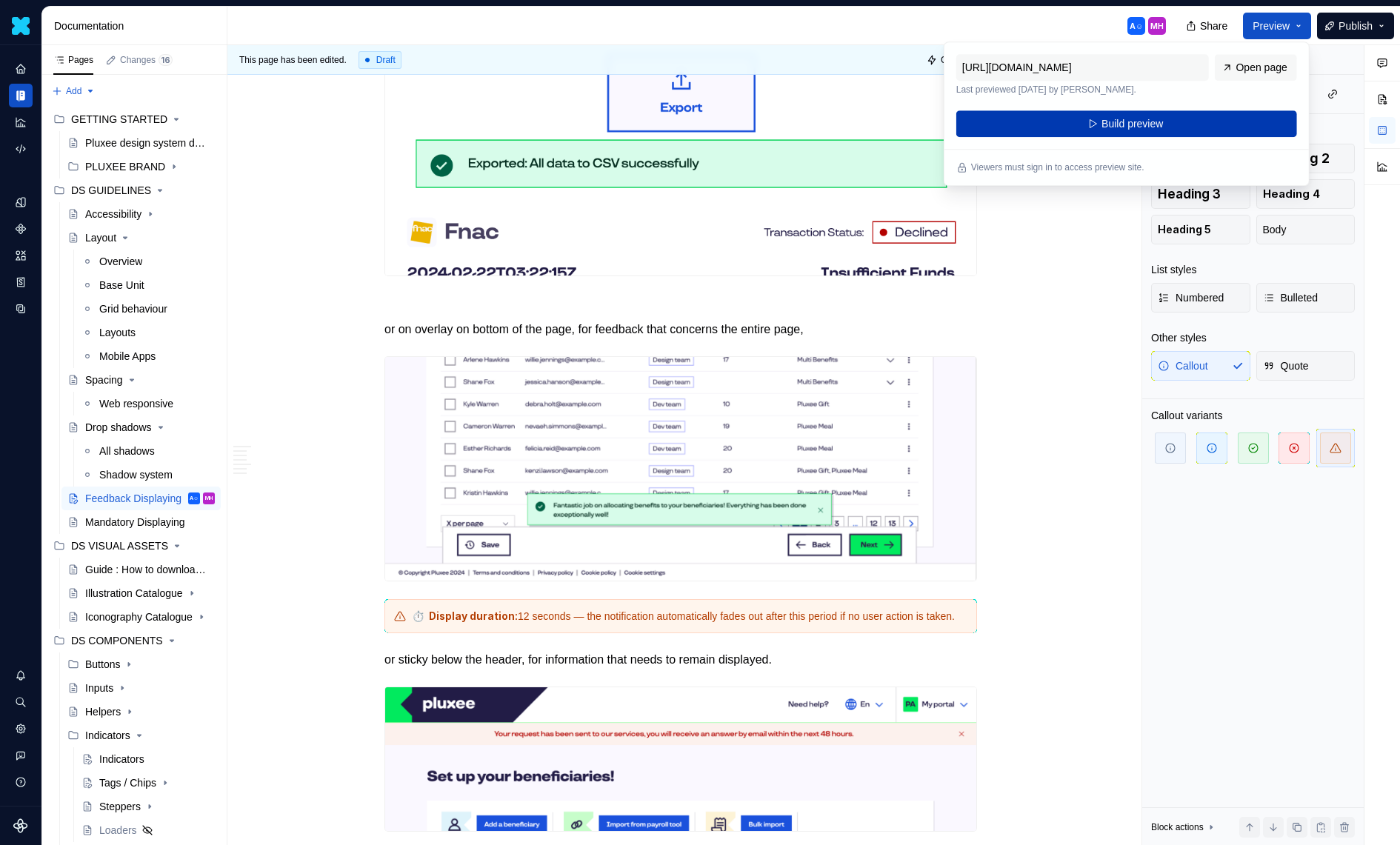
click at [1216, 129] on button "Build preview" at bounding box center [1127, 124] width 341 height 27
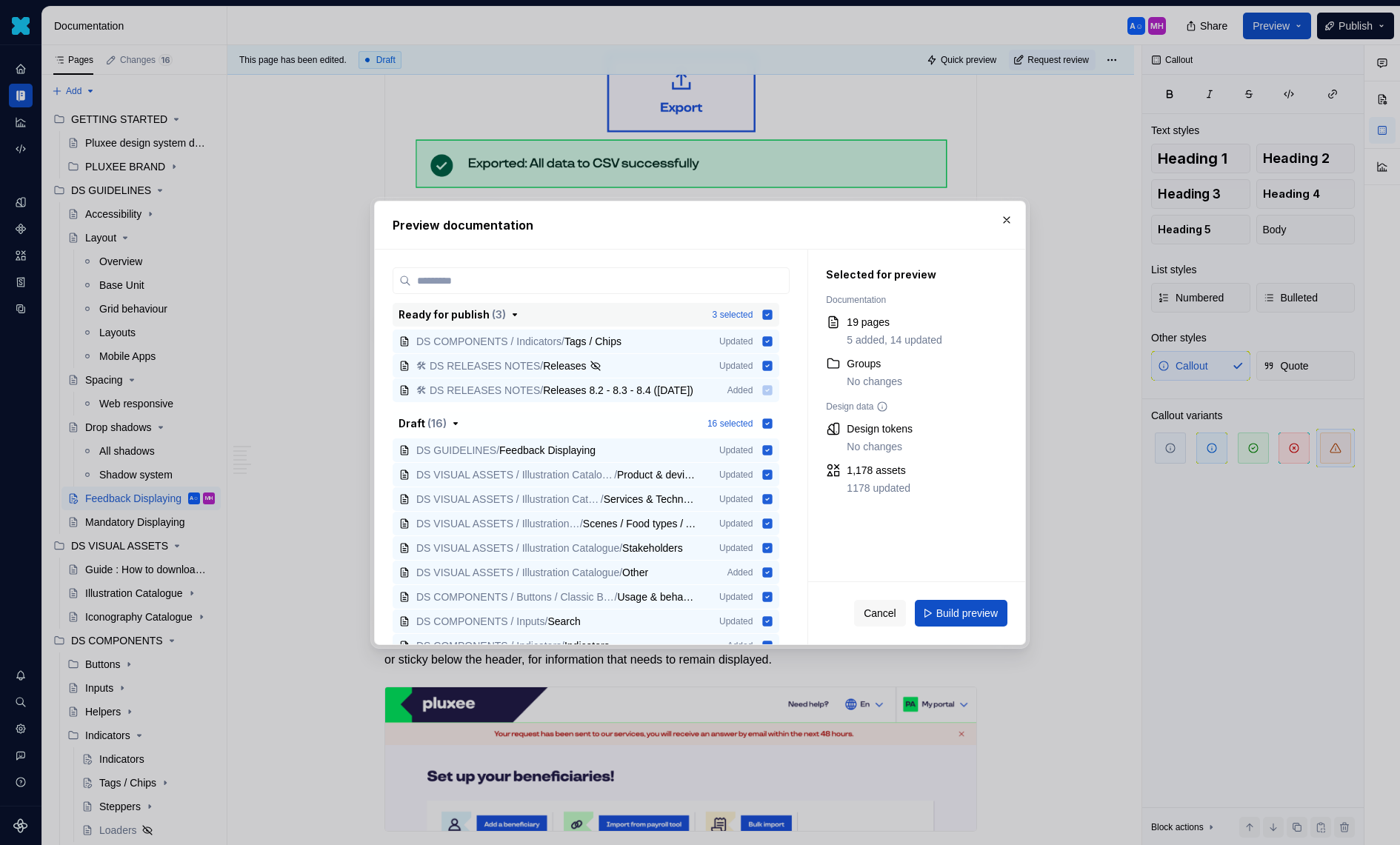
click at [773, 312] on icon "button" at bounding box center [768, 314] width 10 height 10
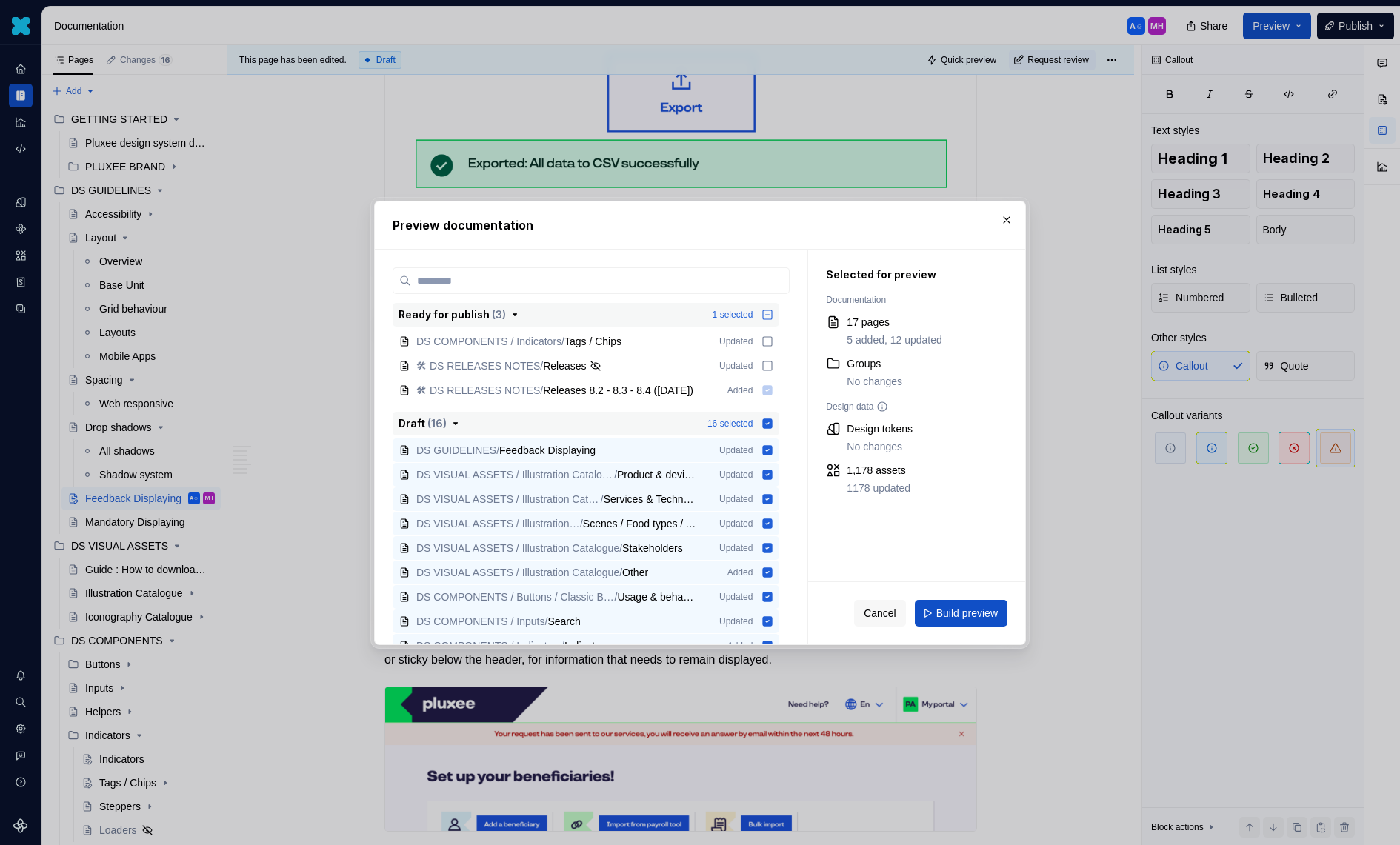
click at [773, 424] on icon "button" at bounding box center [768, 423] width 10 height 10
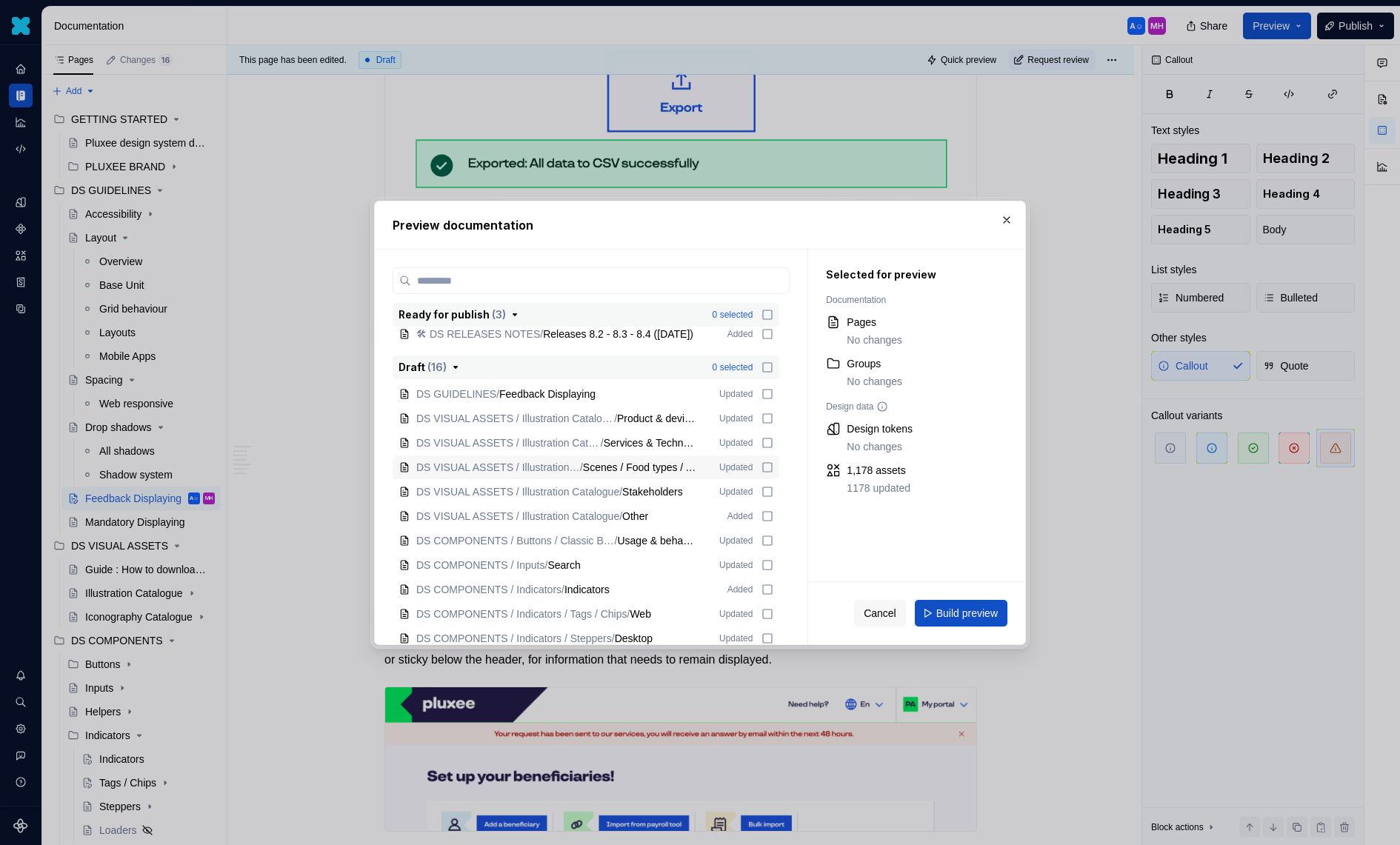
scroll to position [50, 0]
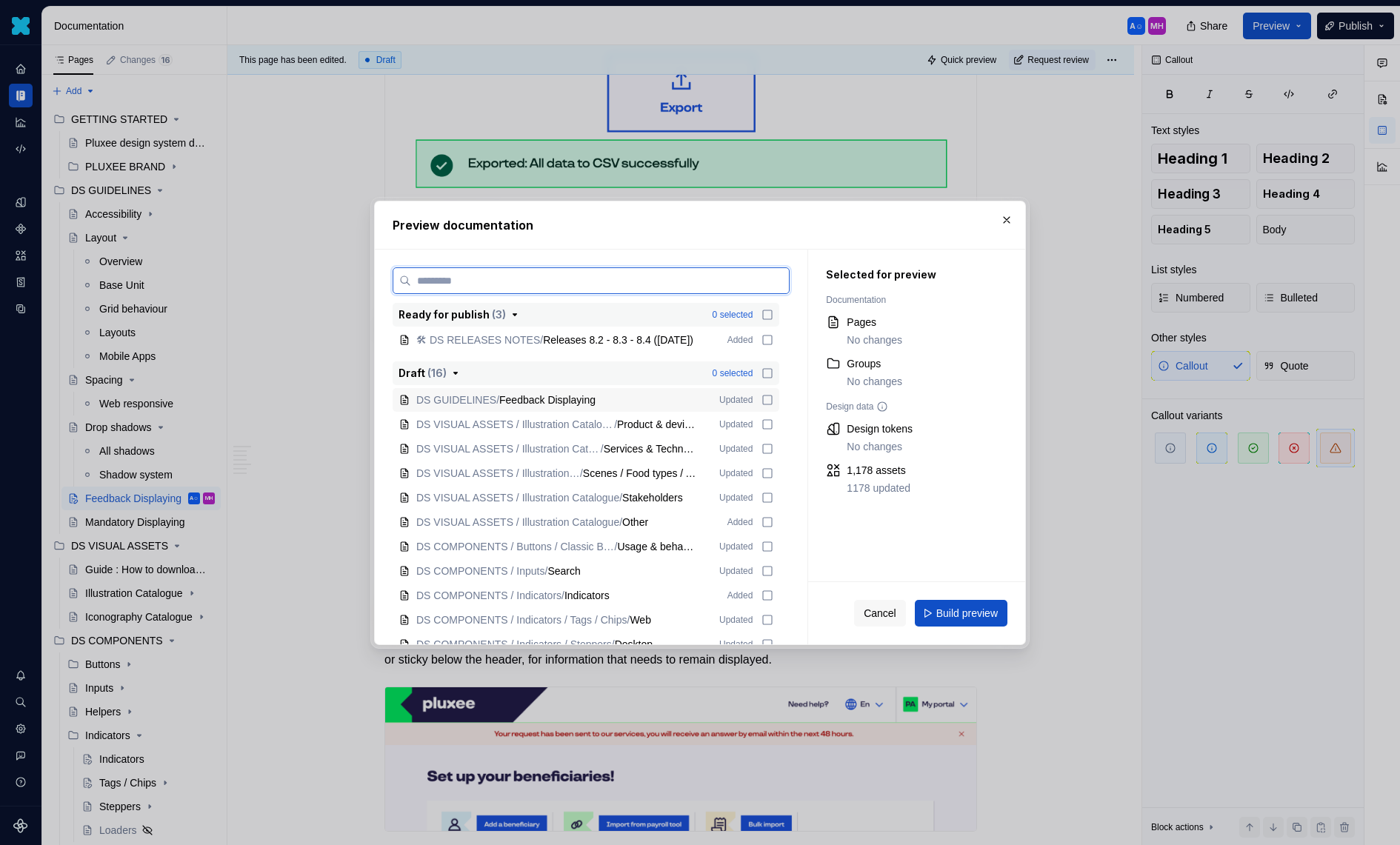
click at [772, 397] on icon at bounding box center [767, 400] width 12 height 12
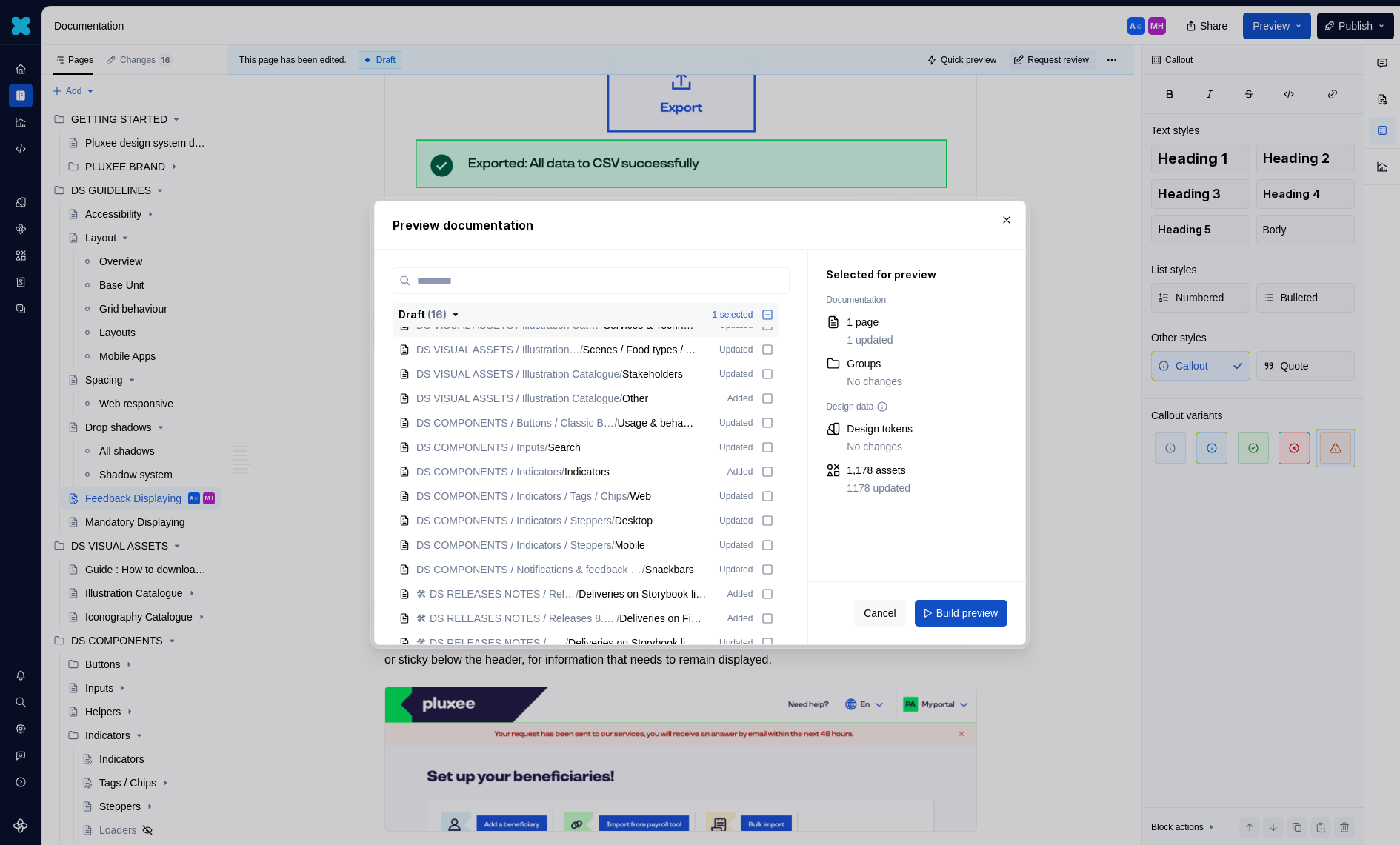
scroll to position [184, 0]
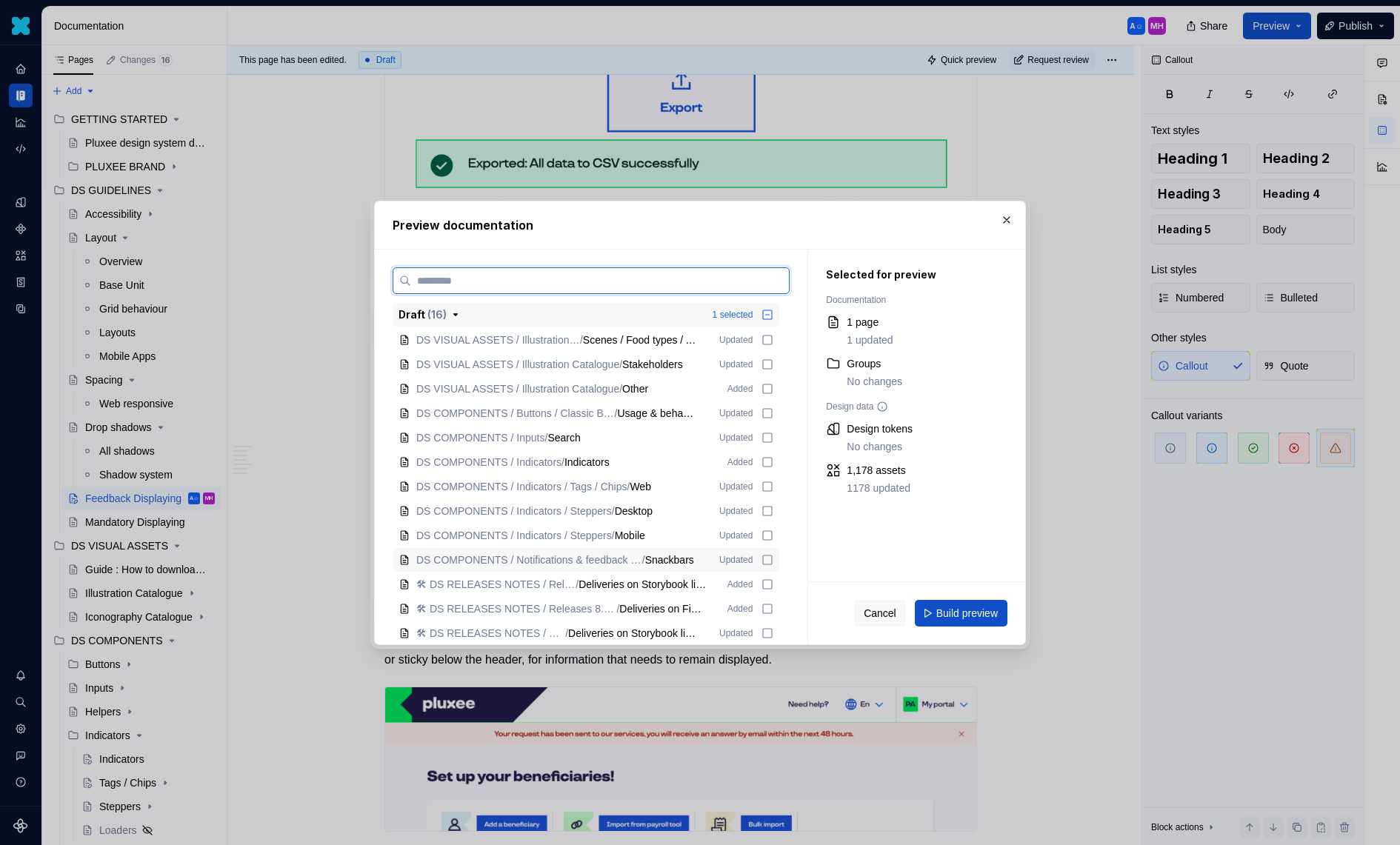
click at [771, 557] on icon at bounding box center [767, 560] width 12 height 12
click at [930, 620] on button "Build preview" at bounding box center [961, 614] width 92 height 27
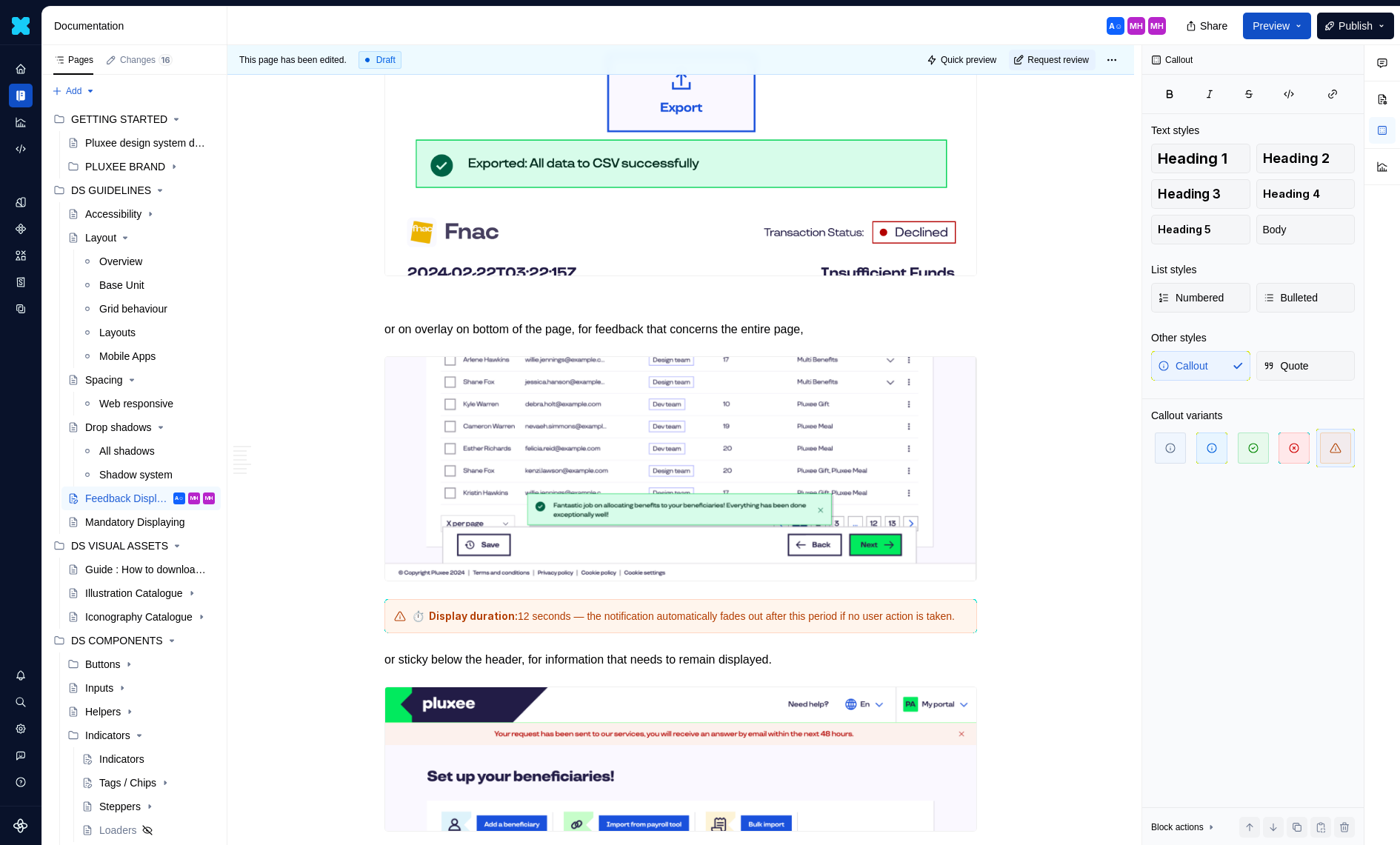
type textarea "*"
